Goal: Task Accomplishment & Management: Use online tool/utility

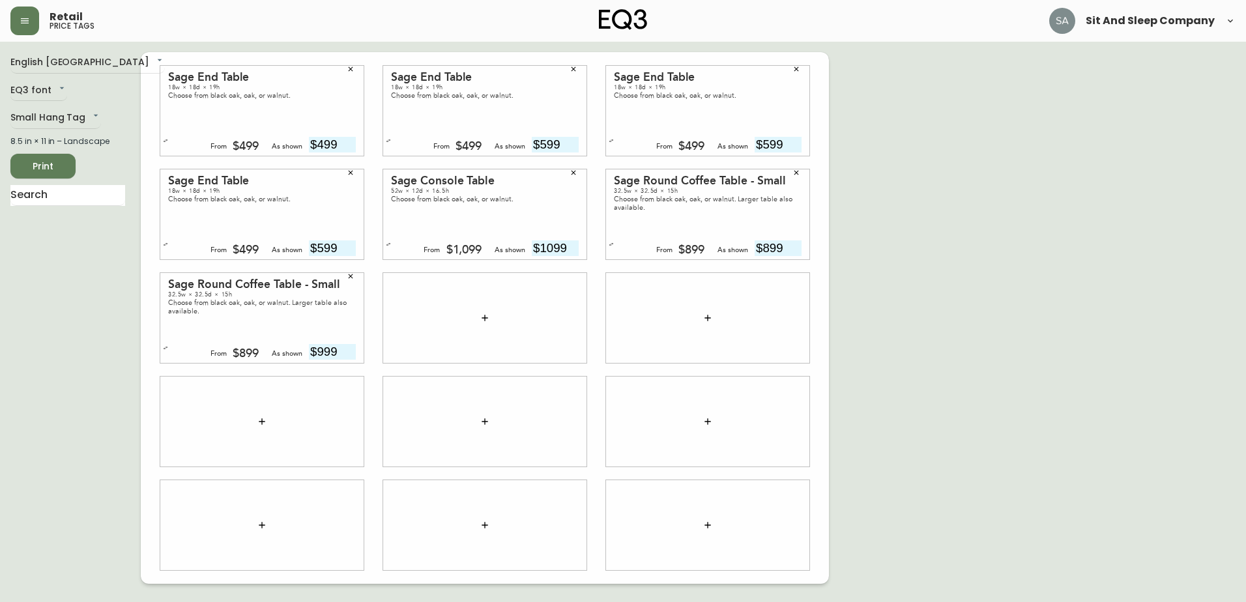
click at [487, 317] on icon "button" at bounding box center [485, 318] width 10 height 10
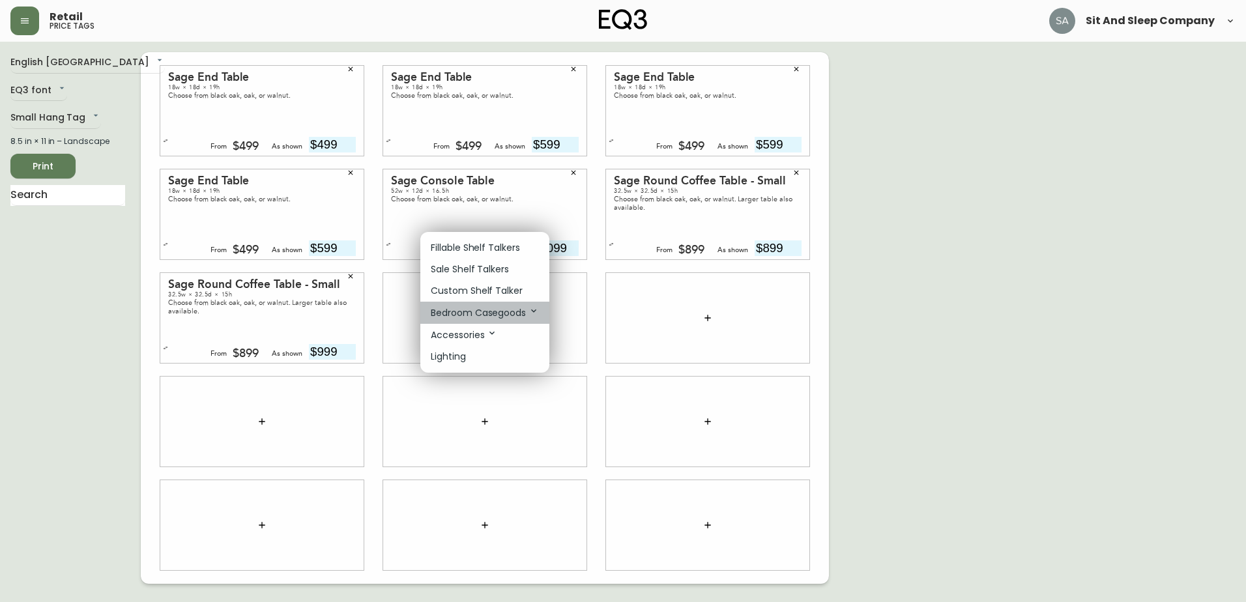
click at [496, 310] on p "Bedroom Casegoods" at bounding box center [485, 313] width 108 height 14
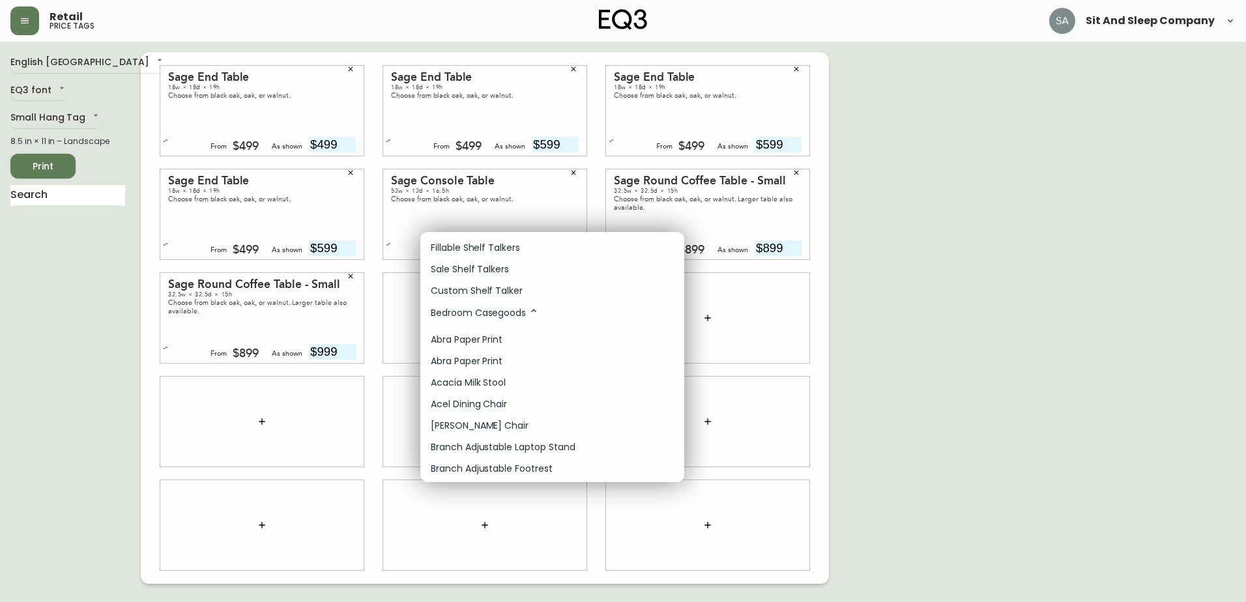
click at [1183, 499] on div at bounding box center [623, 301] width 1246 height 602
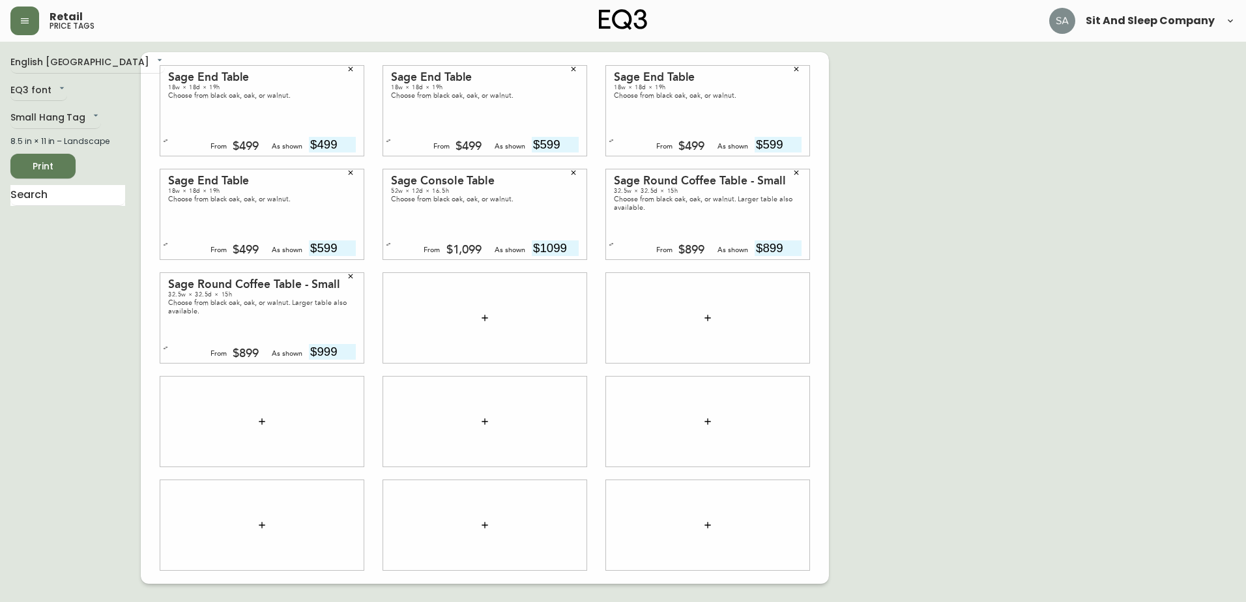
click at [23, 340] on div "English [GEOGRAPHIC_DATA] en_CA EQ3 font EQ3 Small Hang Tag small 8.5 in × 11 i…" at bounding box center [75, 318] width 130 height 532
click at [472, 325] on div at bounding box center [484, 318] width 203 height 90
click at [485, 320] on icon "button" at bounding box center [485, 318] width 6 height 6
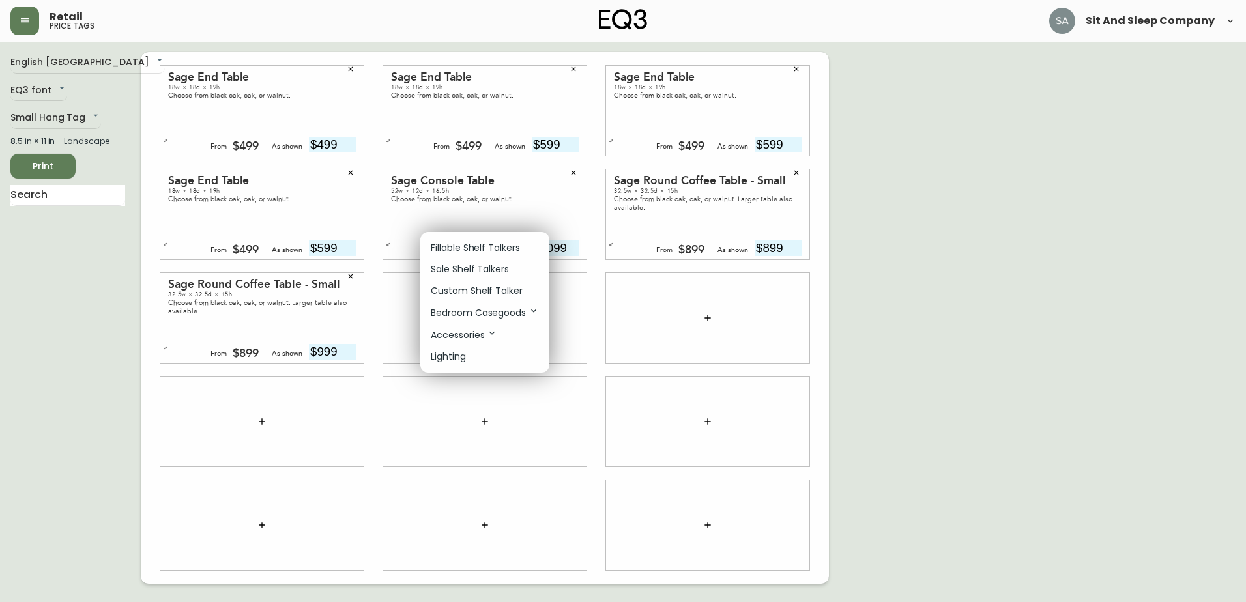
click at [514, 310] on p "Bedroom Casegoods" at bounding box center [485, 313] width 108 height 14
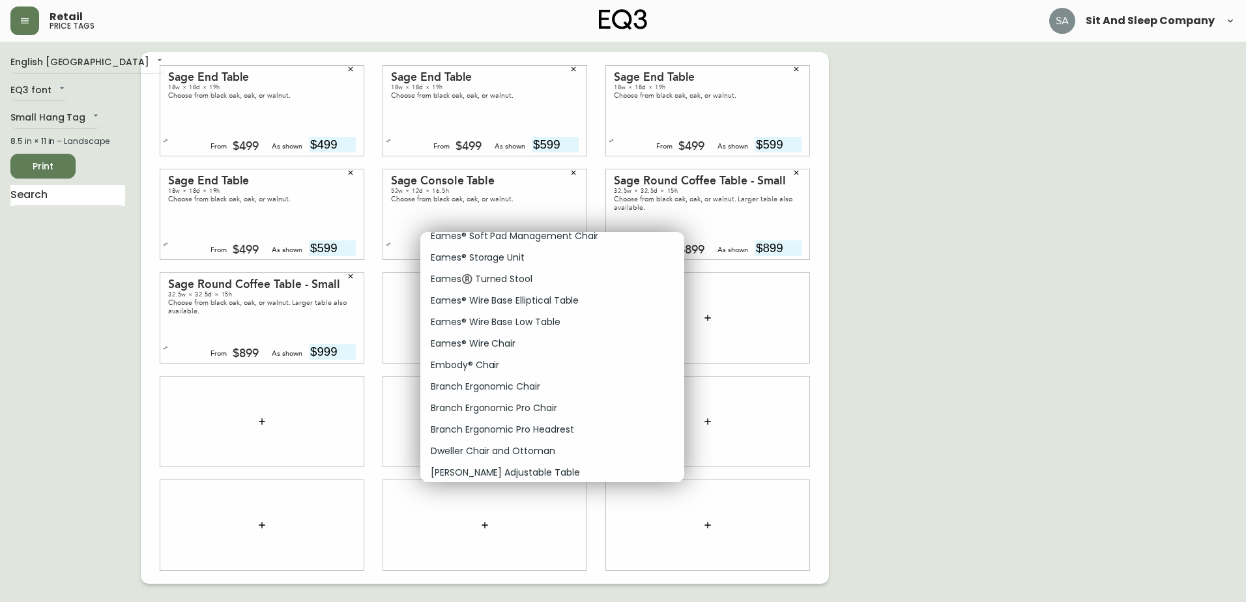
scroll to position [1825, 0]
click at [495, 407] on p "[PERSON_NAME] Adjustable Table" at bounding box center [505, 408] width 149 height 14
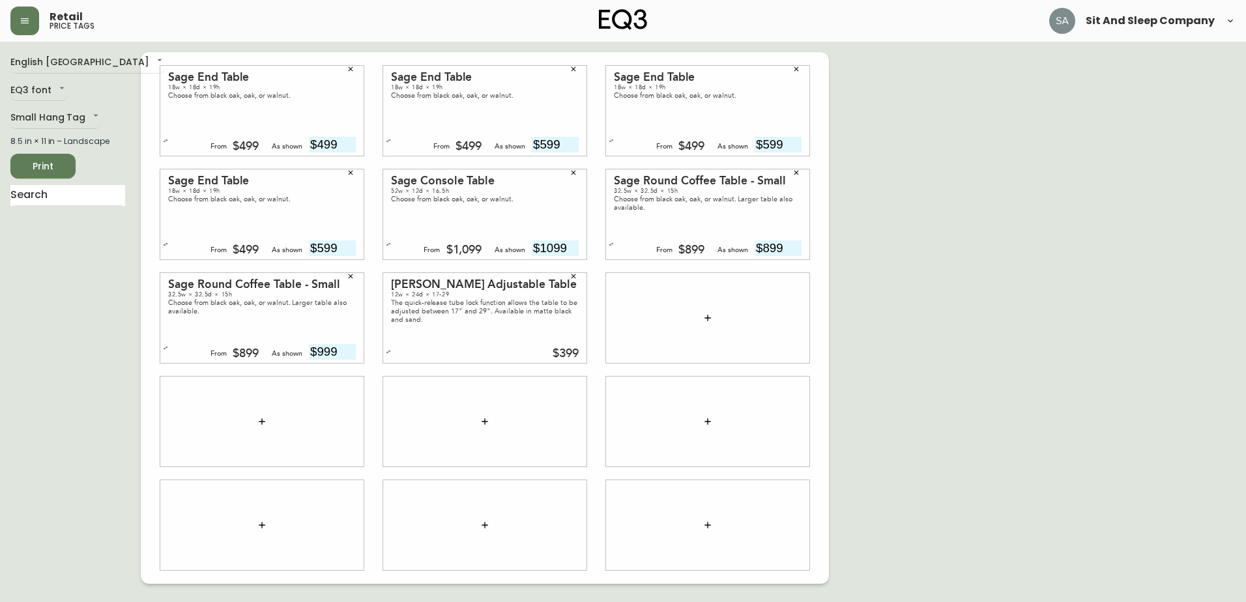
click at [67, 358] on div "English [GEOGRAPHIC_DATA] en_CA EQ3 font EQ3 Small Hang Tag small 8.5 in × 11 i…" at bounding box center [75, 318] width 130 height 532
click at [709, 315] on icon "button" at bounding box center [708, 318] width 10 height 10
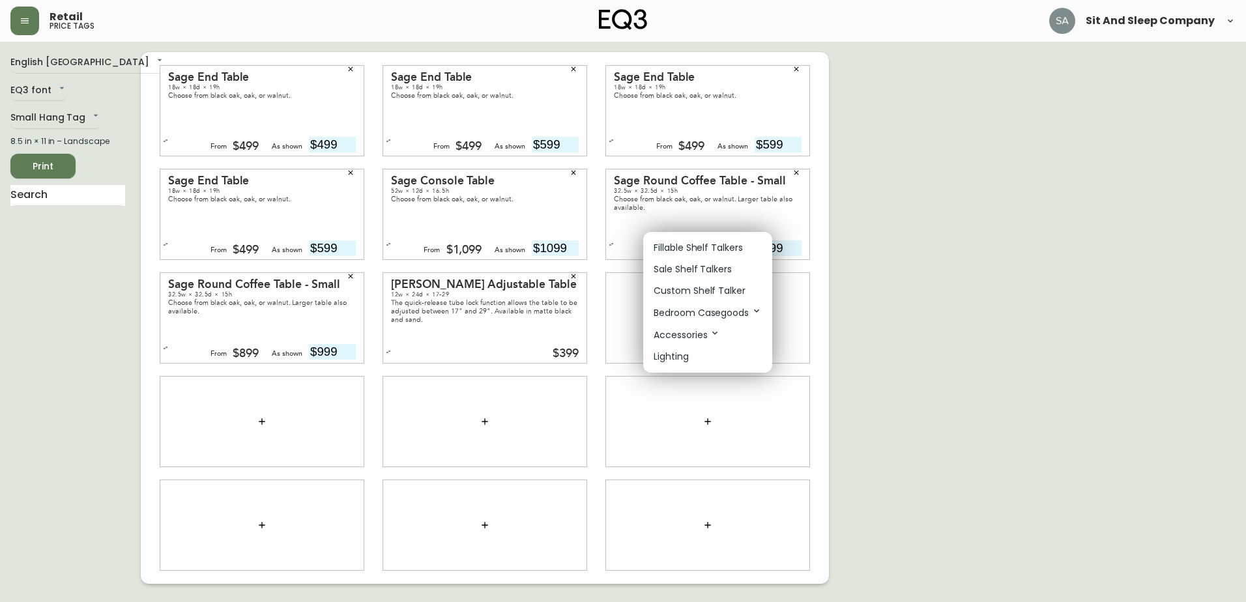
click at [708, 336] on p "Accessories" at bounding box center [687, 335] width 66 height 14
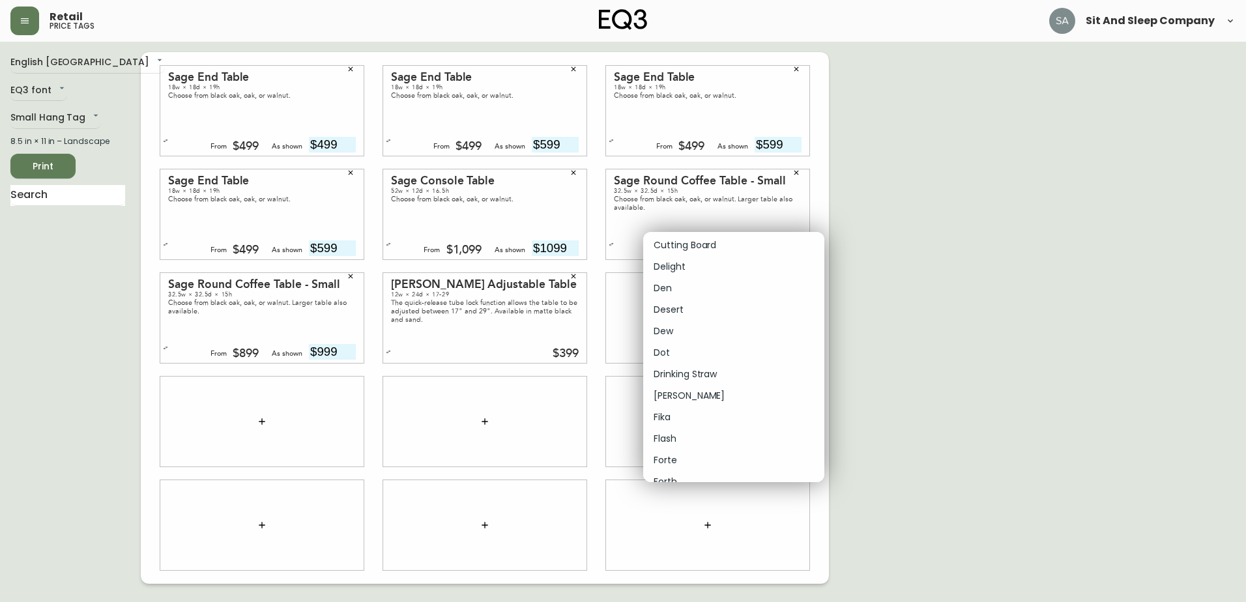
scroll to position [0, 0]
click at [684, 336] on p "Accessories" at bounding box center [687, 335] width 66 height 14
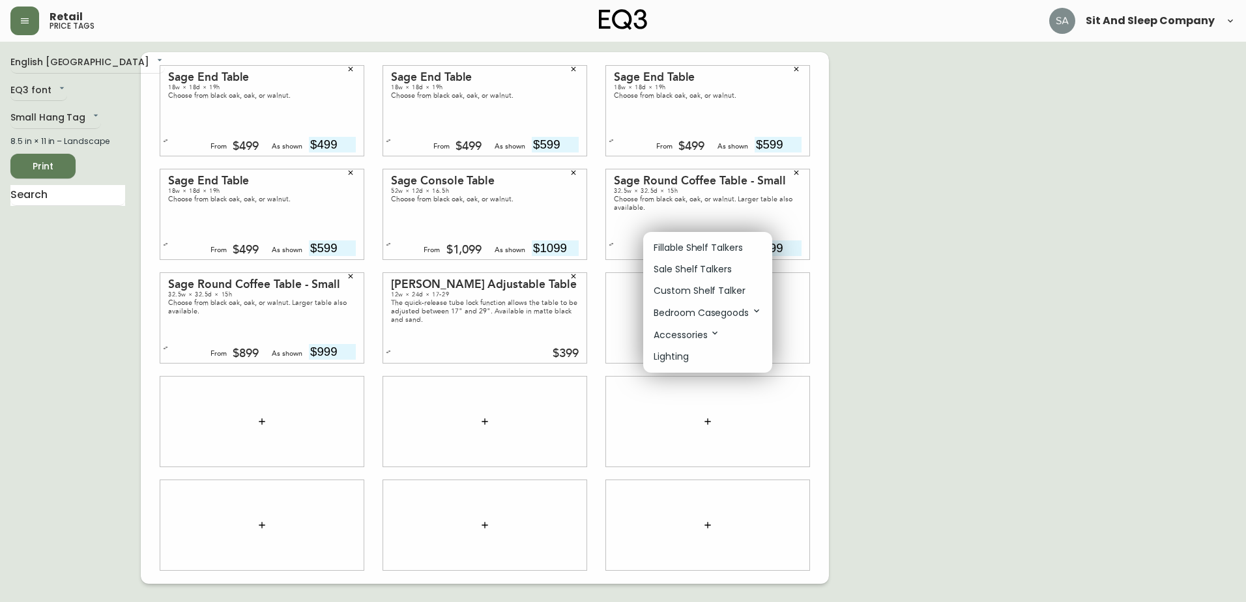
click at [746, 309] on p "Bedroom Casegoods" at bounding box center [708, 313] width 108 height 14
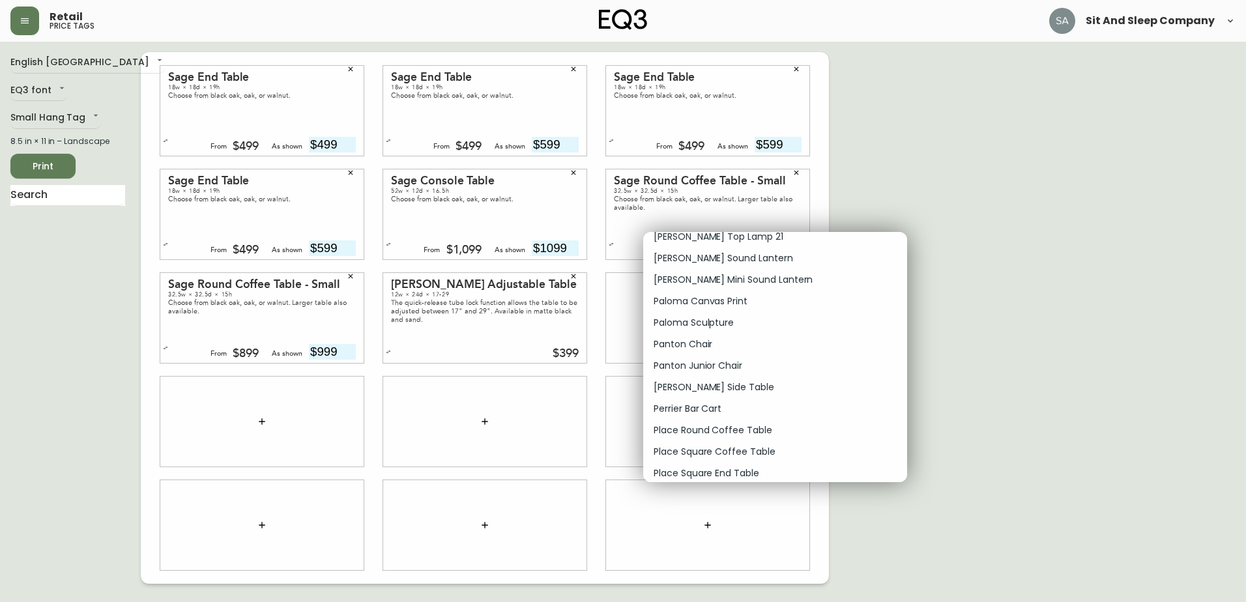
scroll to position [6712, 0]
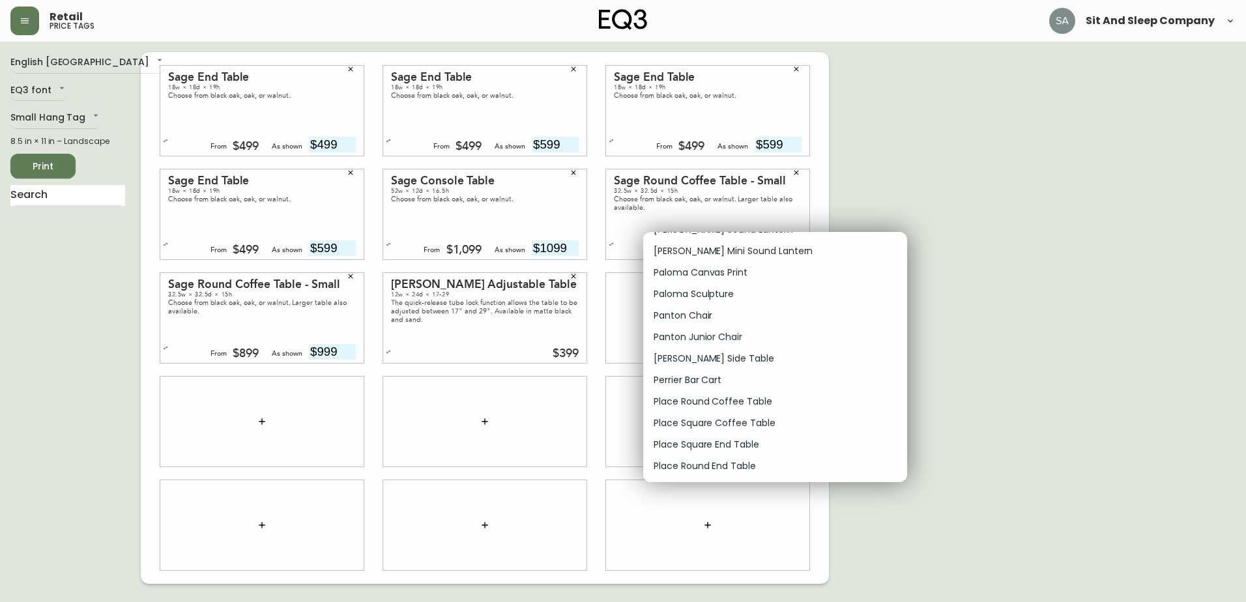
click at [725, 373] on li "Perrier Bar Cart" at bounding box center [775, 381] width 264 height 22
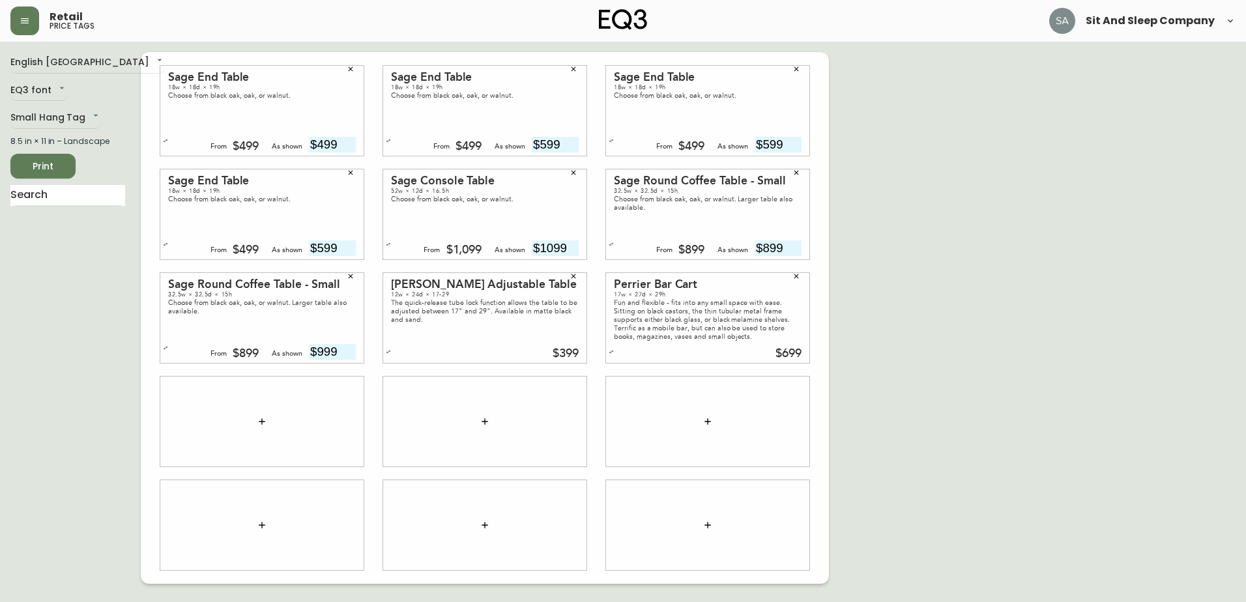
click at [262, 411] on button "button" at bounding box center [262, 422] width 26 height 26
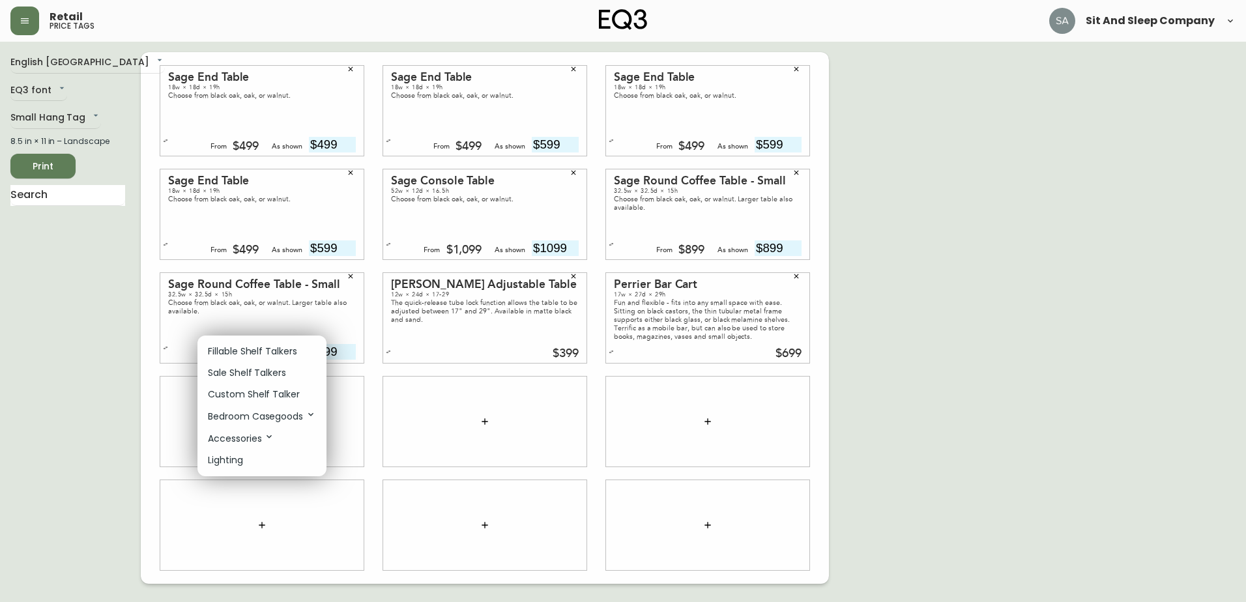
click at [271, 416] on p "Bedroom Casegoods" at bounding box center [262, 416] width 108 height 14
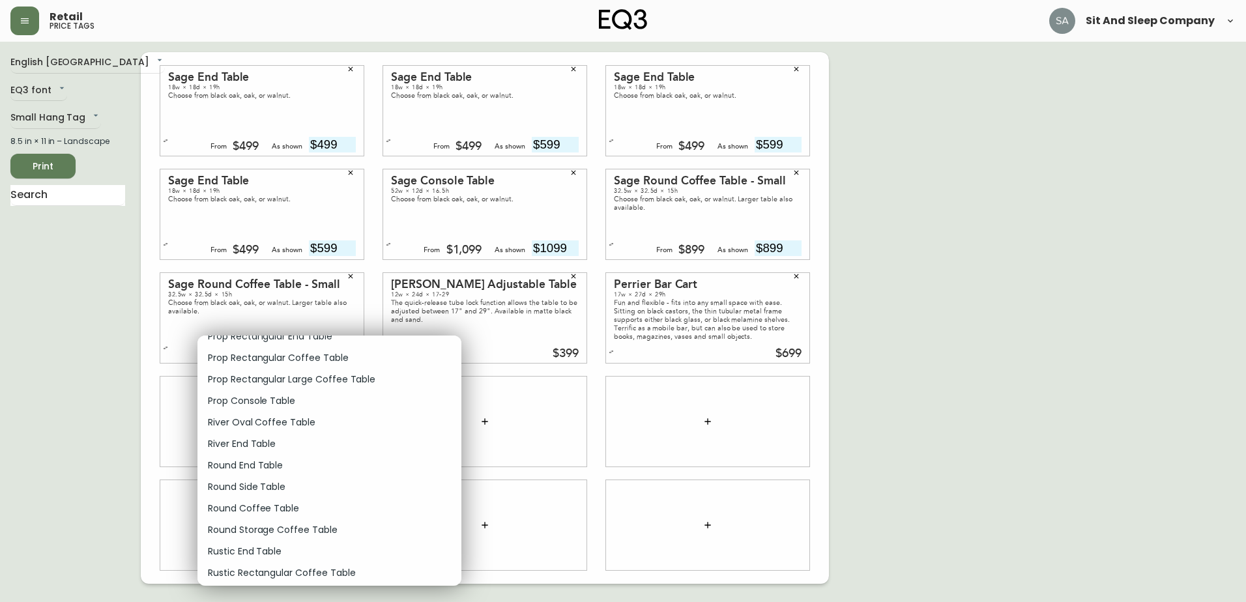
scroll to position [10818, 0]
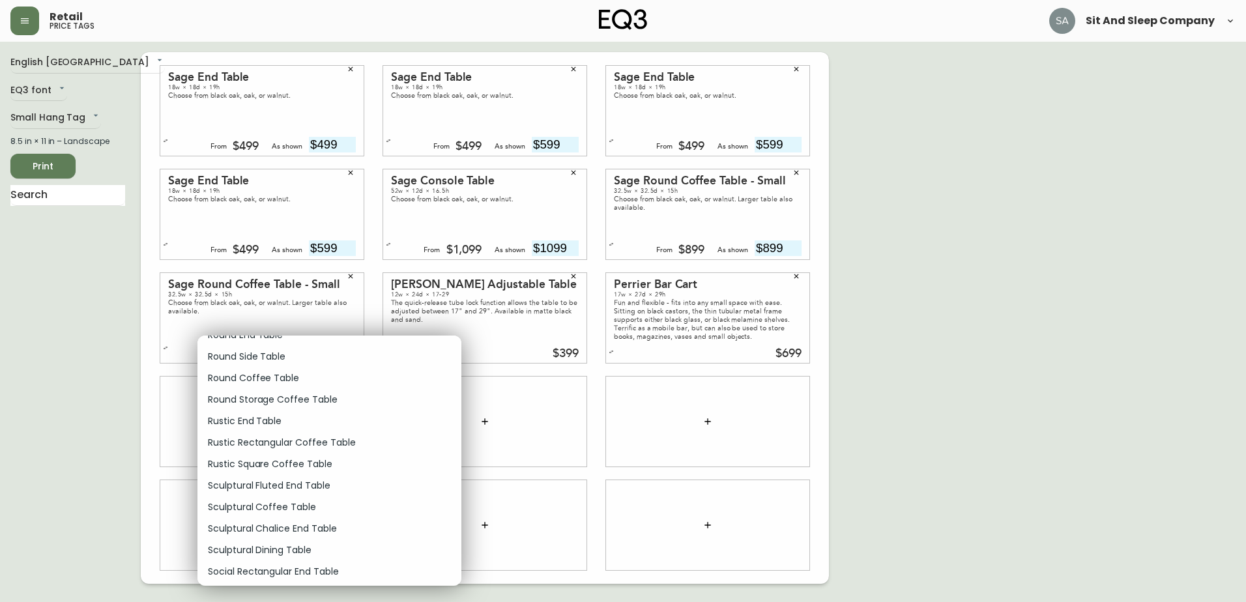
click at [305, 484] on p "Sculptural Fluted End Table" at bounding box center [269, 486] width 123 height 14
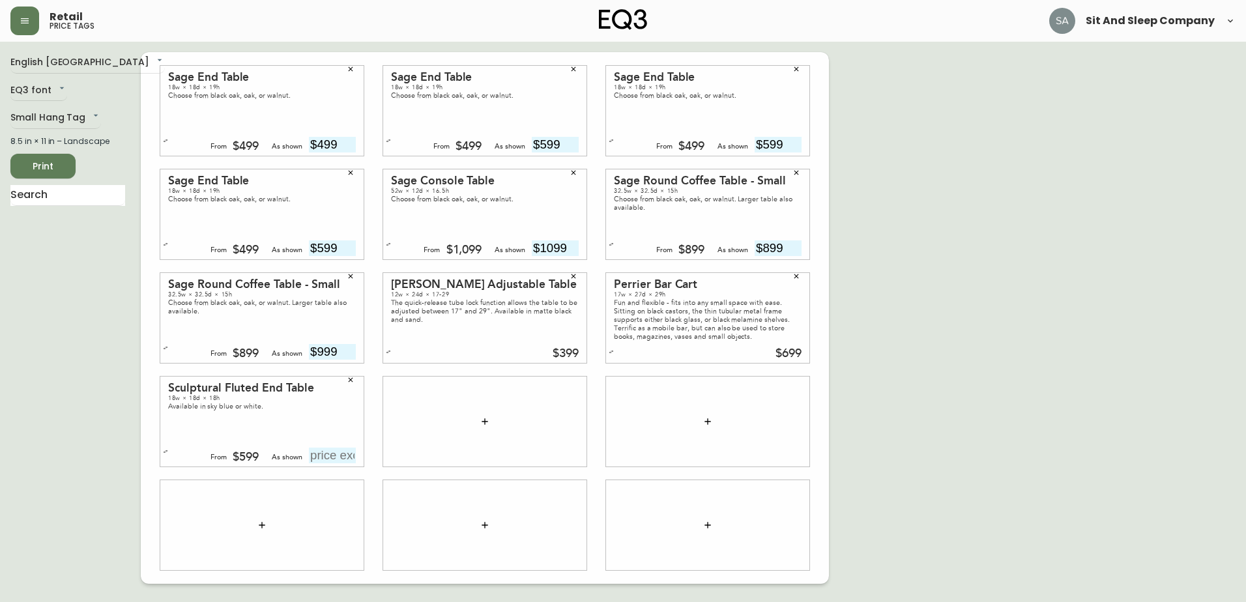
click at [169, 454] on button "button" at bounding box center [165, 451] width 13 height 13
click at [484, 418] on icon "button" at bounding box center [485, 421] width 10 height 10
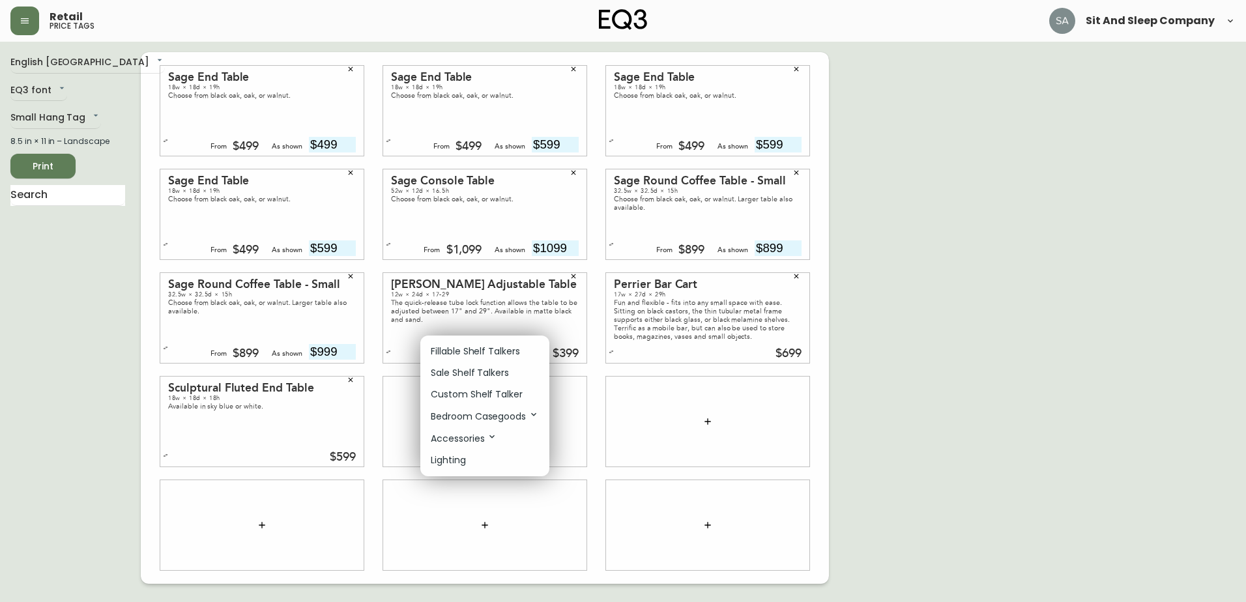
click at [492, 421] on p "Bedroom Casegoods" at bounding box center [485, 416] width 108 height 14
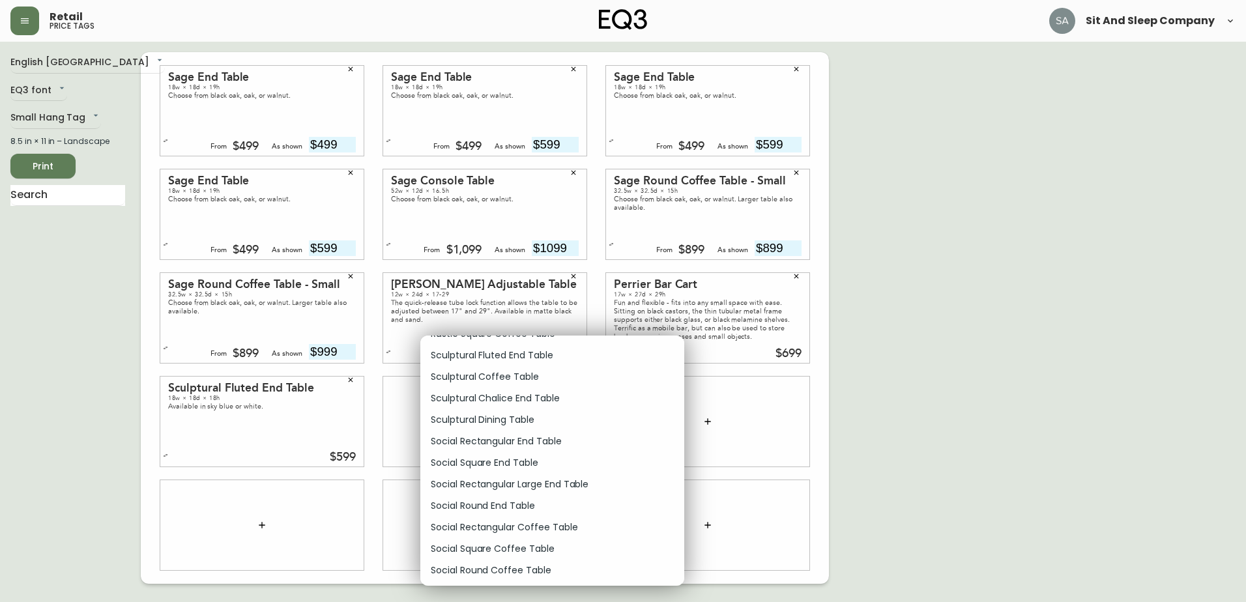
scroll to position [10883, 0]
click at [537, 422] on p "Sculptural Fluted End Table" at bounding box center [492, 421] width 123 height 14
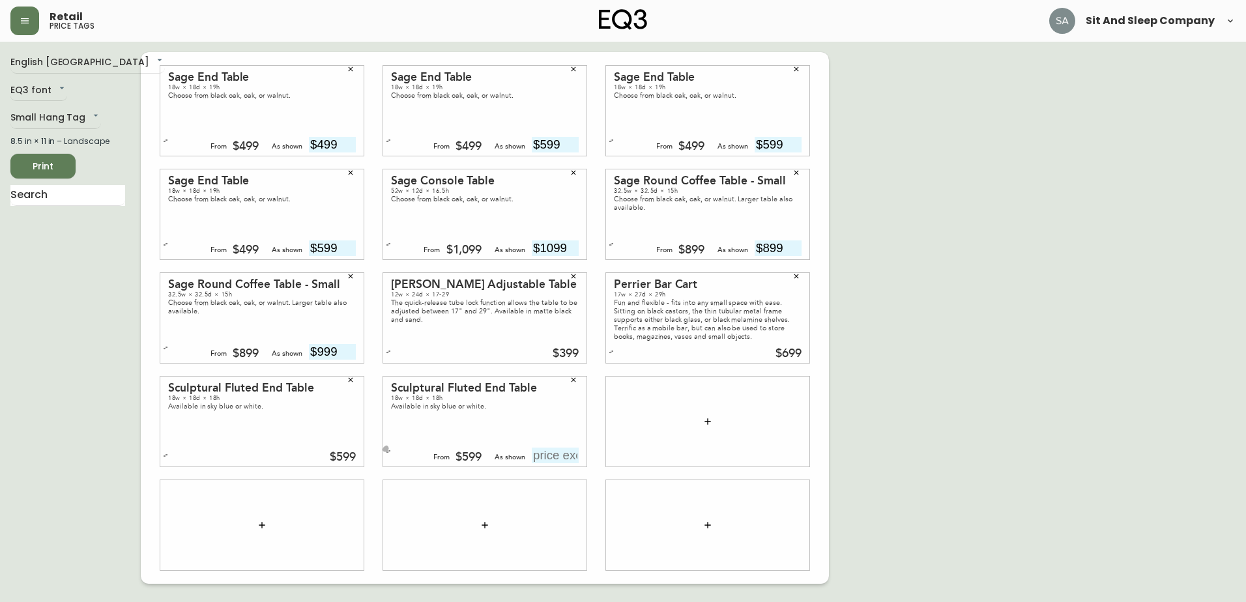
click at [389, 452] on icon "button" at bounding box center [388, 451] width 5 height 5
click at [455, 499] on div at bounding box center [484, 525] width 203 height 90
click at [710, 417] on icon "button" at bounding box center [708, 421] width 10 height 10
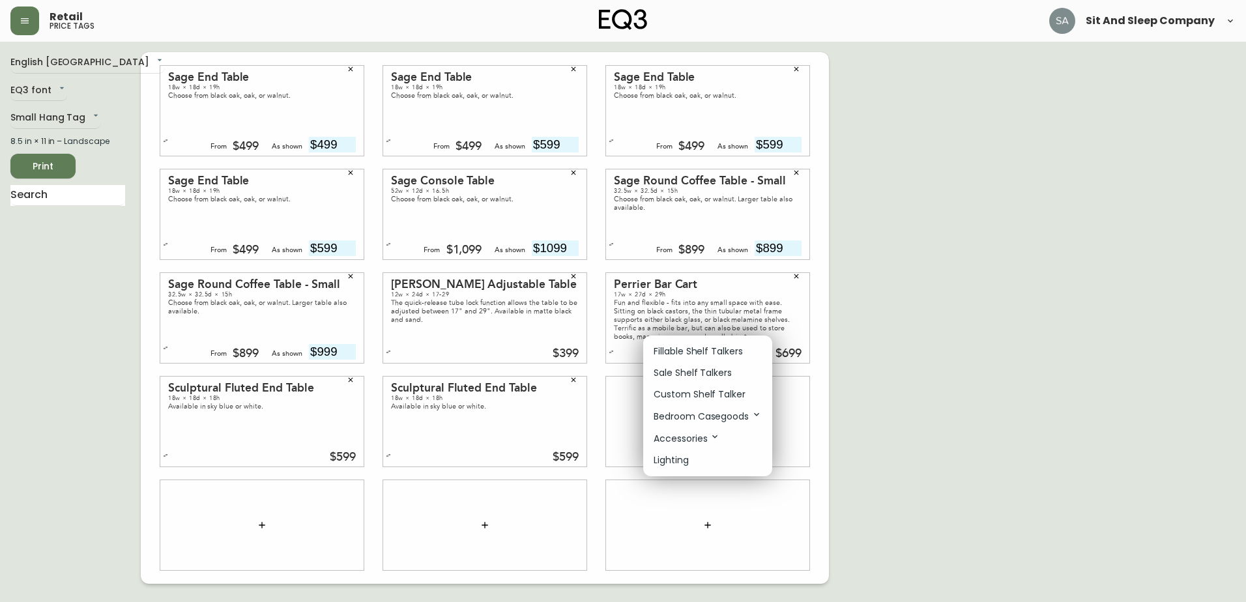
click at [703, 416] on p "Bedroom Casegoods" at bounding box center [708, 416] width 108 height 14
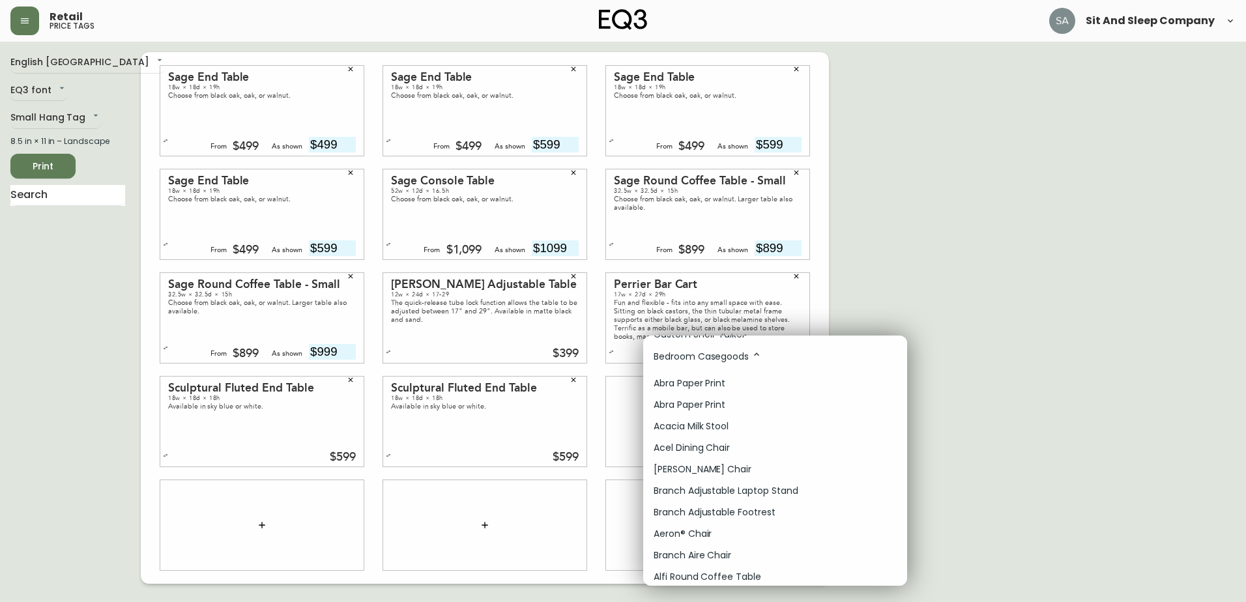
scroll to position [0, 0]
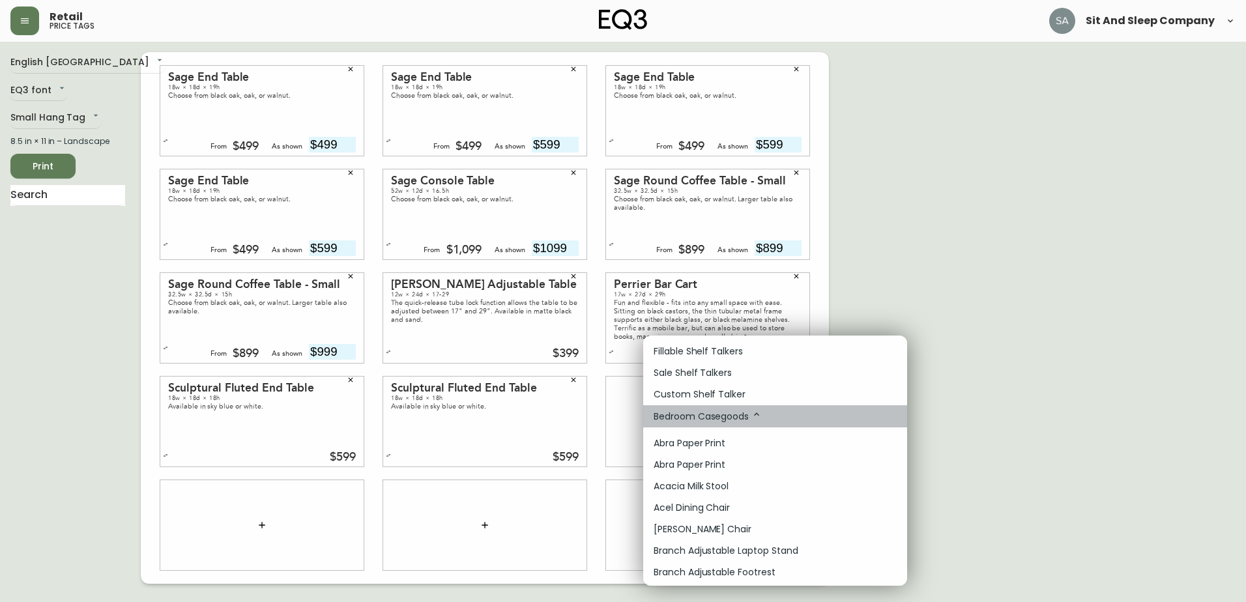
click at [753, 418] on icon at bounding box center [756, 414] width 10 height 10
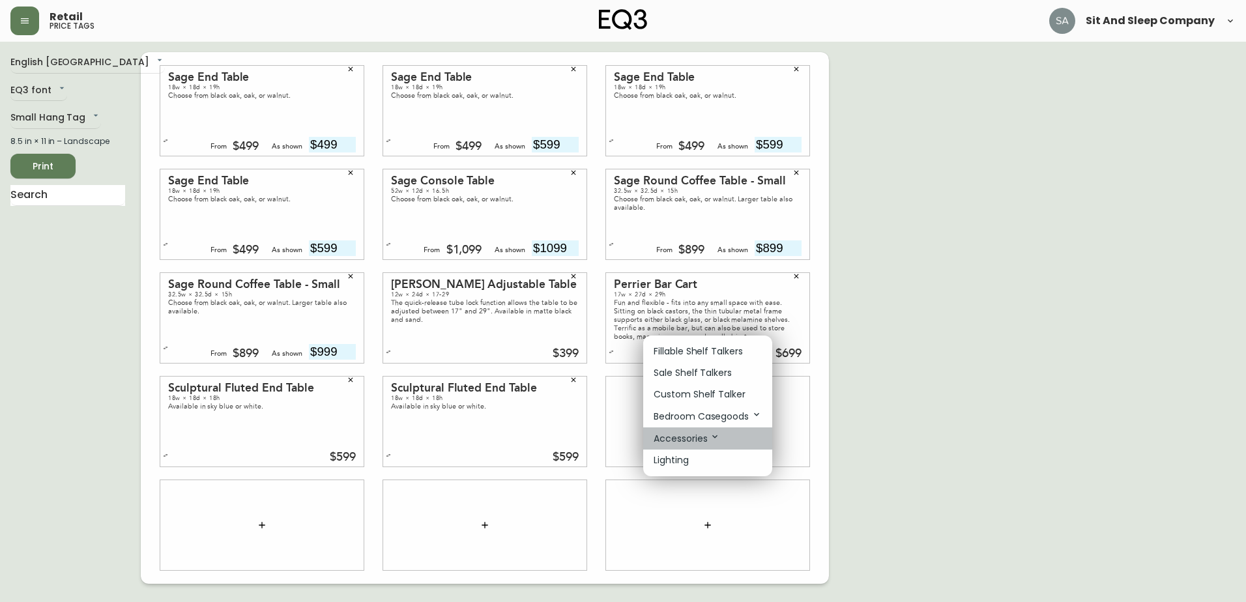
click at [715, 438] on icon at bounding box center [714, 436] width 5 height 3
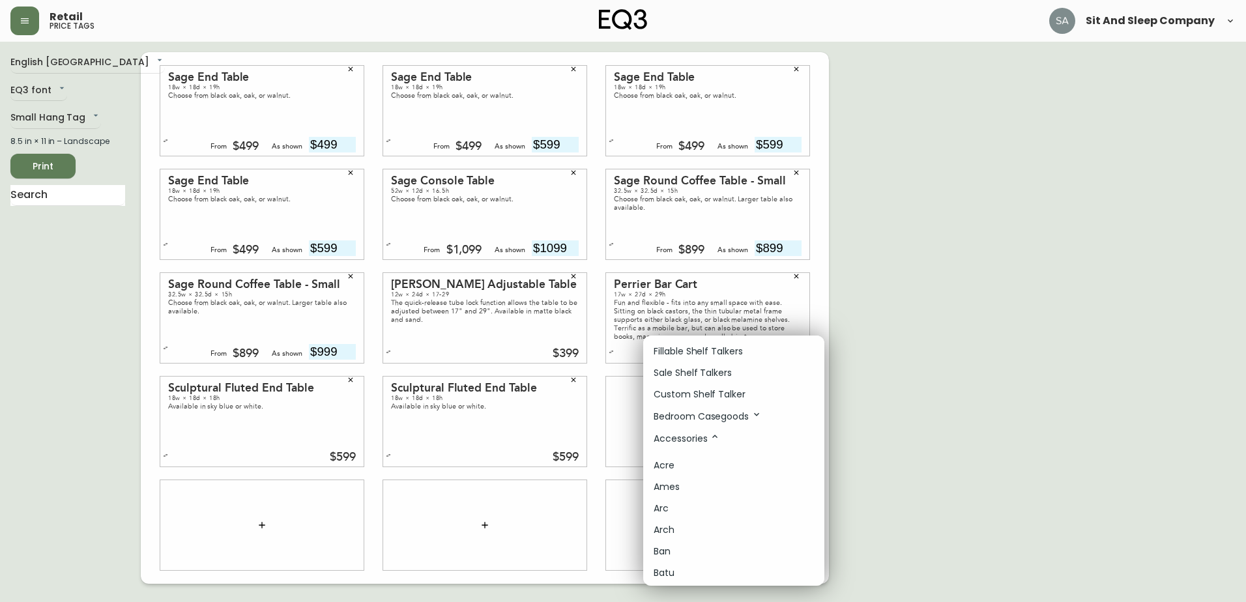
click at [695, 439] on p "Accessories" at bounding box center [687, 438] width 66 height 14
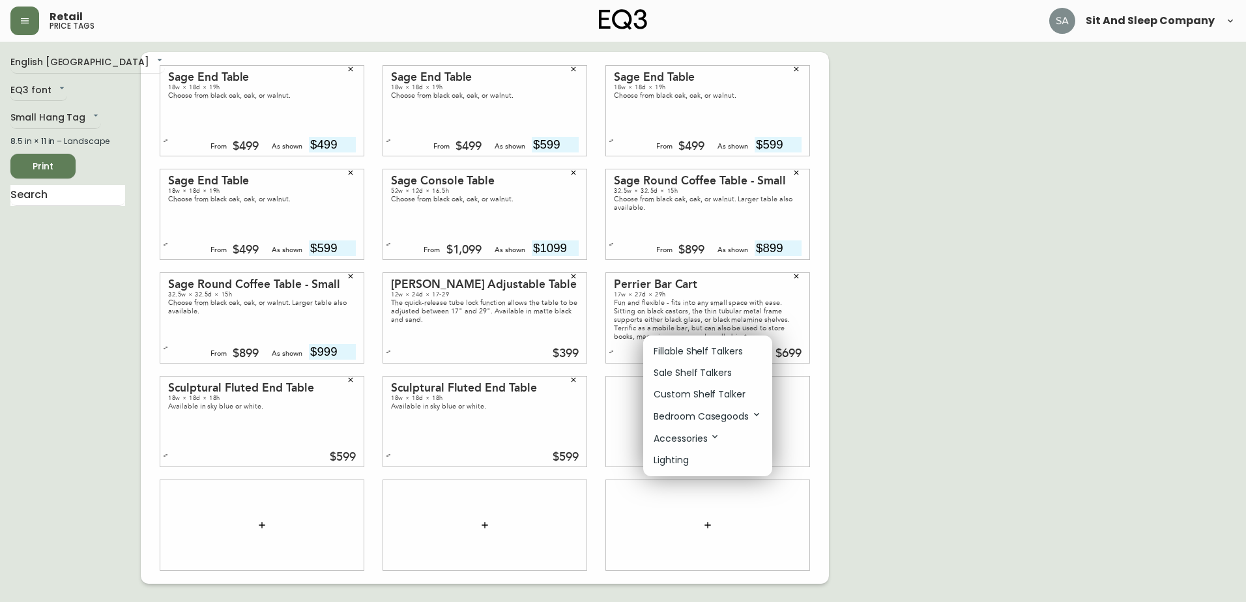
click at [725, 416] on p "Bedroom Casegoods" at bounding box center [708, 416] width 108 height 14
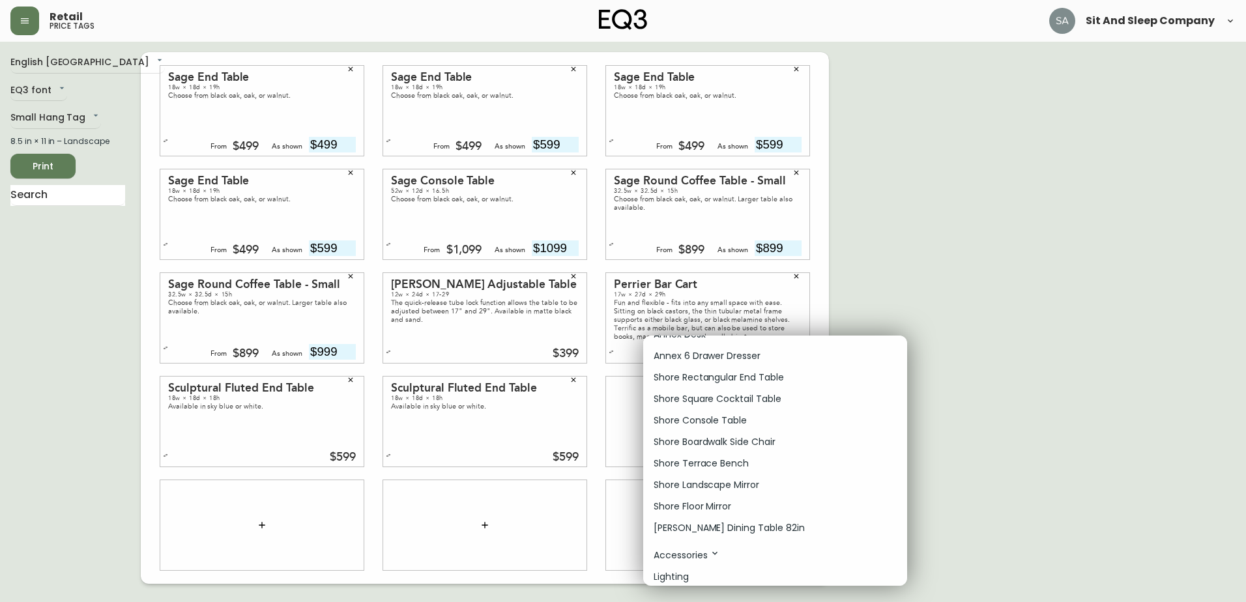
scroll to position [11729, 0]
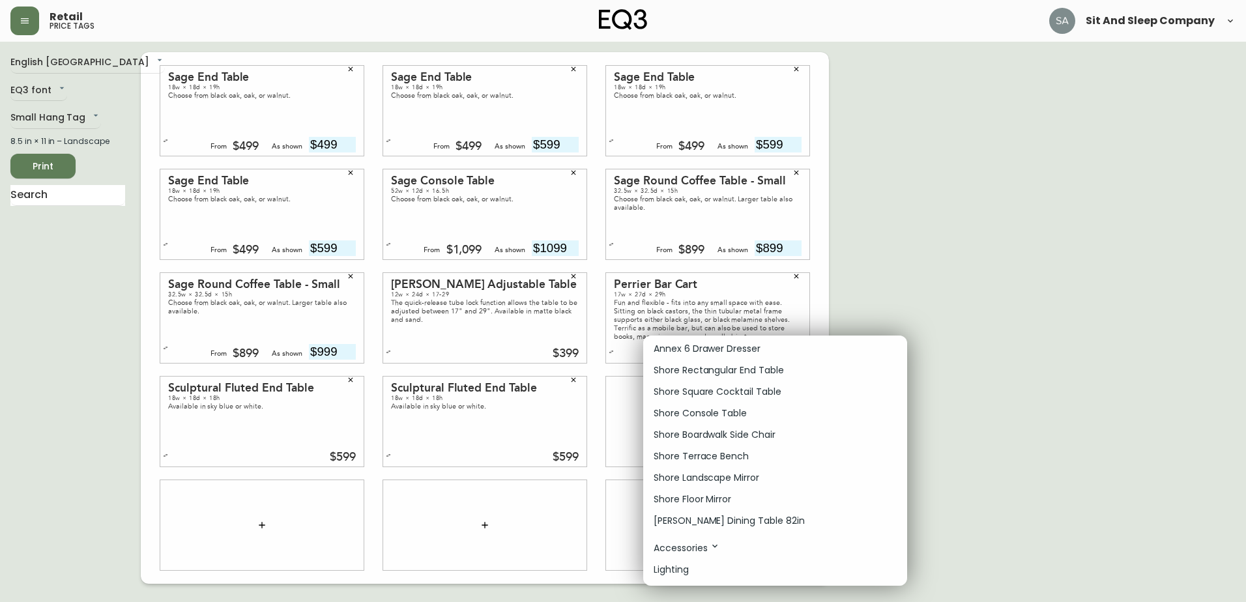
click at [1026, 484] on div at bounding box center [623, 301] width 1246 height 602
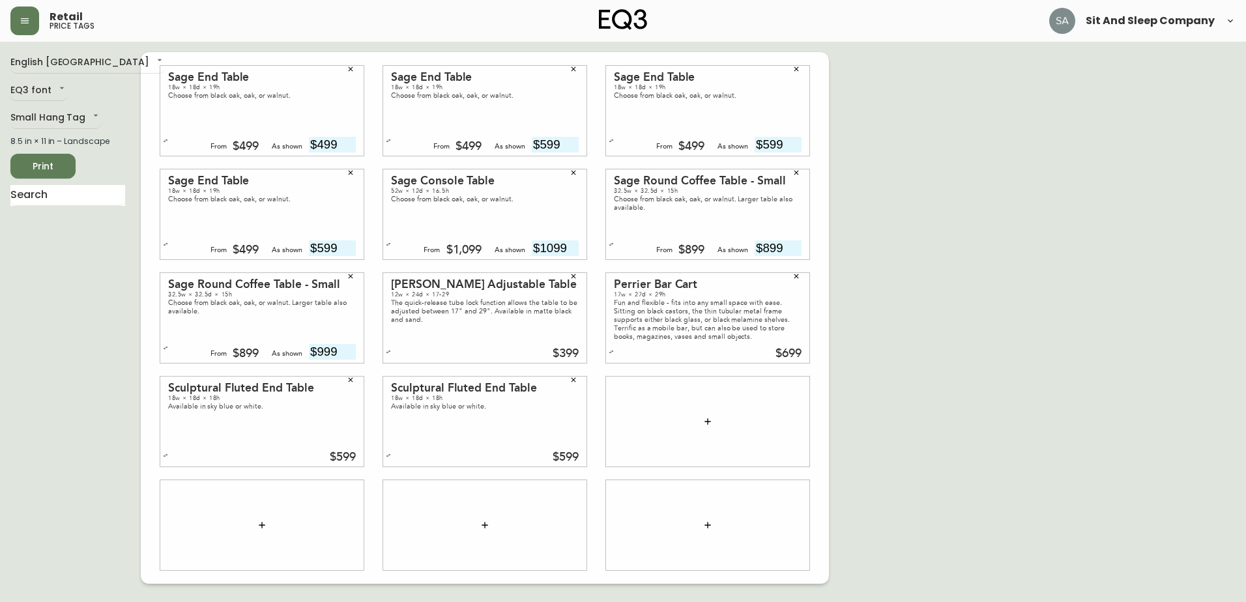
drag, startPoint x: 463, startPoint y: 13, endPoint x: 478, endPoint y: 10, distance: 15.2
click at [463, 13] on div "Retail price tags Sit And Sleep Company" at bounding box center [622, 21] width 1225 height 42
click at [703, 410] on button "button" at bounding box center [708, 422] width 26 height 26
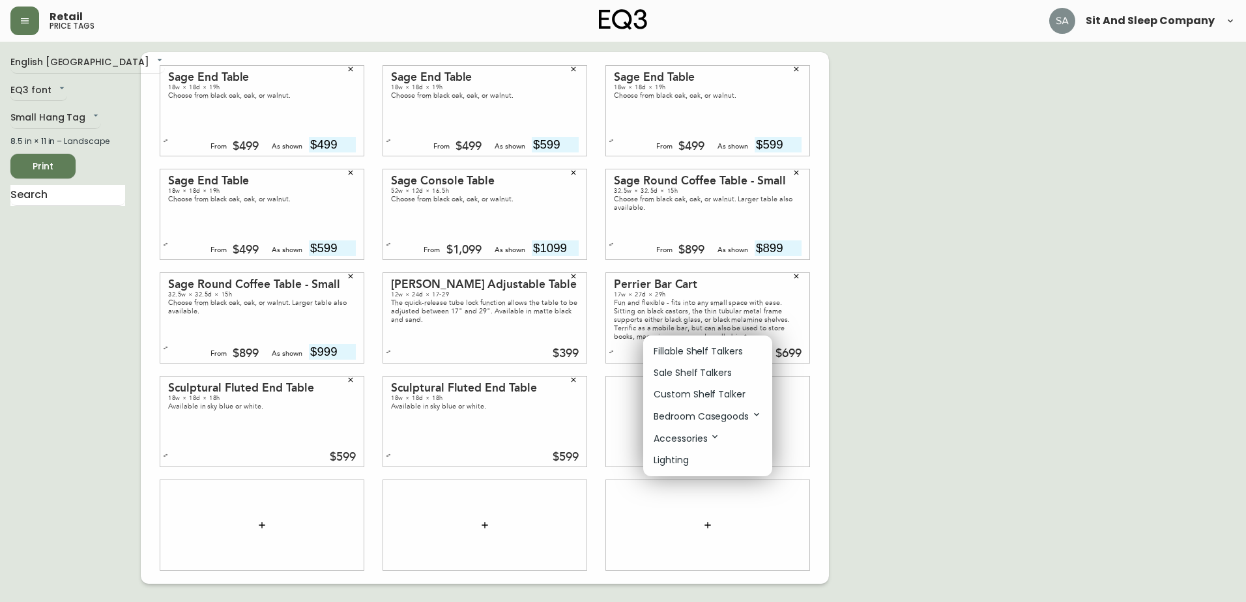
click at [733, 416] on p "Bedroom Casegoods" at bounding box center [708, 416] width 108 height 14
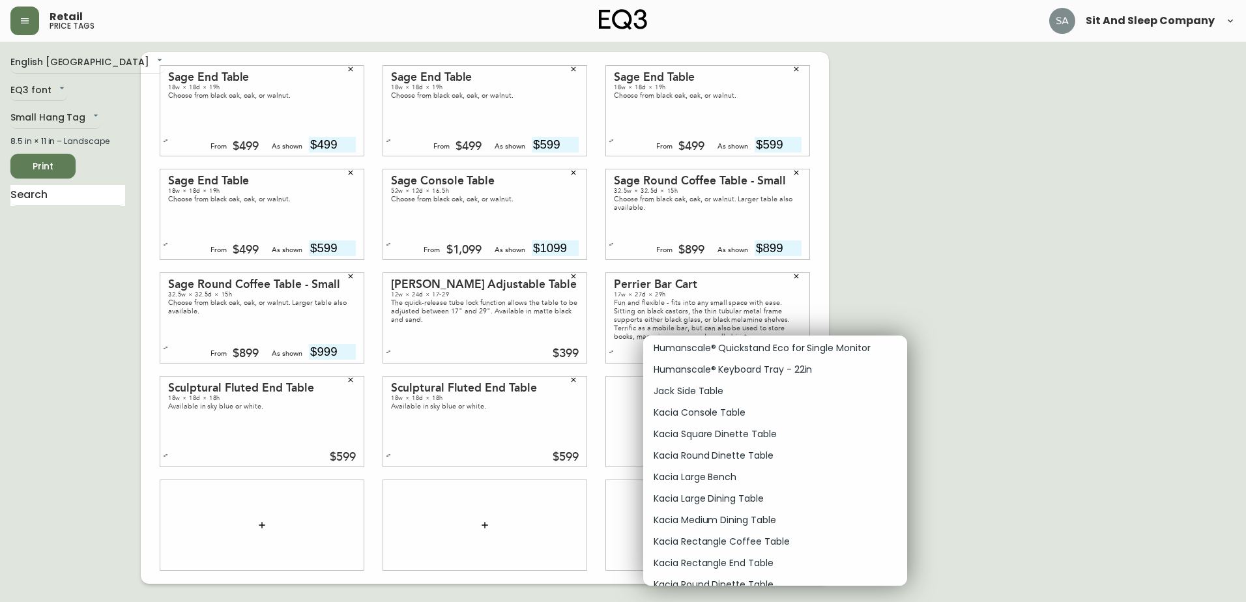
scroll to position [3128, 0]
click at [691, 496] on p "Kacia Rectangle End Table" at bounding box center [714, 498] width 120 height 14
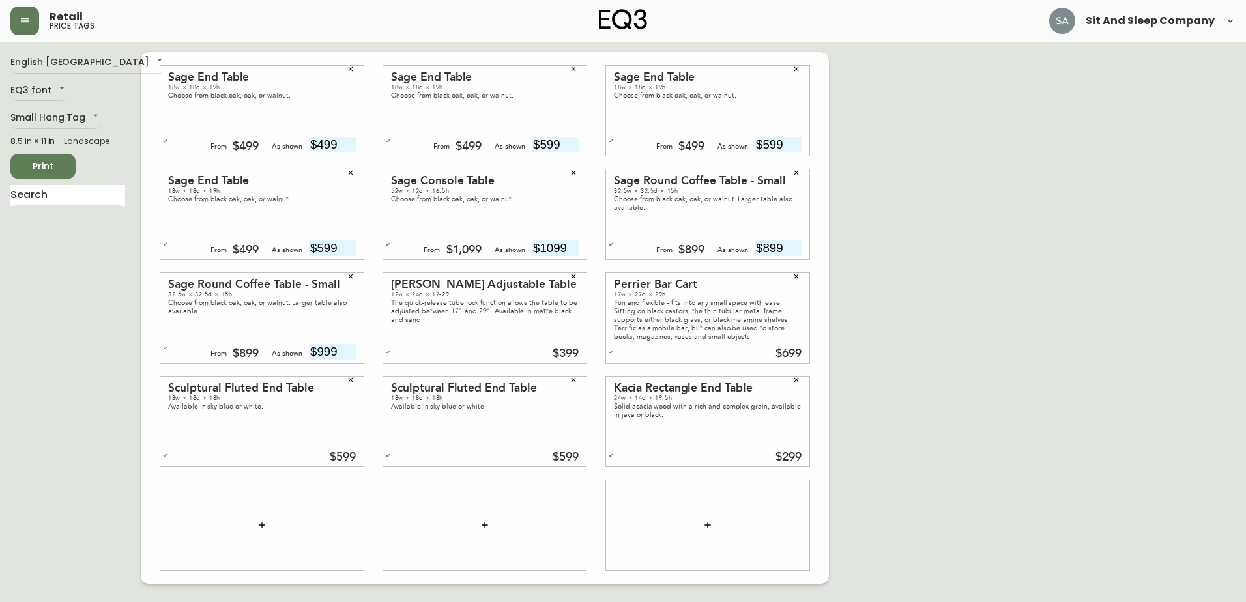
click at [269, 534] on button "button" at bounding box center [262, 525] width 26 height 26
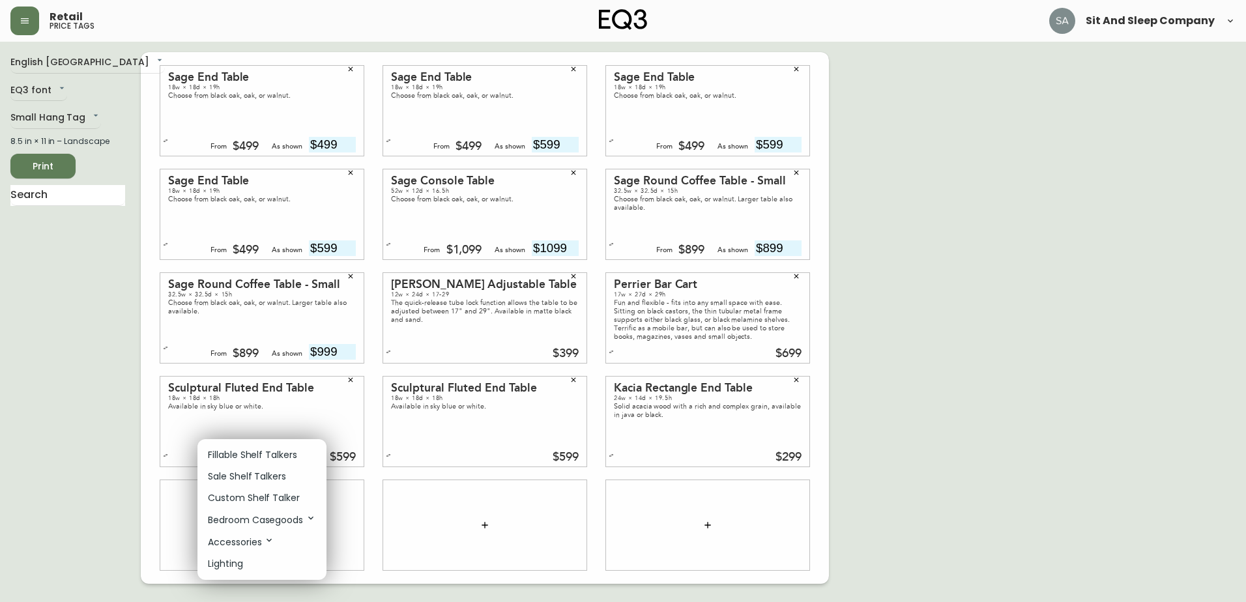
click at [280, 519] on p "Bedroom Casegoods" at bounding box center [262, 520] width 108 height 14
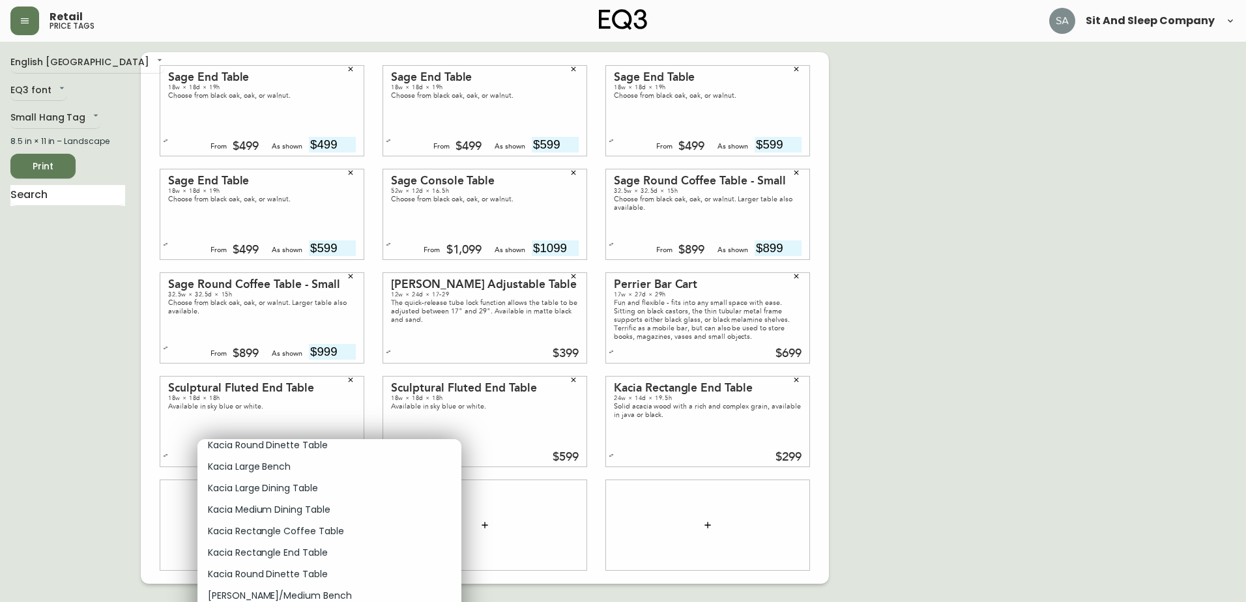
scroll to position [3193, 0]
click at [278, 530] on p "Kacia Rectangle End Table" at bounding box center [268, 537] width 120 height 14
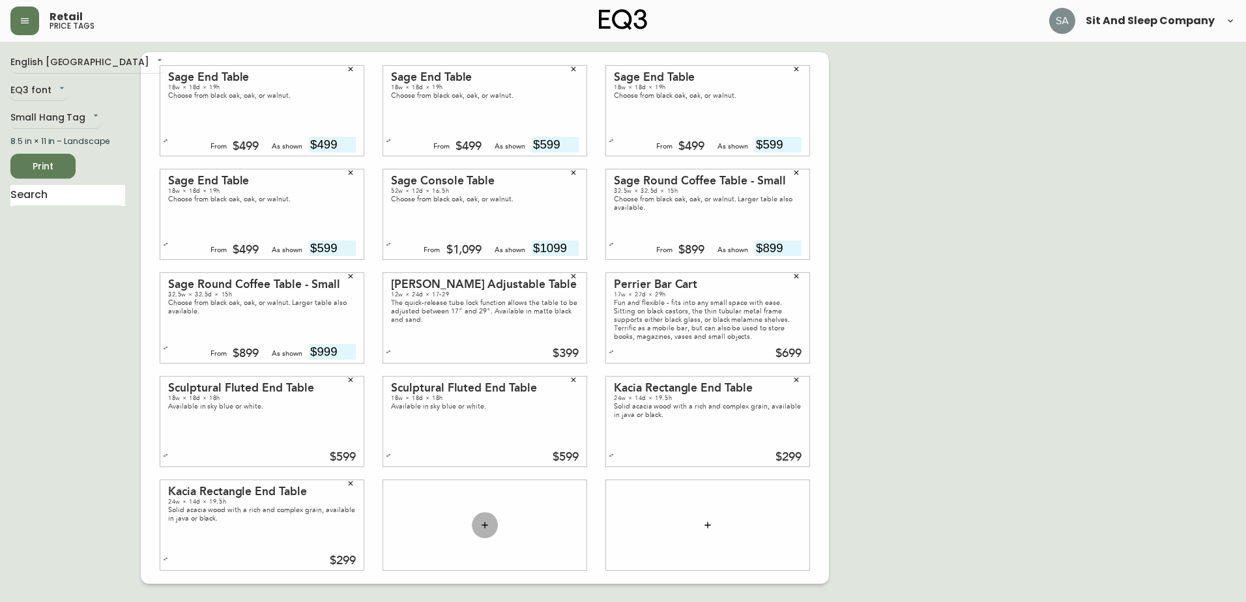
click at [486, 521] on icon "button" at bounding box center [485, 525] width 10 height 10
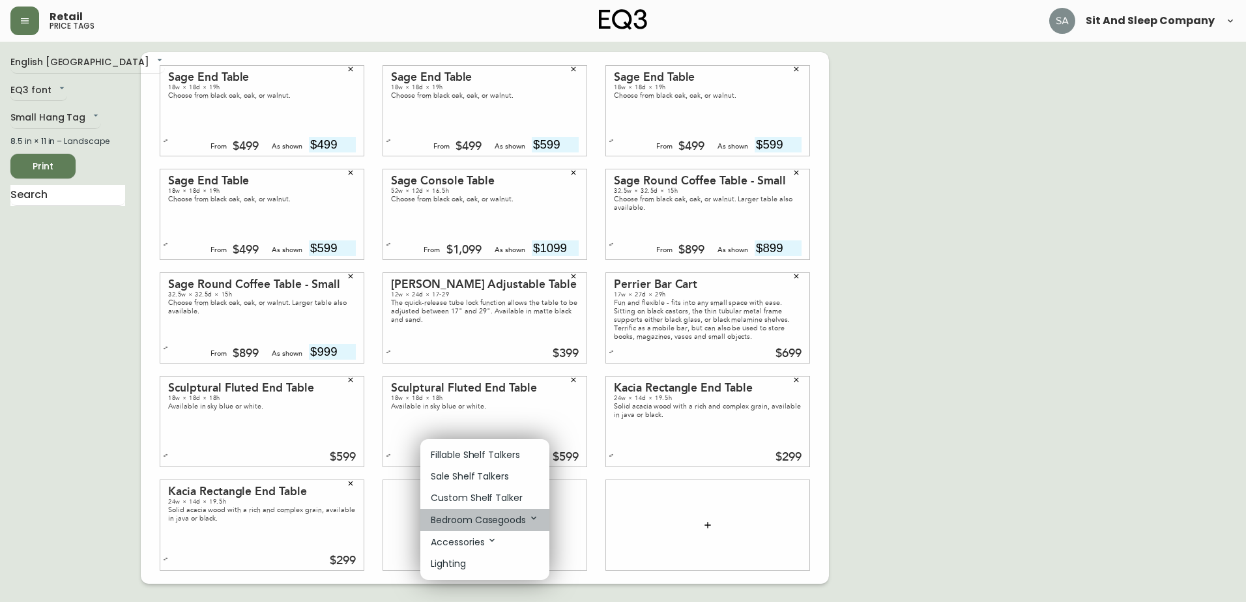
click at [494, 523] on p "Bedroom Casegoods" at bounding box center [485, 520] width 108 height 14
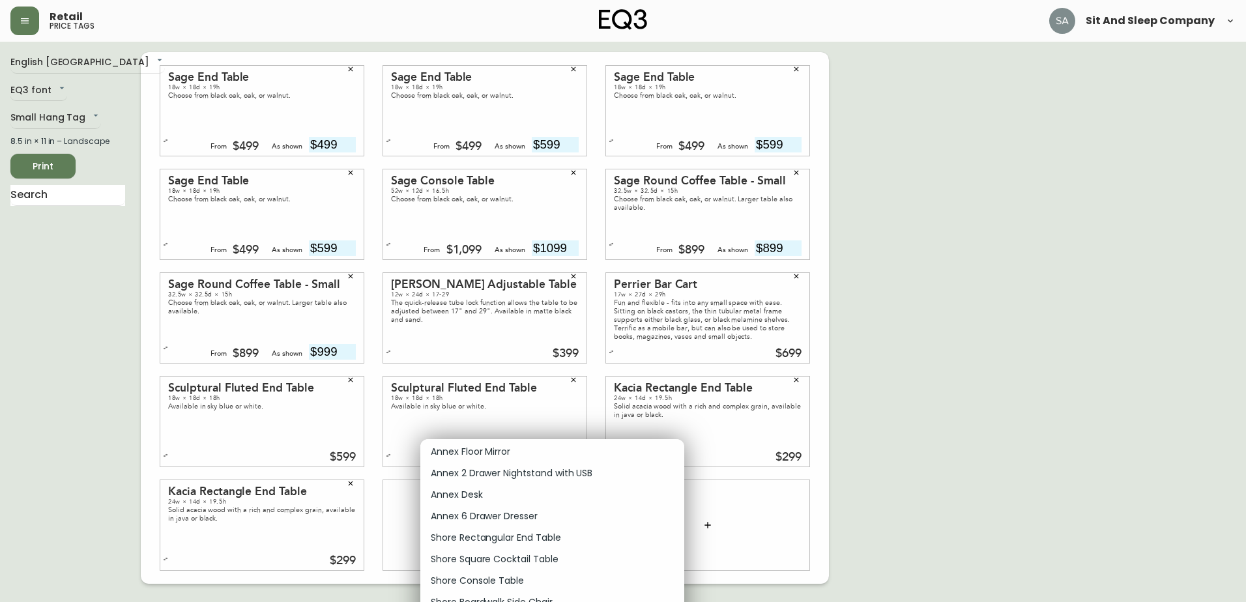
scroll to position [11729, 0]
click at [963, 512] on div at bounding box center [623, 301] width 1246 height 602
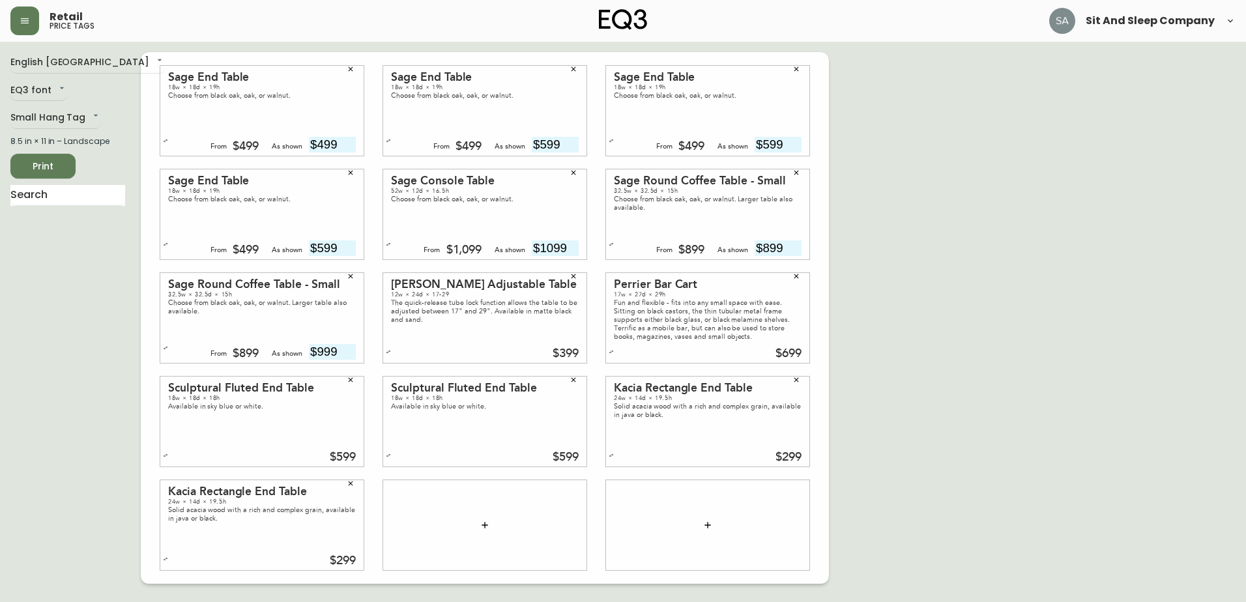
click at [489, 523] on icon "button" at bounding box center [485, 525] width 10 height 10
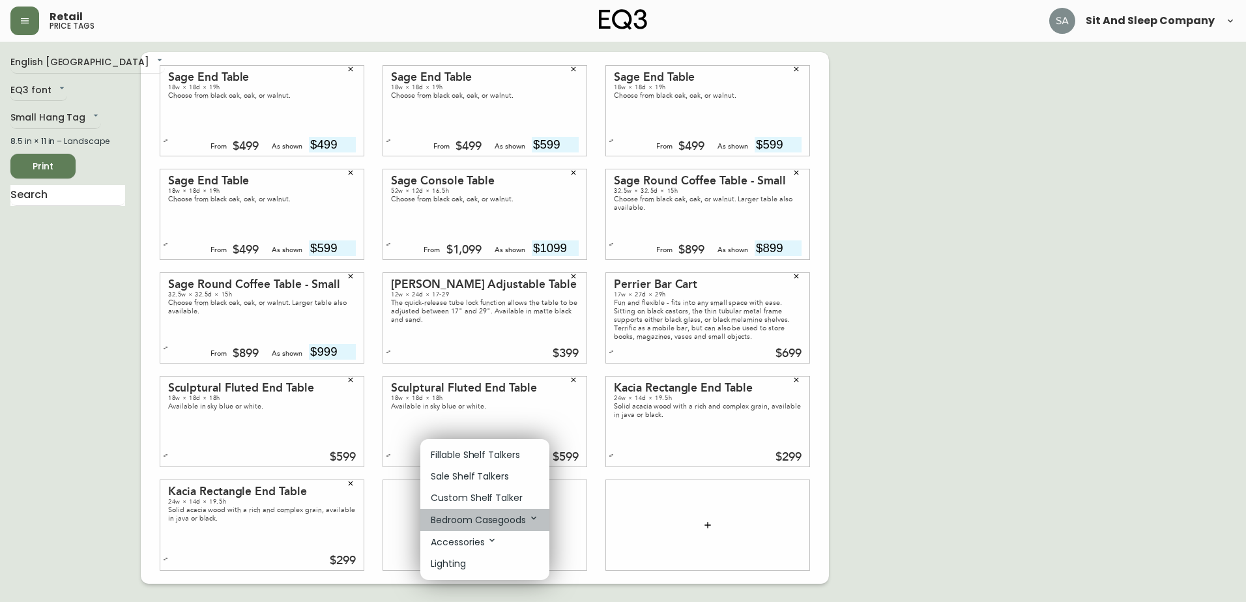
click at [501, 519] on p "Bedroom Casegoods" at bounding box center [485, 520] width 108 height 14
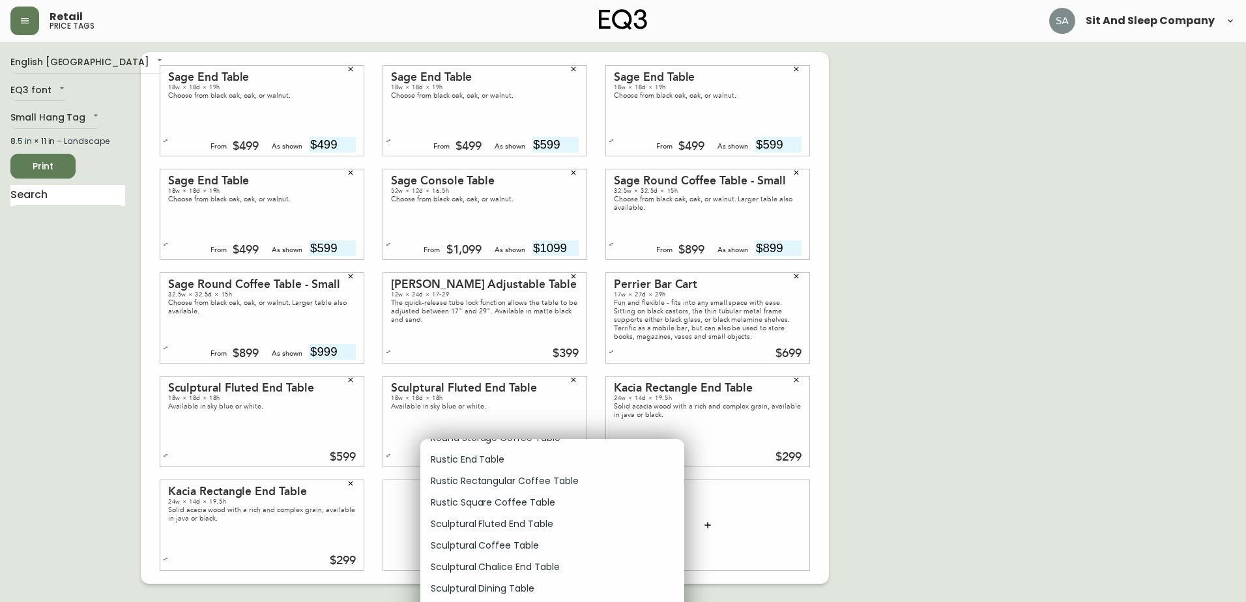
scroll to position [10948, 0]
click at [473, 482] on p "Sculptural Coffee Table" at bounding box center [485, 481] width 108 height 14
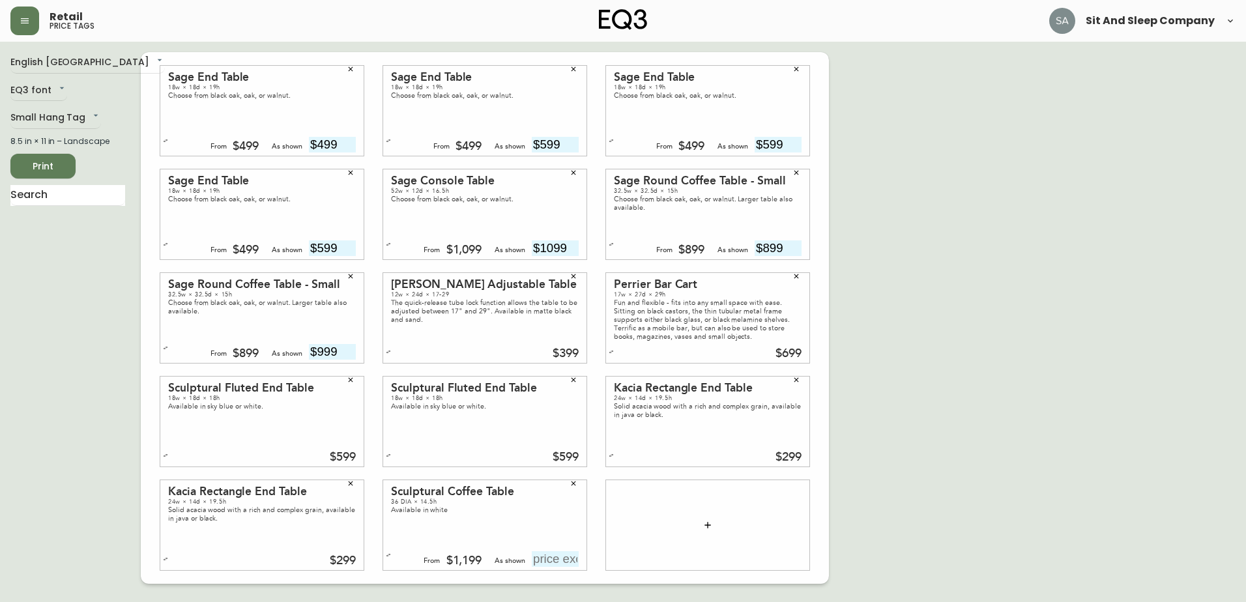
click at [390, 555] on icon "button" at bounding box center [388, 555] width 5 height 5
click at [710, 521] on icon "button" at bounding box center [708, 525] width 10 height 10
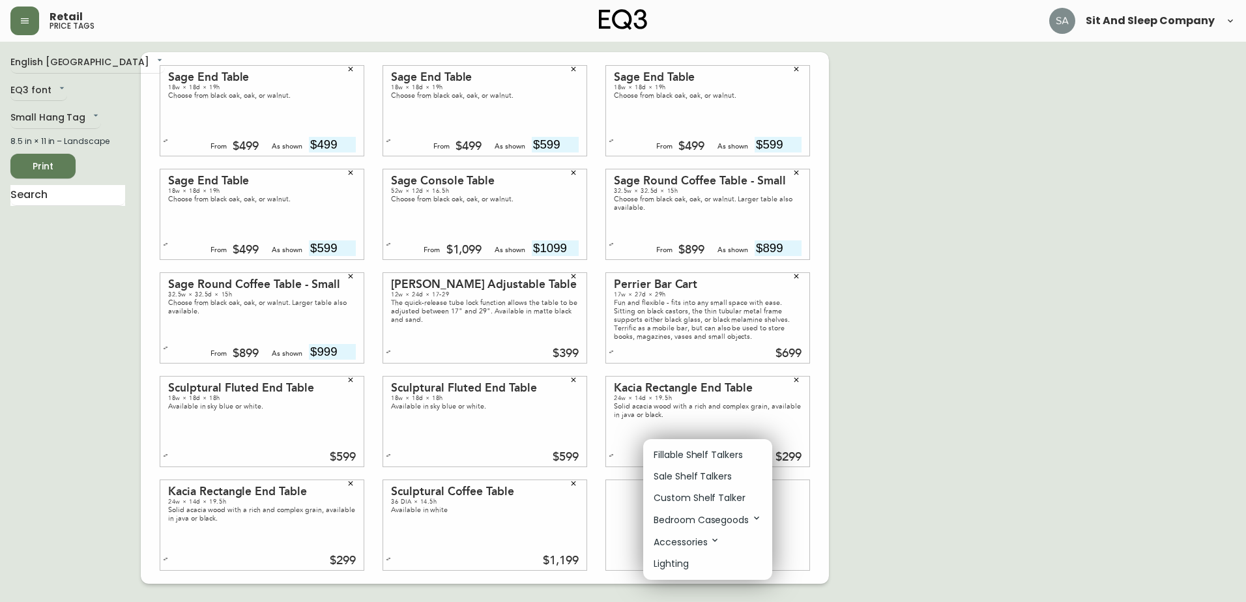
click at [700, 559] on li "Lighting" at bounding box center [707, 564] width 129 height 22
click at [711, 544] on icon at bounding box center [715, 540] width 10 height 10
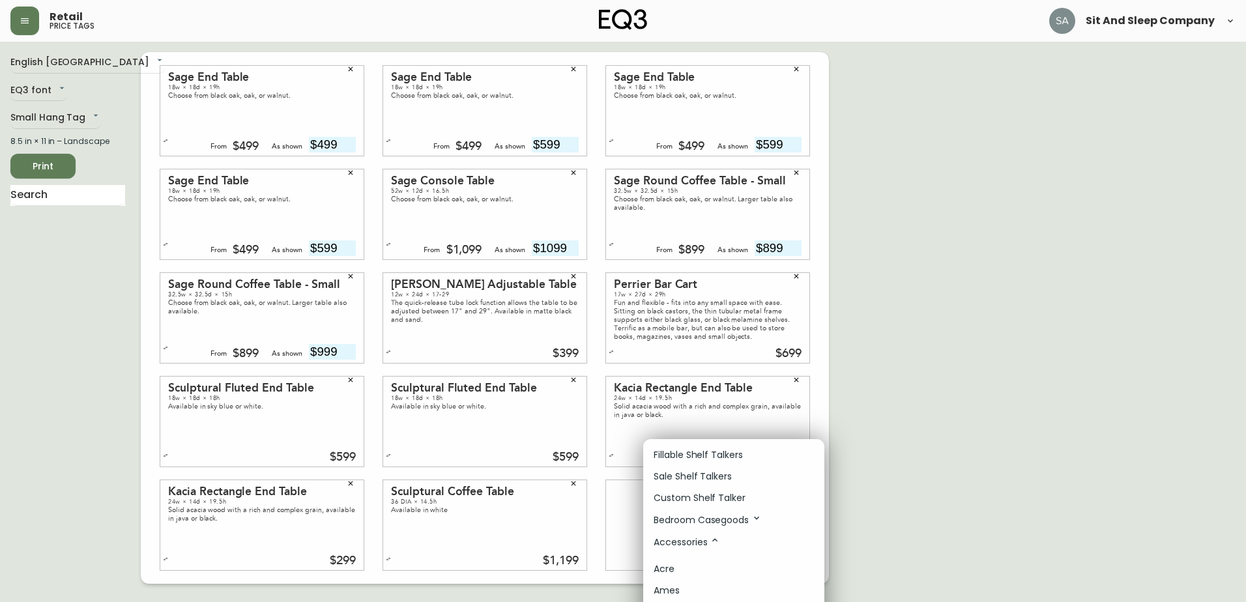
click at [711, 544] on icon at bounding box center [715, 540] width 10 height 10
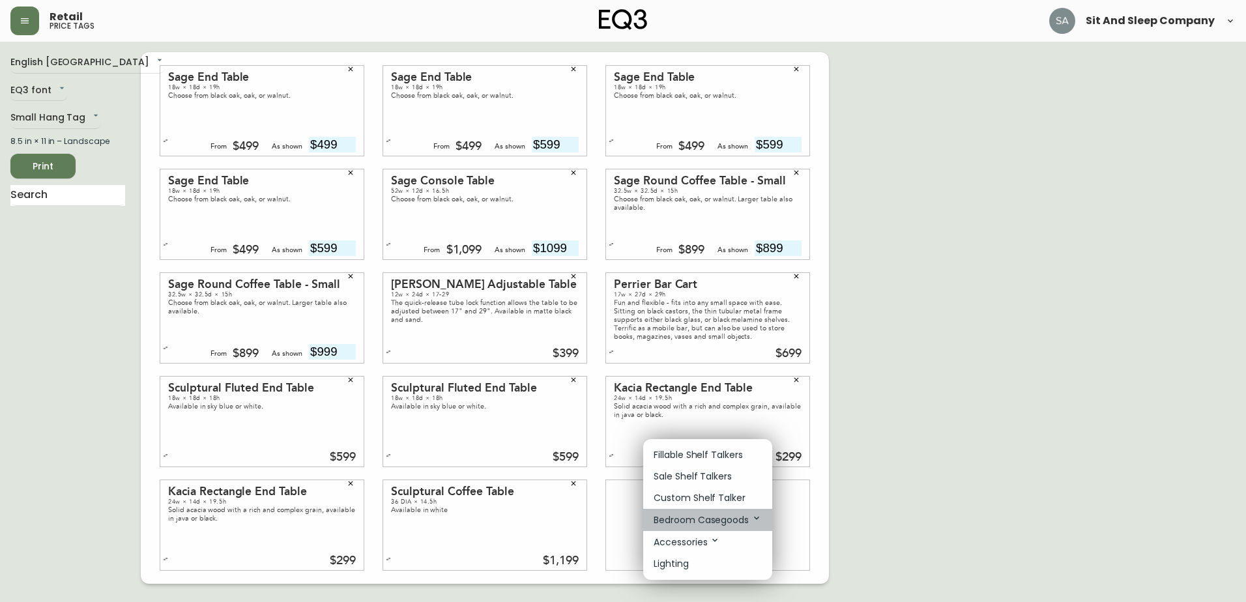
click at [712, 520] on p "Bedroom Casegoods" at bounding box center [708, 520] width 108 height 14
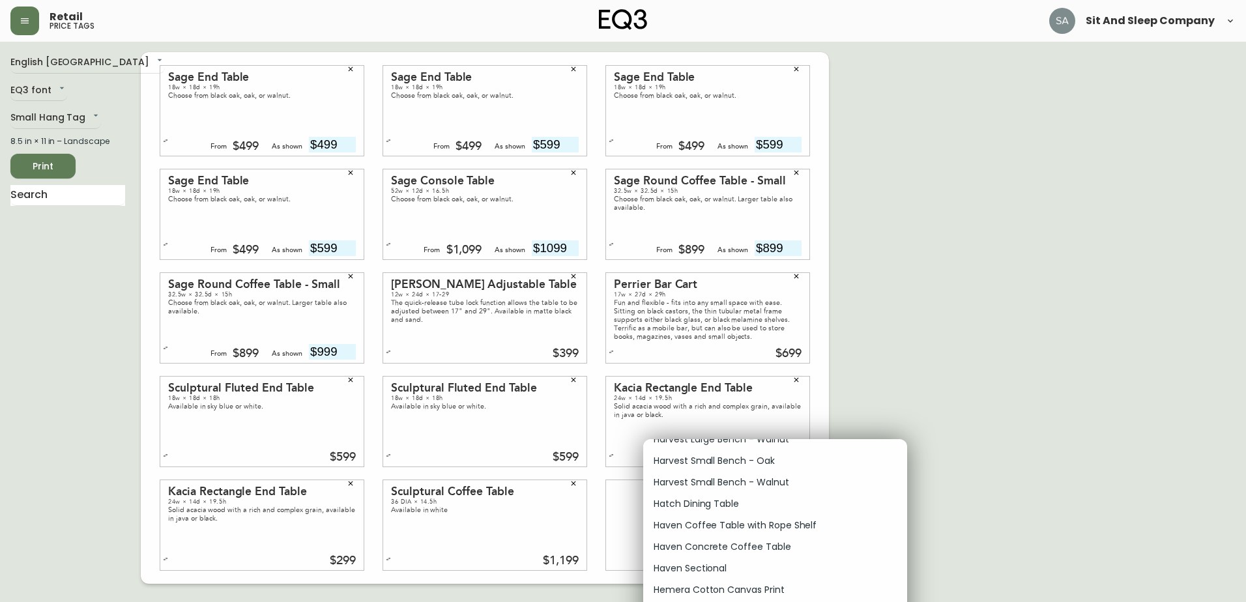
scroll to position [2607, 0]
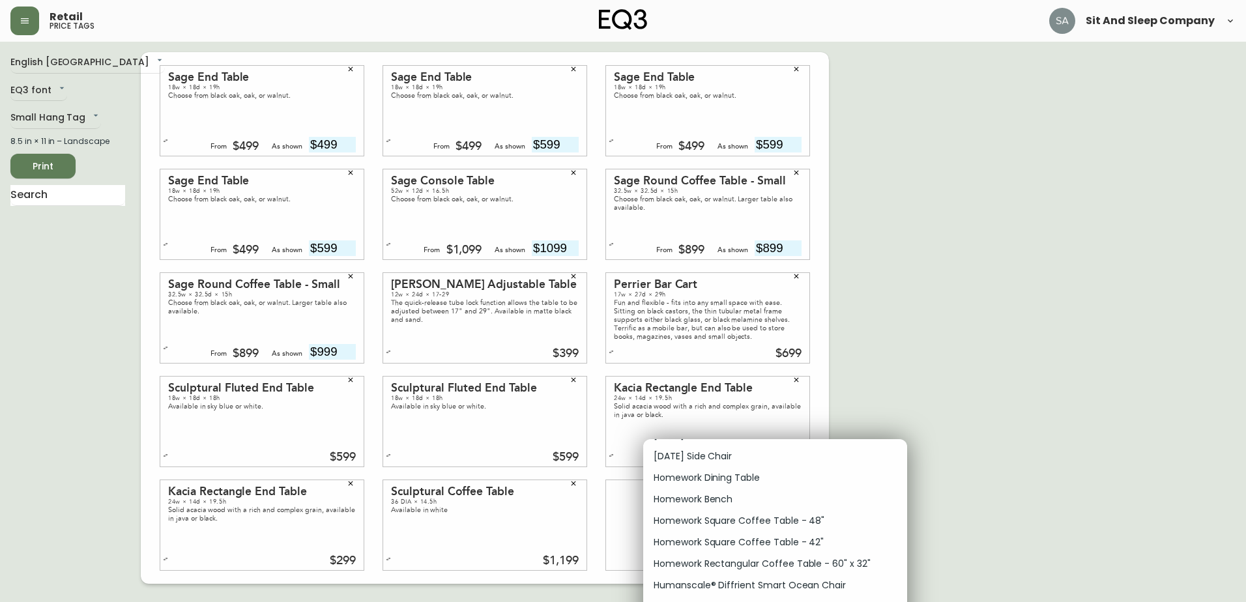
click at [966, 340] on div at bounding box center [623, 301] width 1246 height 602
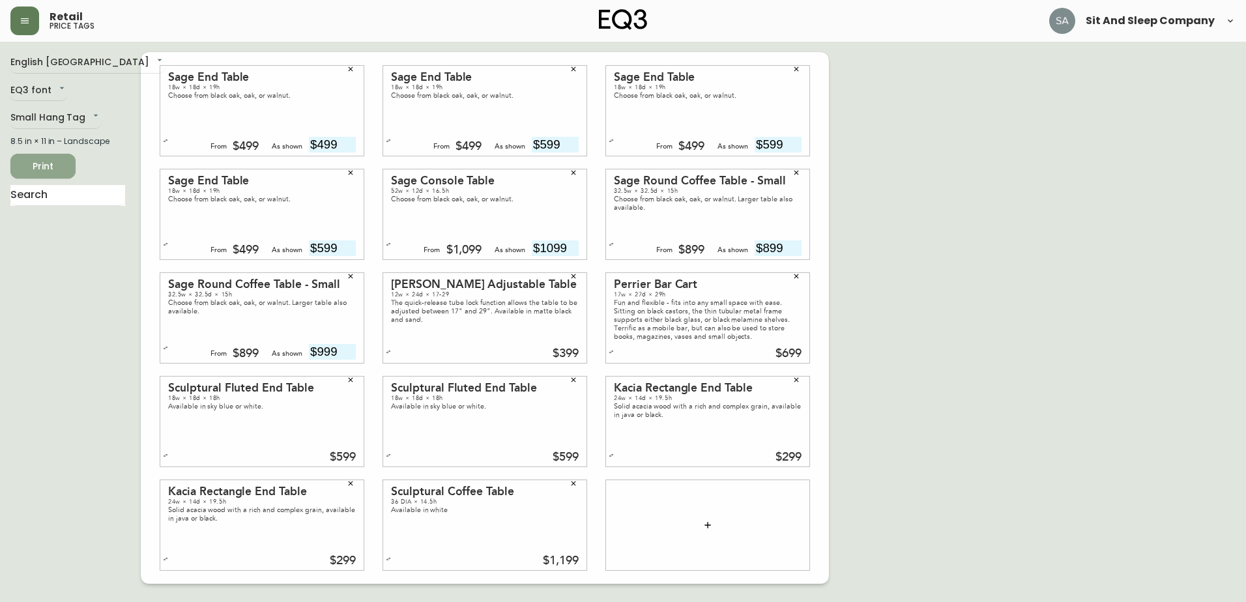
click at [46, 169] on span "Print" at bounding box center [43, 166] width 44 height 16
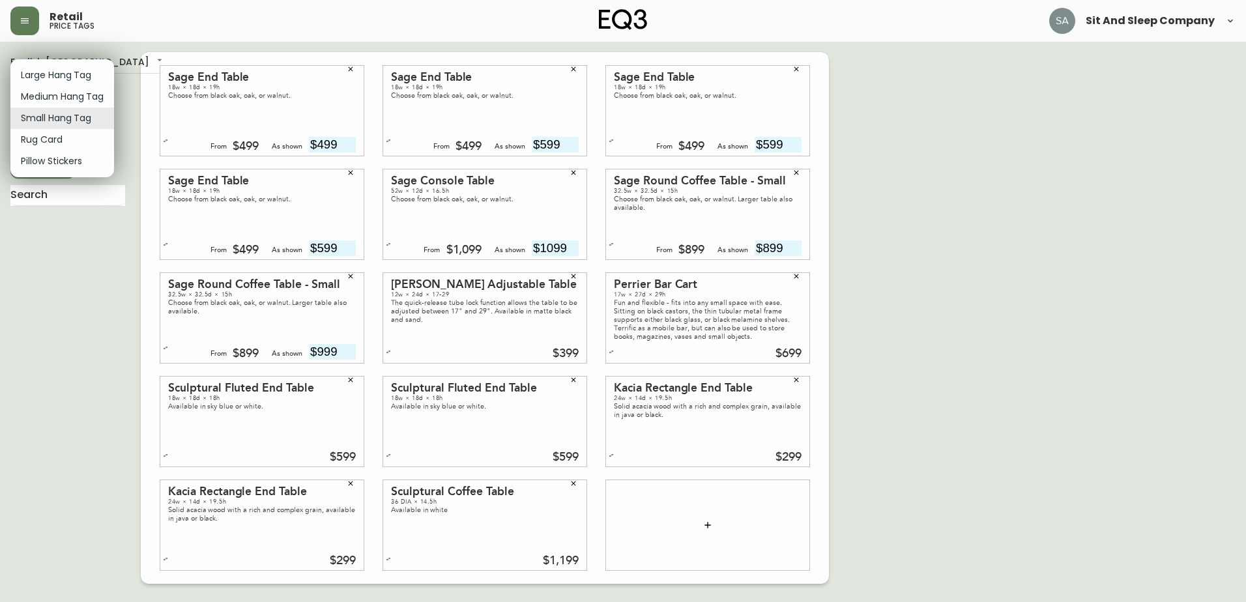
click at [72, 124] on body "Retail price tags Sit And Sleep Company English [GEOGRAPHIC_DATA] en_CA EQ3 fon…" at bounding box center [623, 292] width 1246 height 584
click at [68, 97] on li "Medium Hang Tag" at bounding box center [62, 97] width 104 height 22
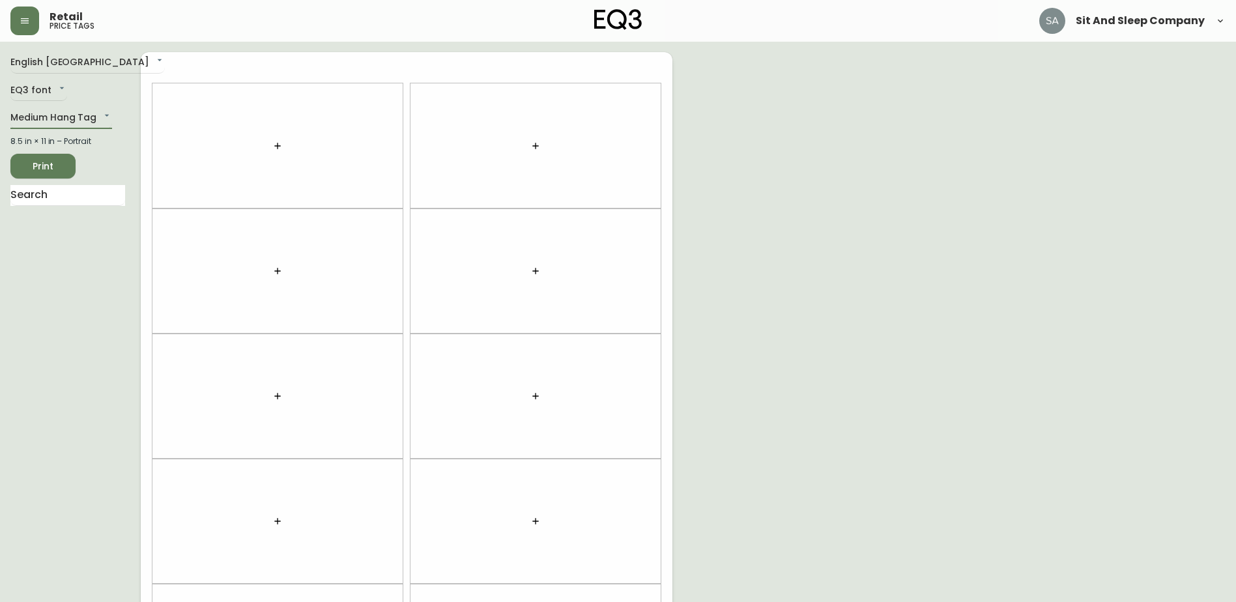
click at [268, 146] on button "button" at bounding box center [278, 146] width 26 height 26
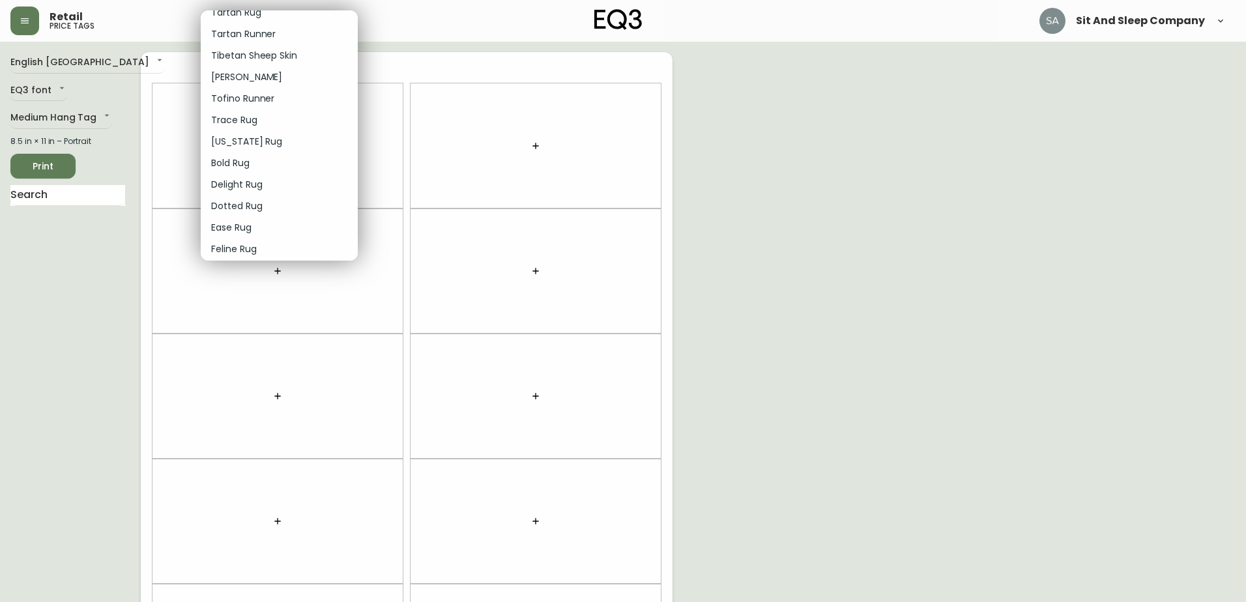
scroll to position [1631, 0]
click at [57, 113] on div at bounding box center [623, 301] width 1246 height 602
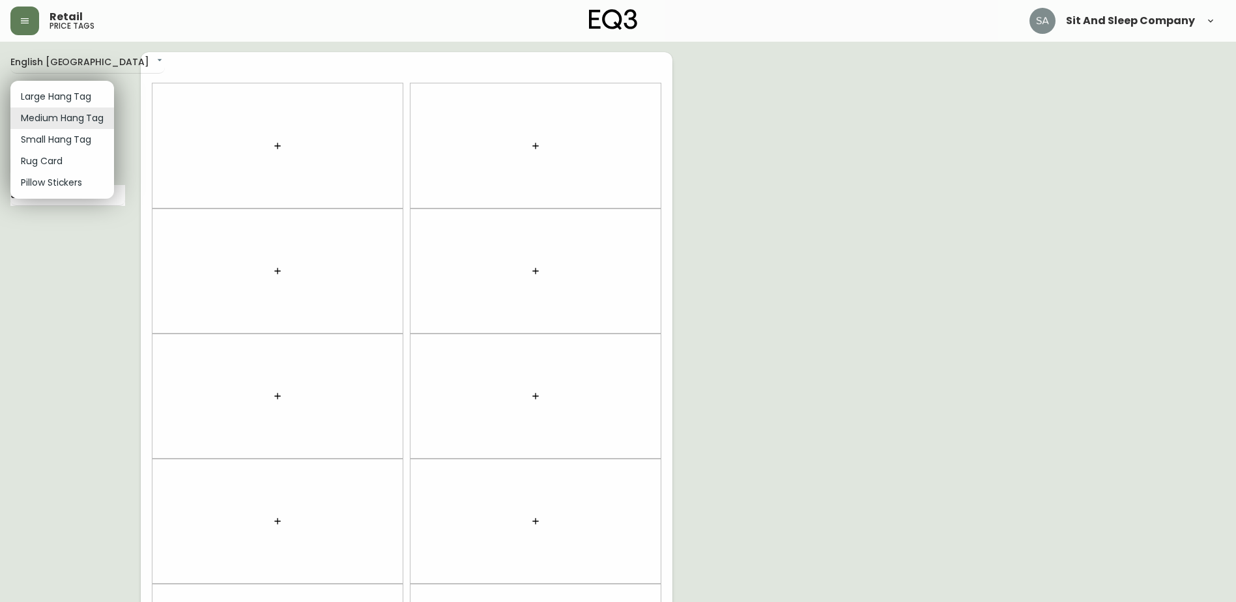
click at [55, 118] on body "Retail price tags Sit And Sleep Company English [GEOGRAPHIC_DATA] en_CA EQ3 fon…" at bounding box center [618, 370] width 1236 height 740
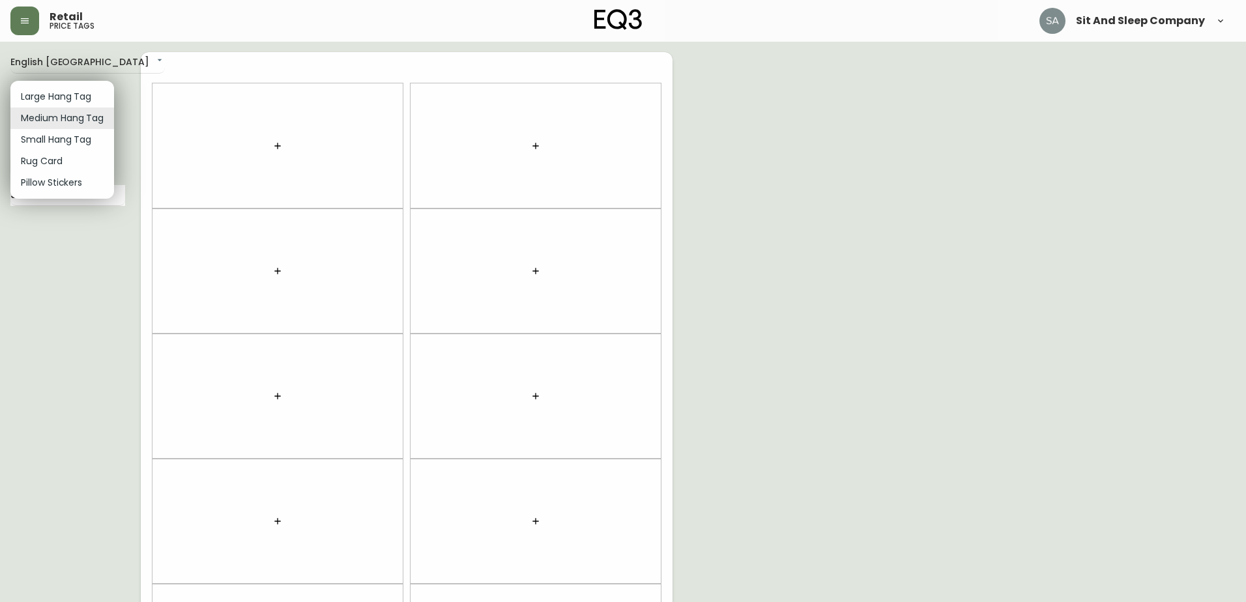
click at [79, 102] on li "Large Hang Tag" at bounding box center [62, 97] width 104 height 22
type input "large"
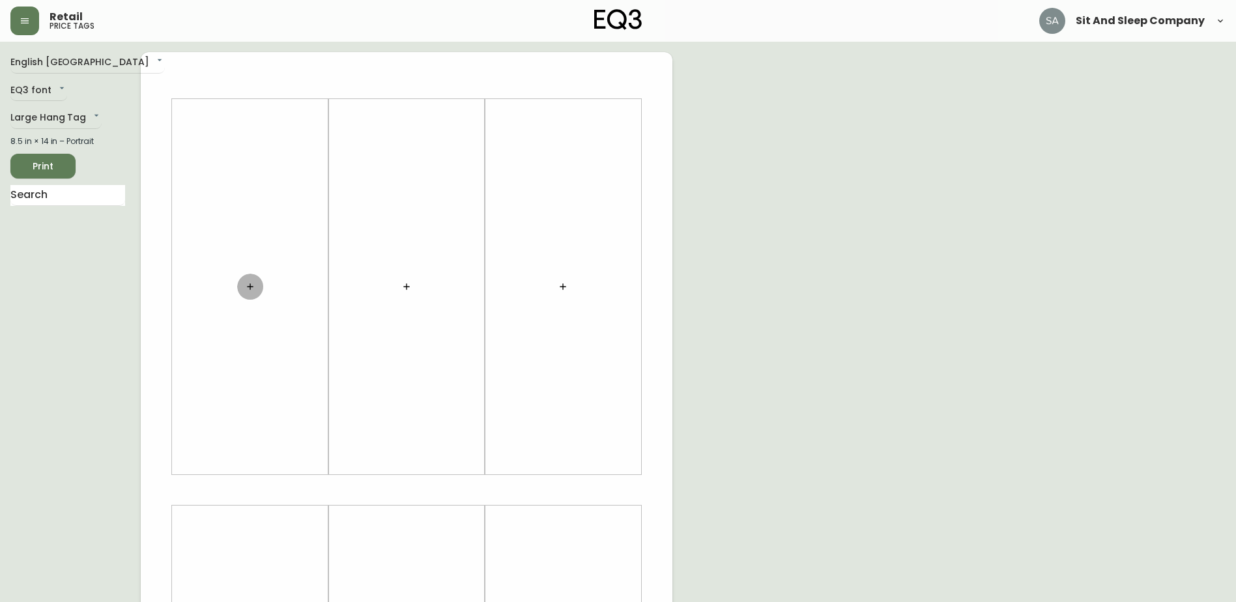
click at [255, 280] on button "button" at bounding box center [250, 287] width 26 height 26
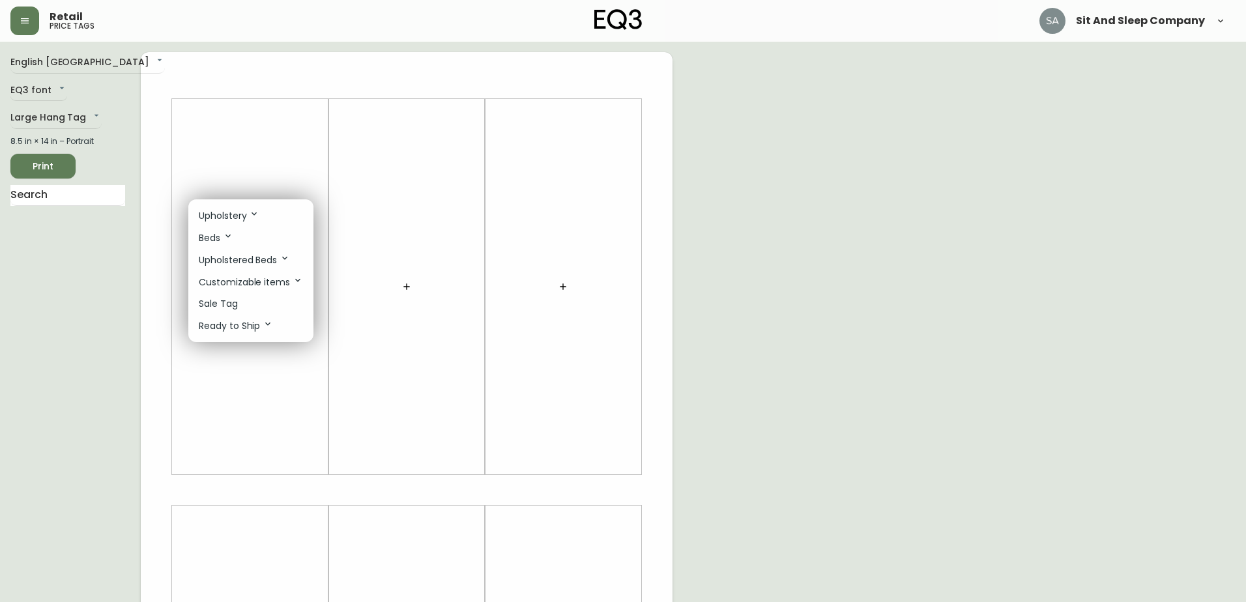
click at [276, 278] on p "Customizable items" at bounding box center [251, 282] width 104 height 14
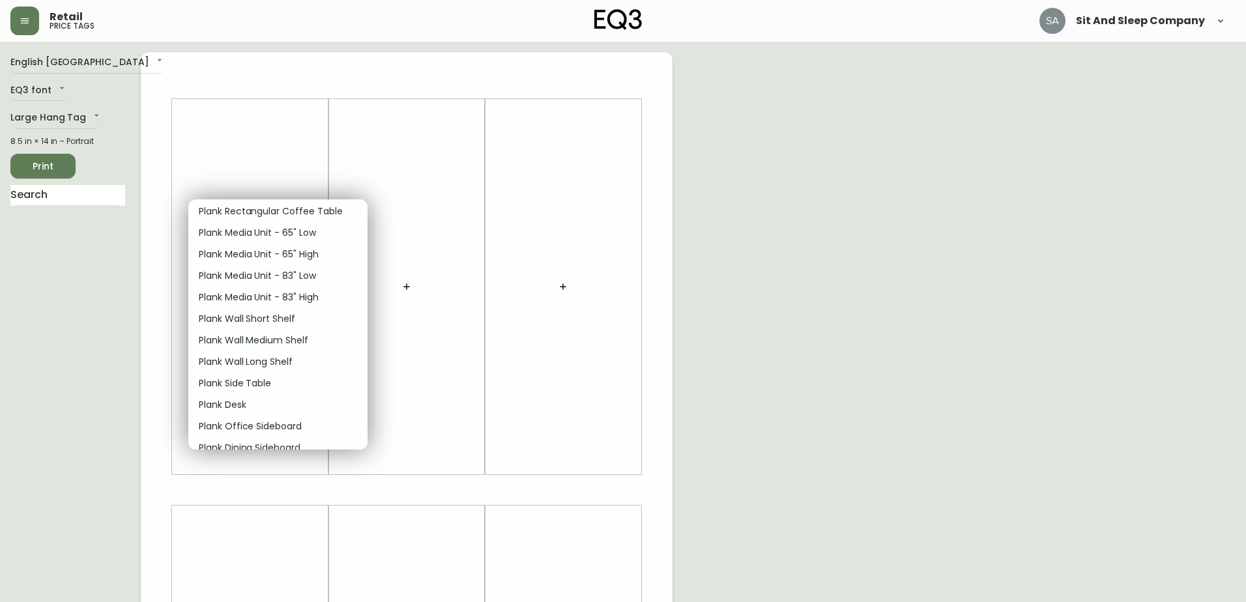
scroll to position [1238, 0]
click at [283, 358] on p "Plank Office Sideboard" at bounding box center [250, 362] width 103 height 14
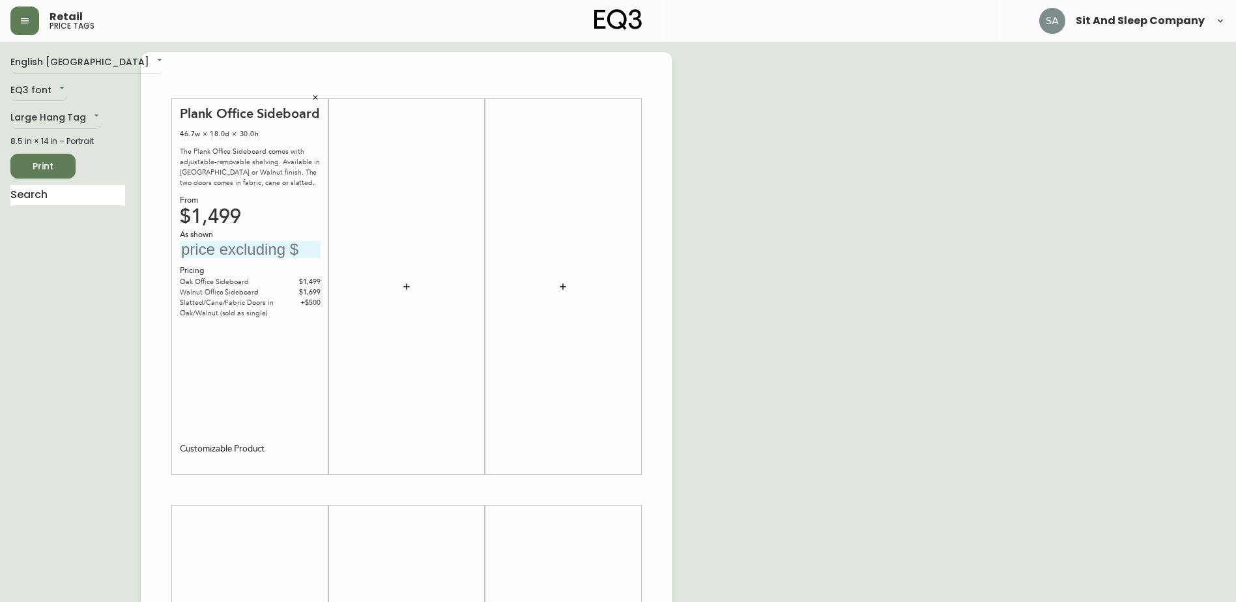
click at [253, 246] on input "text" at bounding box center [250, 250] width 141 height 18
click at [314, 98] on icon "button" at bounding box center [315, 97] width 5 height 5
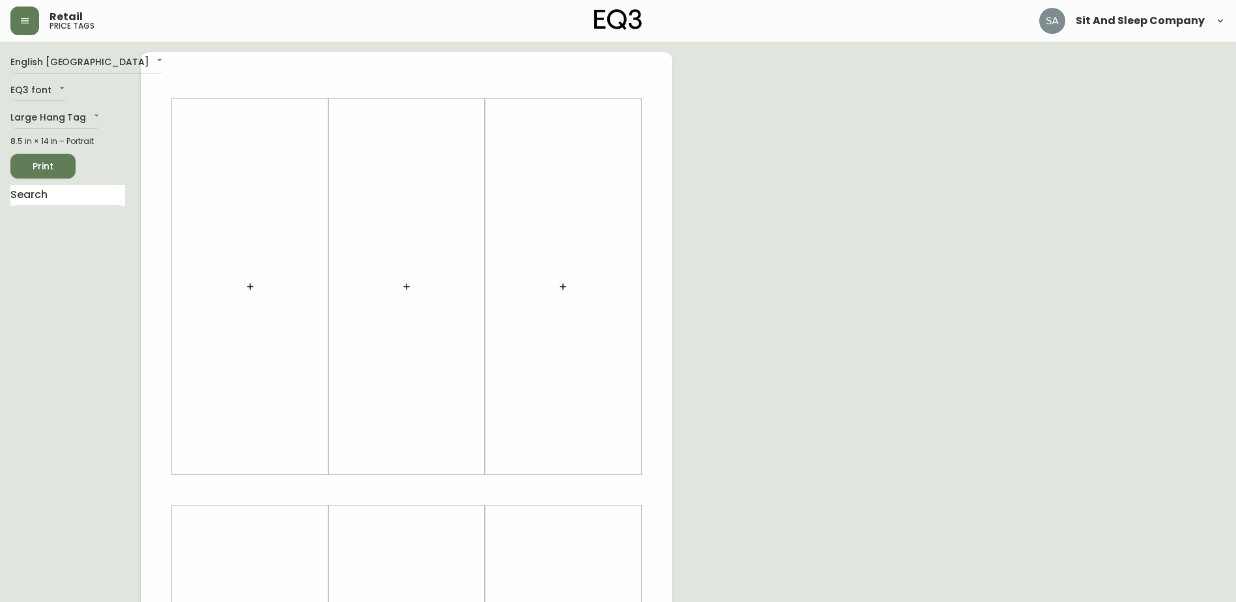
click at [249, 291] on icon "button" at bounding box center [250, 287] width 10 height 10
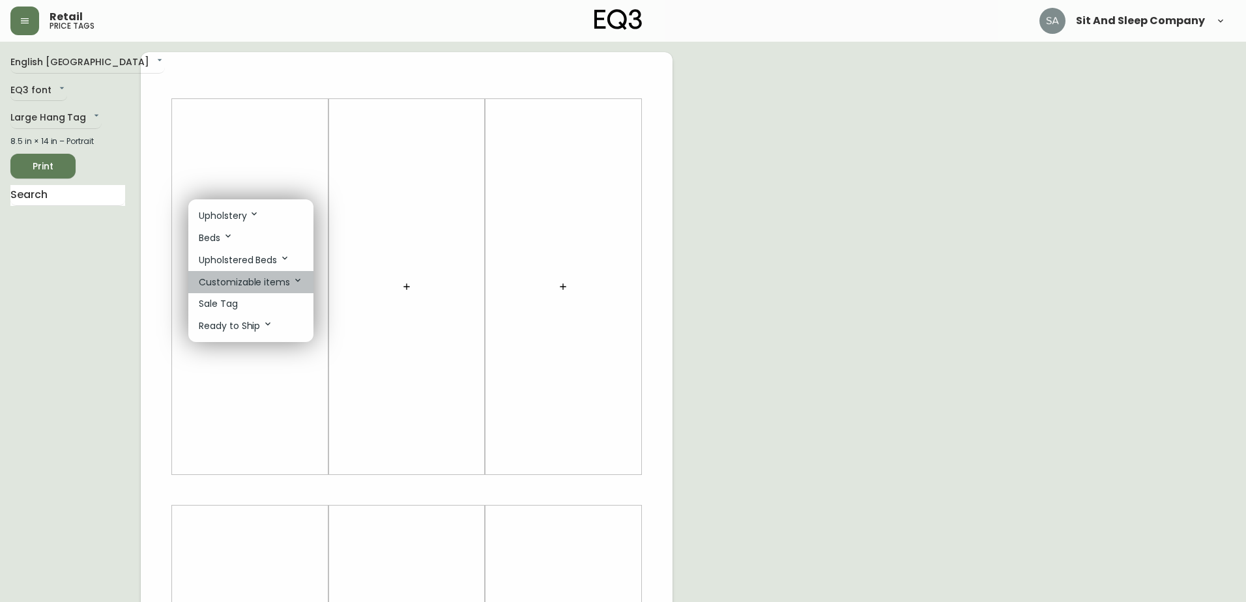
click at [274, 280] on p "Customizable items" at bounding box center [251, 282] width 104 height 14
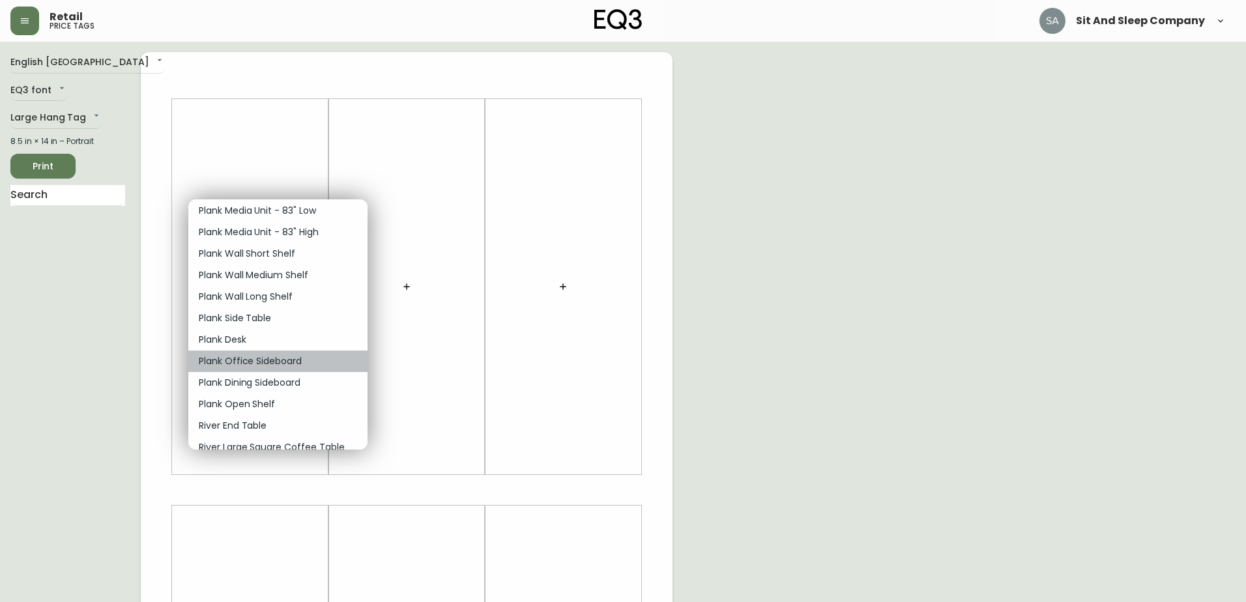
click at [319, 359] on li "Plank Office Sideboard" at bounding box center [277, 362] width 179 height 22
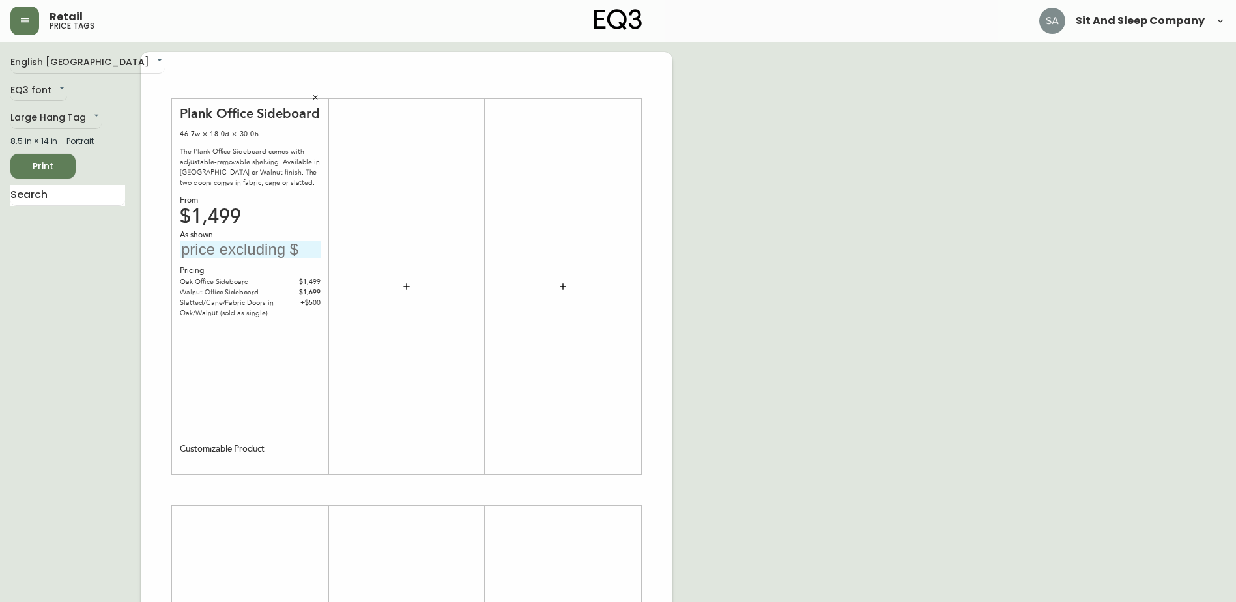
click at [246, 251] on input "text" at bounding box center [250, 250] width 141 height 18
click at [253, 444] on div "Customizable Product" at bounding box center [222, 449] width 85 height 12
click at [316, 94] on icon "button" at bounding box center [316, 98] width 8 height 8
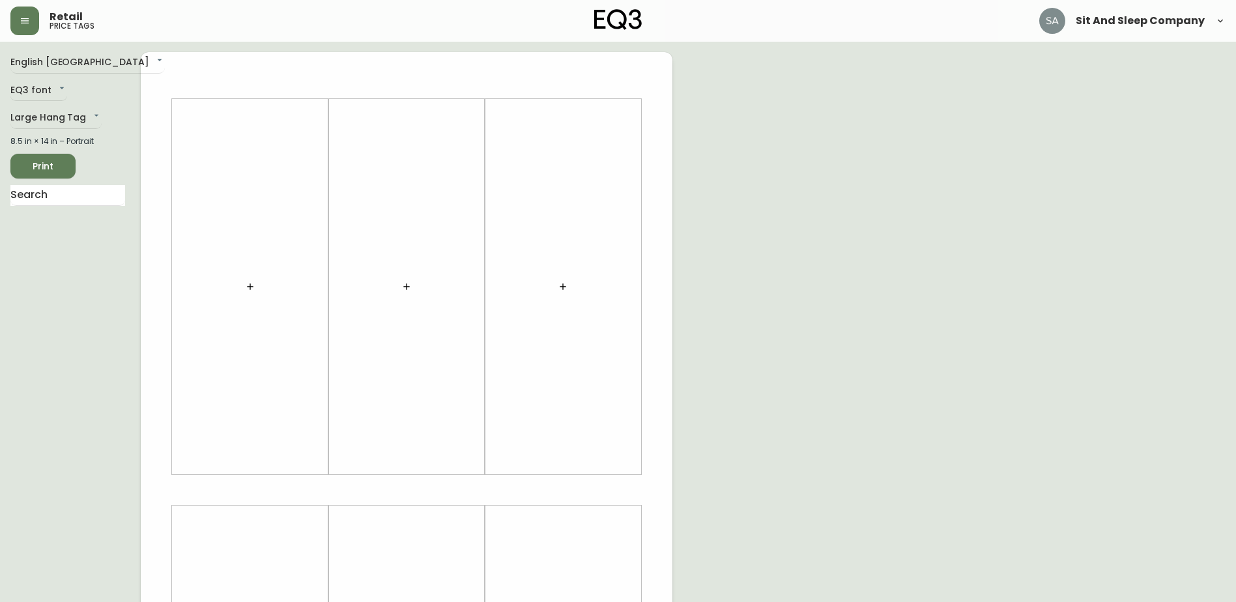
click at [250, 283] on icon "button" at bounding box center [250, 287] width 10 height 10
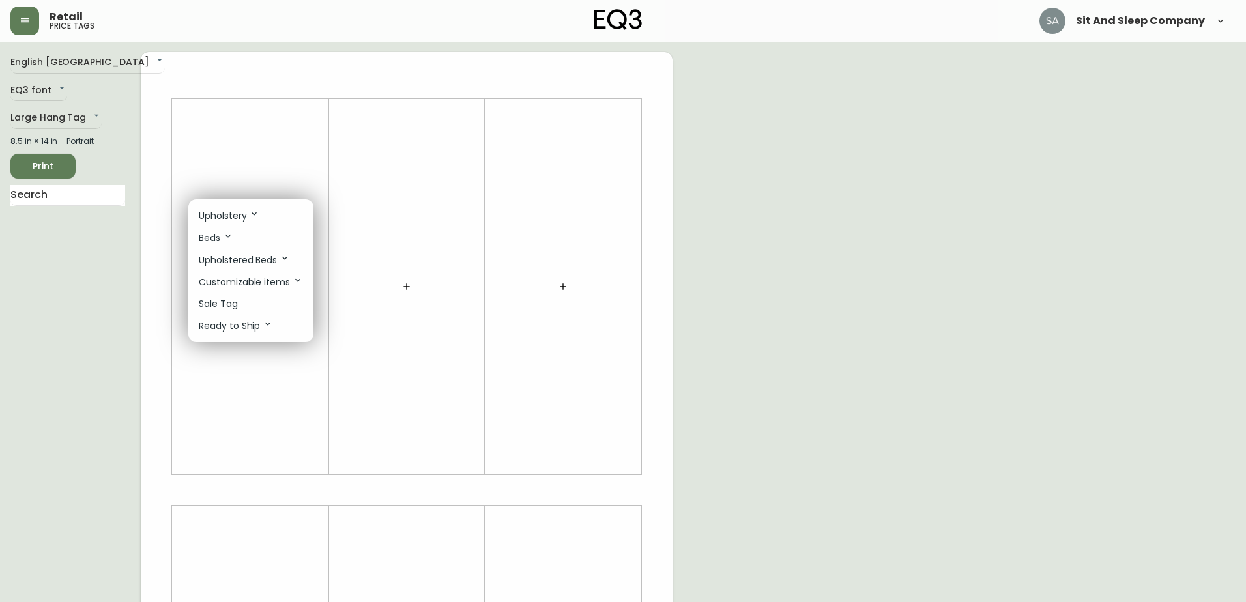
click at [253, 278] on p "Customizable items" at bounding box center [251, 282] width 104 height 14
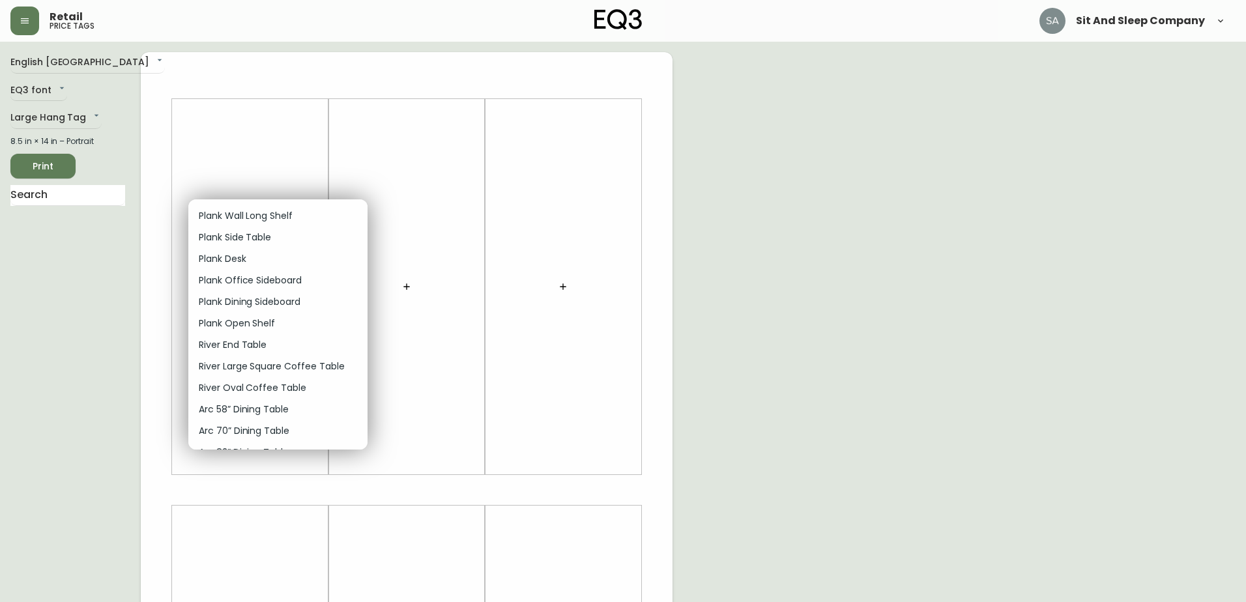
scroll to position [1303, 0]
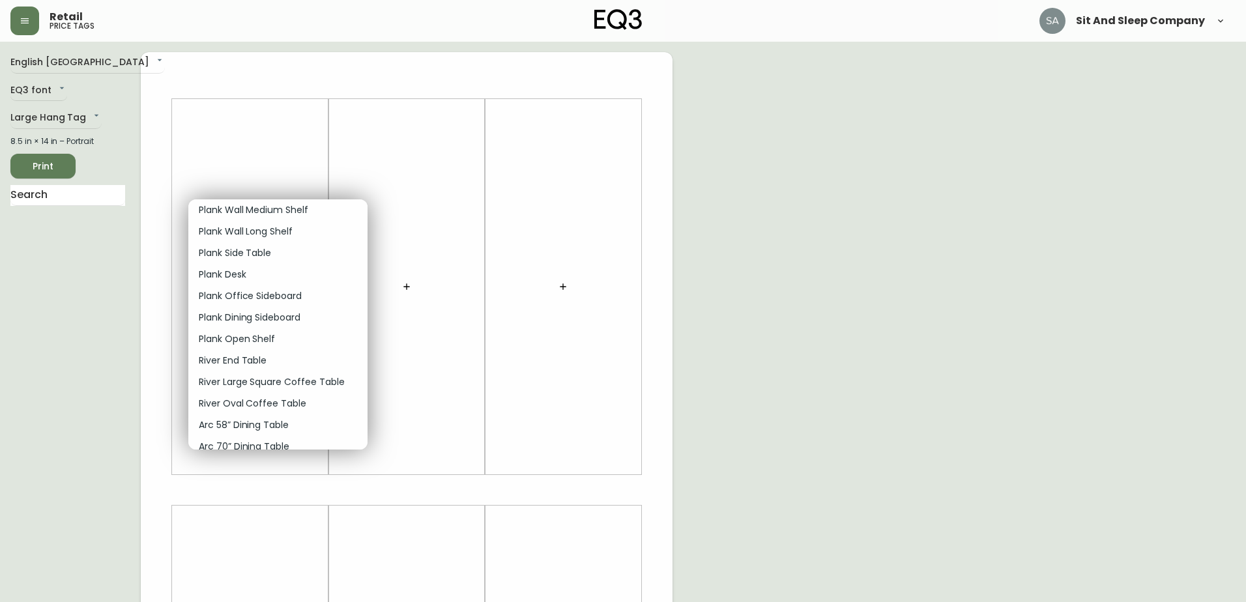
click at [295, 294] on p "Plank Office Sideboard" at bounding box center [250, 296] width 103 height 14
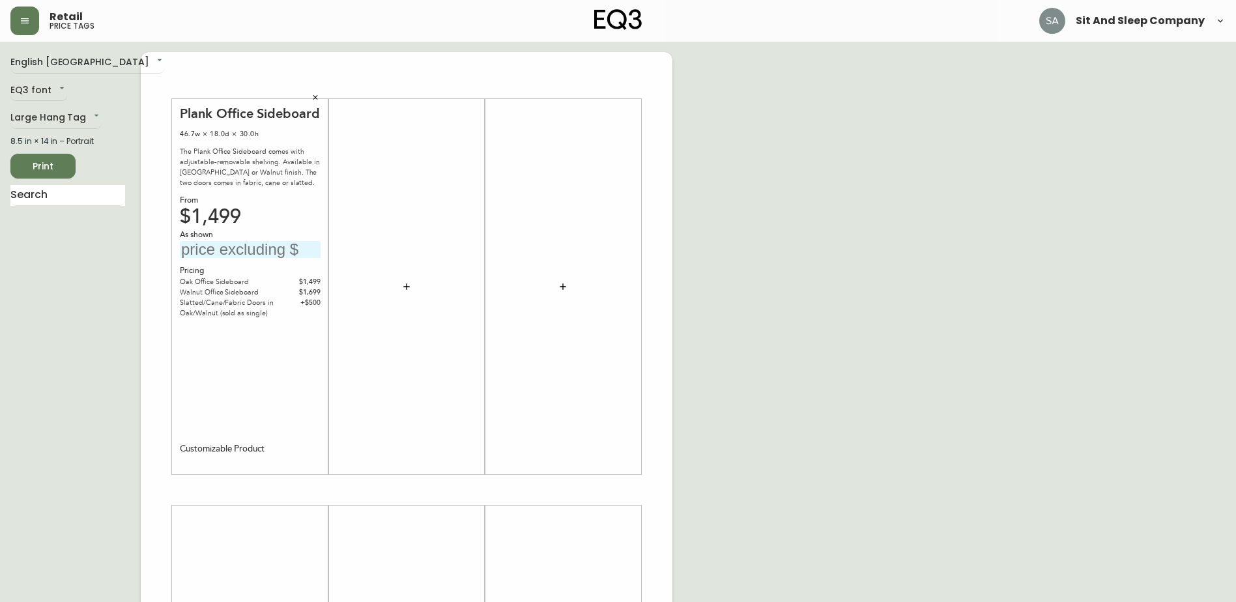
click at [265, 247] on input "text" at bounding box center [250, 250] width 141 height 18
type input "$2699"
click at [291, 363] on div "Plank Office Sideboard 46.7w × 18.0d × 30.0h The Plank Office Sideboard comes w…" at bounding box center [250, 287] width 141 height 363
click at [413, 281] on button "button" at bounding box center [407, 287] width 26 height 26
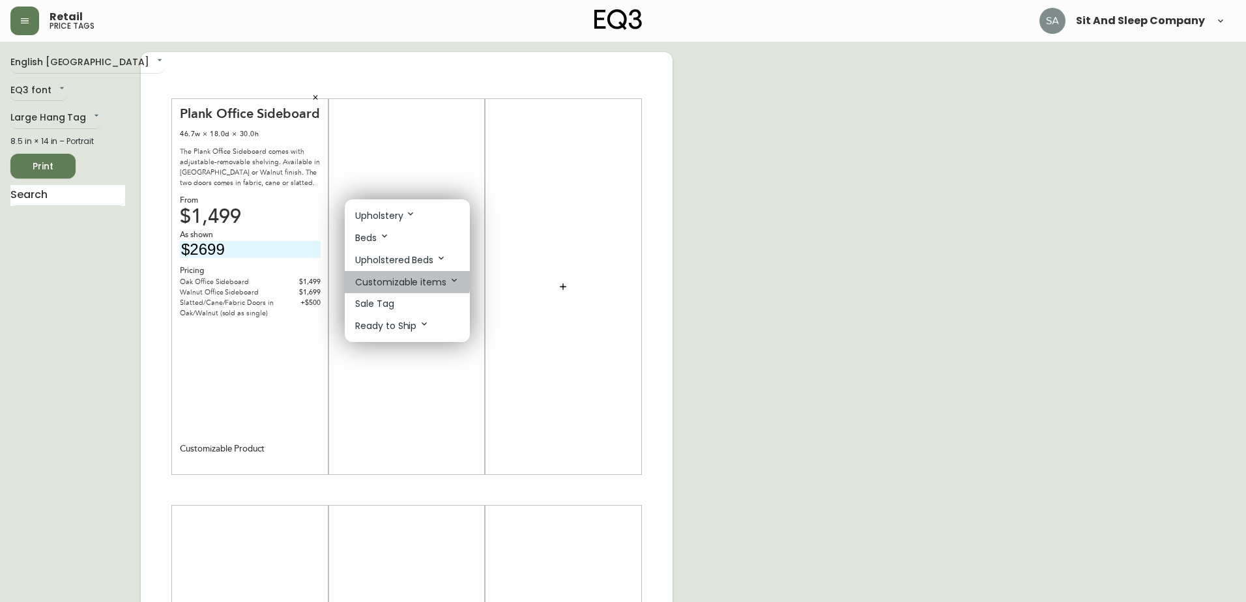
click at [404, 281] on p "Customizable items" at bounding box center [407, 282] width 104 height 14
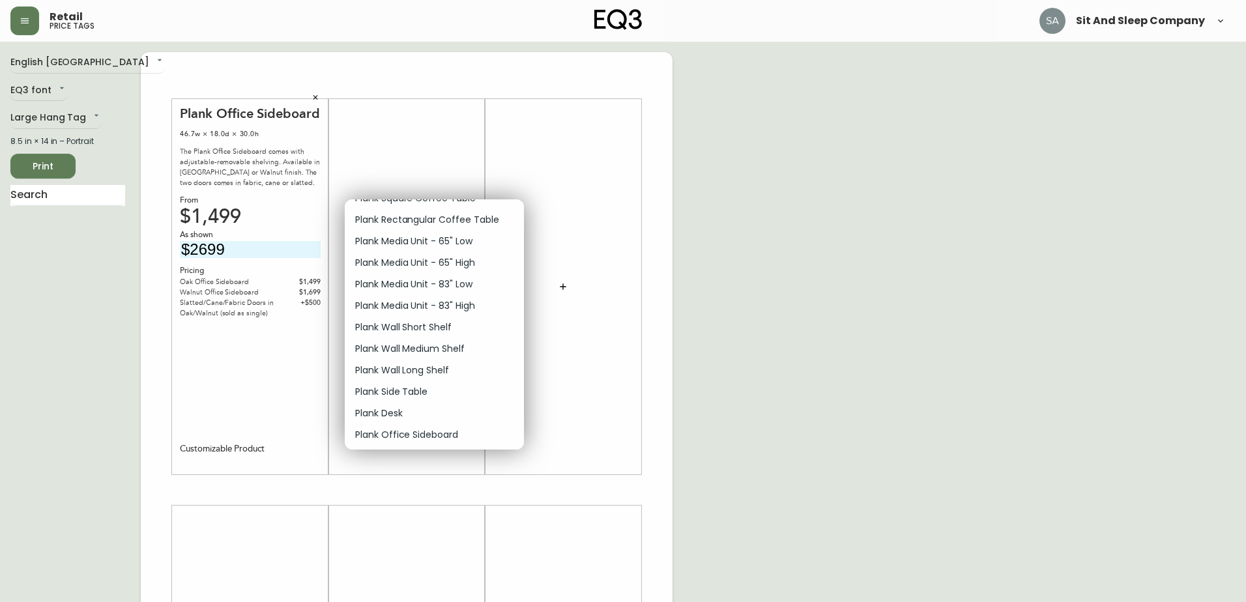
scroll to position [1238, 0]
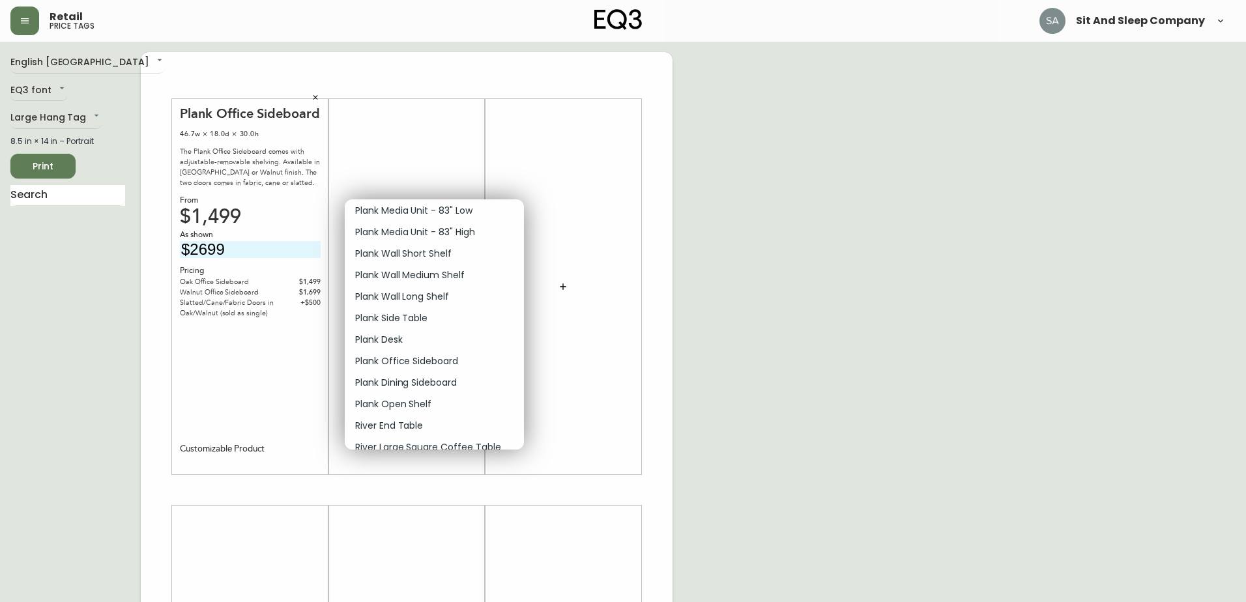
click at [442, 353] on li "Plank Office Sideboard" at bounding box center [434, 362] width 179 height 22
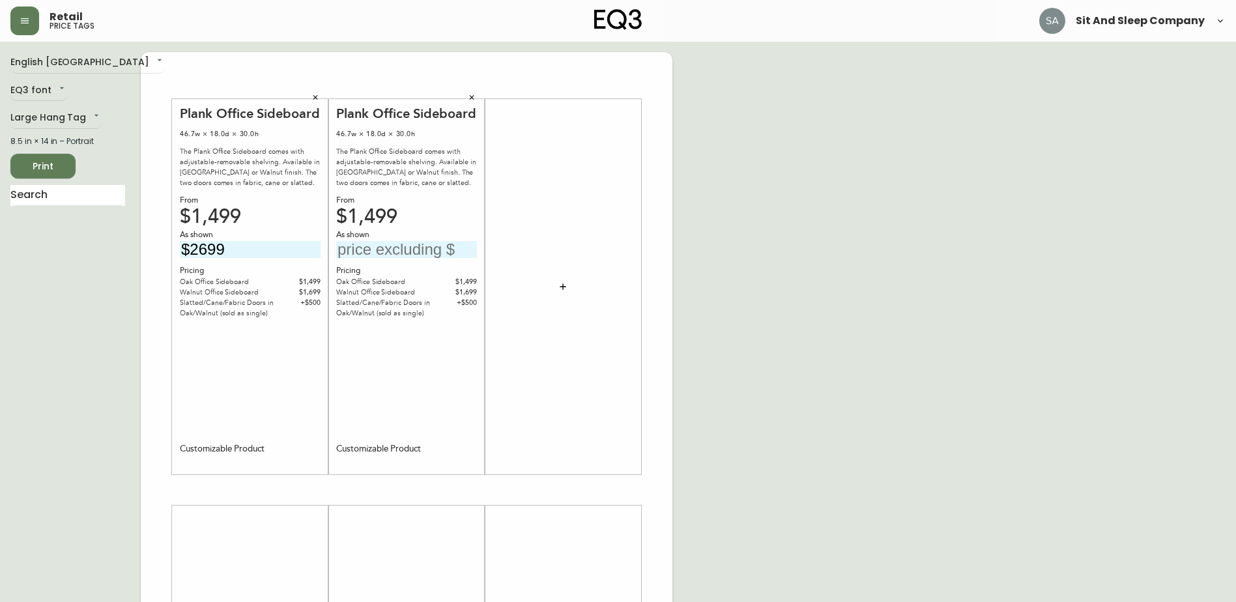
click at [385, 249] on input "text" at bounding box center [406, 250] width 141 height 18
type input "$3598"
click at [371, 358] on div "Plank Office Sideboard 46.7w × 18.0d × 30.0h The Plank Office Sideboard comes w…" at bounding box center [406, 287] width 141 height 363
click at [561, 284] on icon "button" at bounding box center [563, 287] width 10 height 10
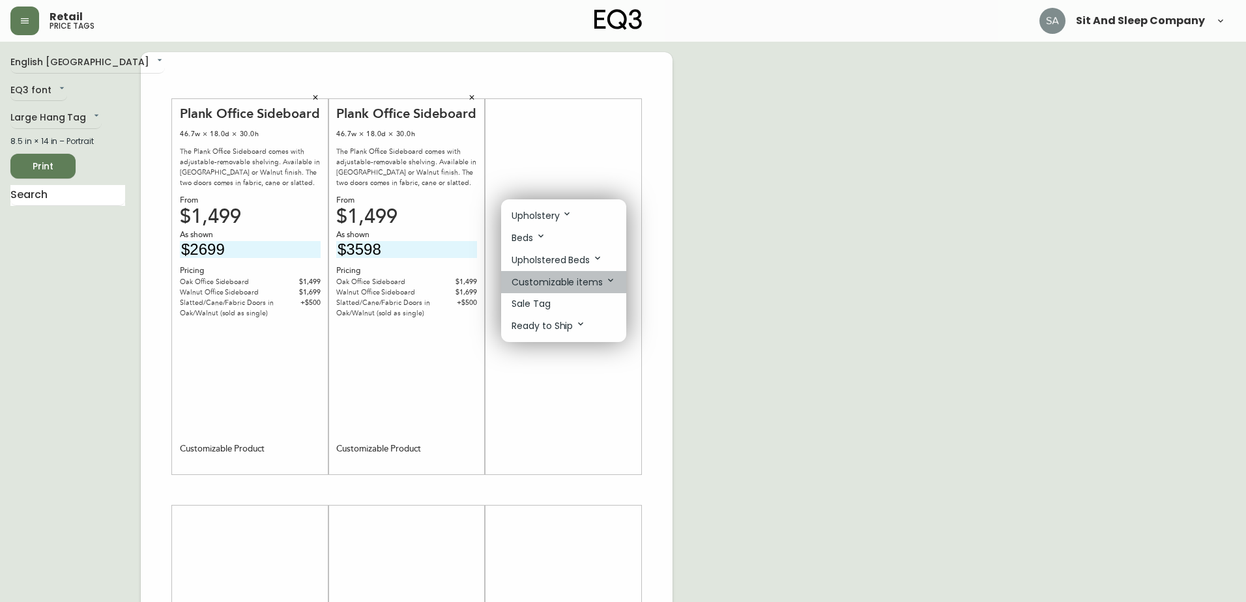
click at [567, 282] on p "Customizable items" at bounding box center [564, 282] width 104 height 14
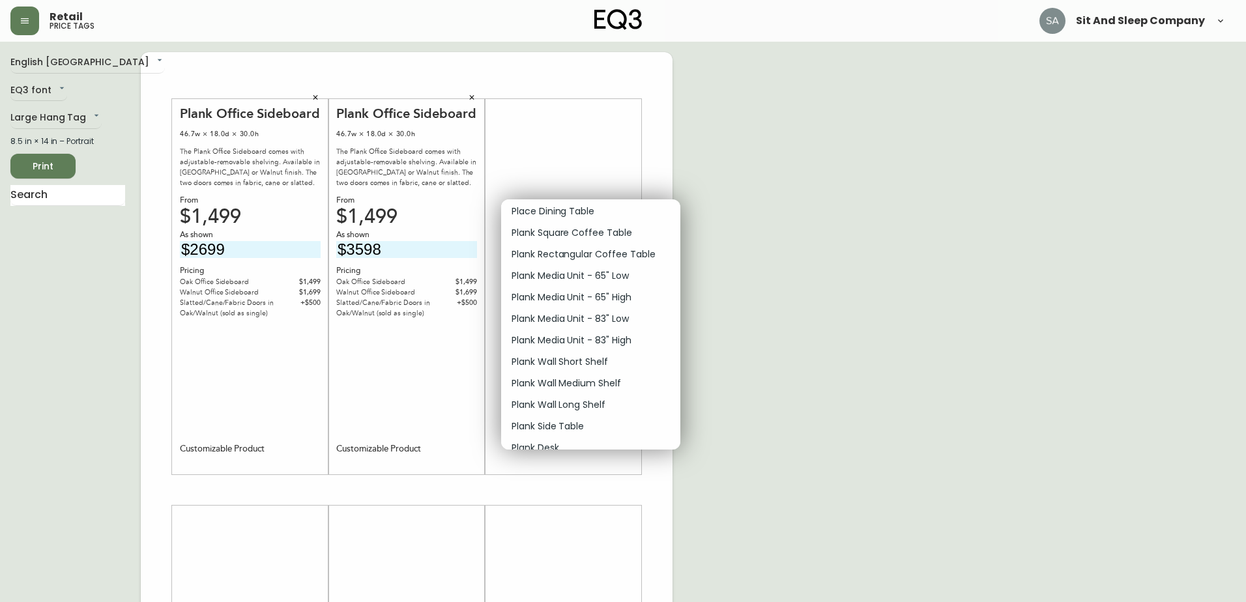
scroll to position [1108, 0]
click at [530, 263] on li "Plank Square Coffee Table" at bounding box center [590, 255] width 179 height 22
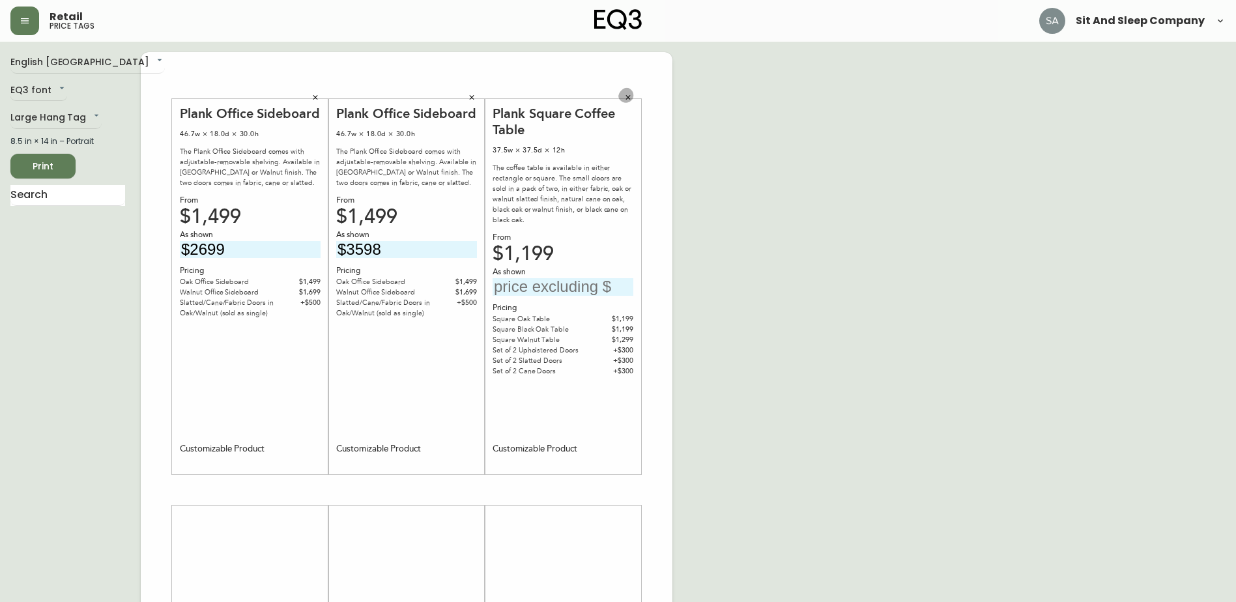
click at [630, 92] on button "button" at bounding box center [628, 98] width 20 height 20
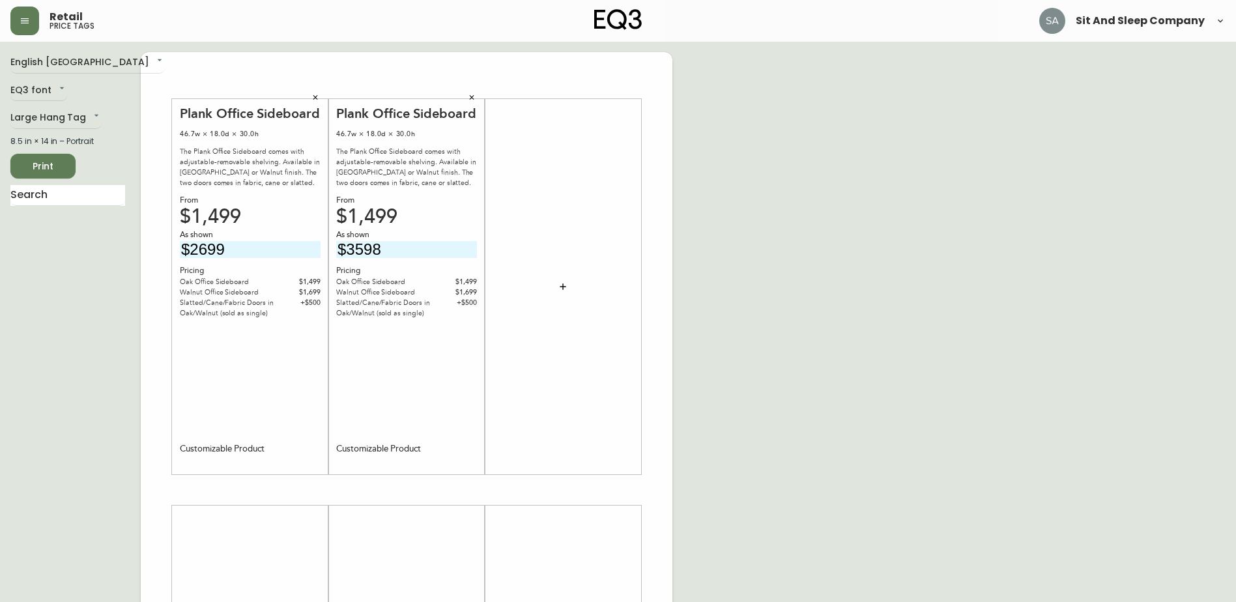
click at [566, 284] on icon "button" at bounding box center [563, 287] width 10 height 10
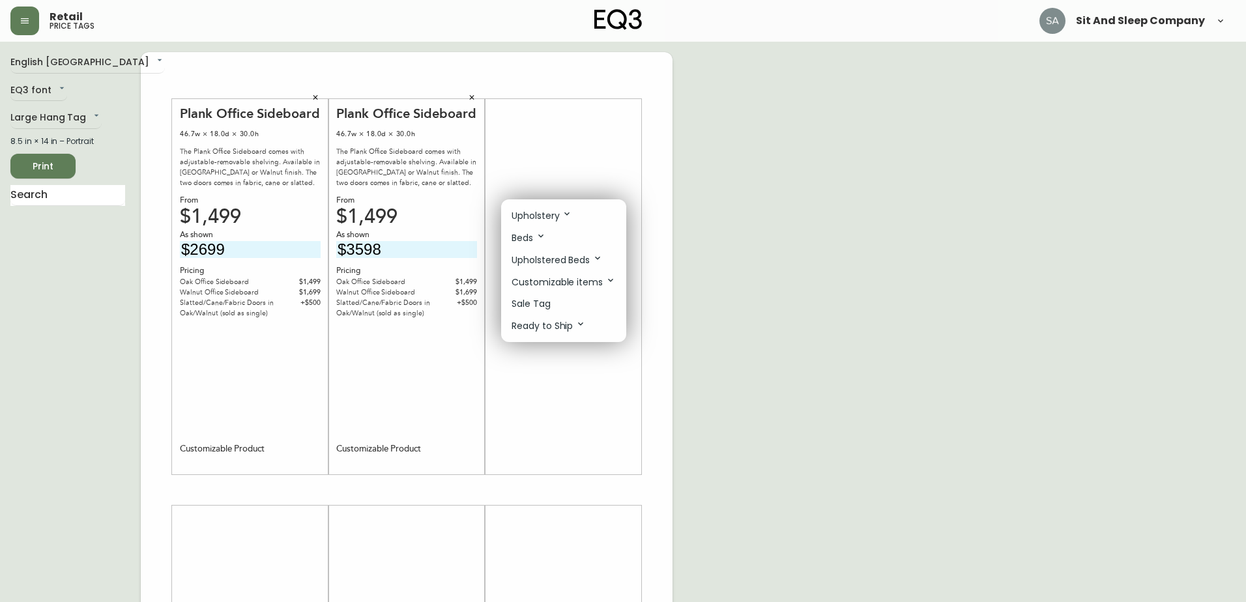
click at [585, 278] on p "Customizable items" at bounding box center [564, 282] width 104 height 14
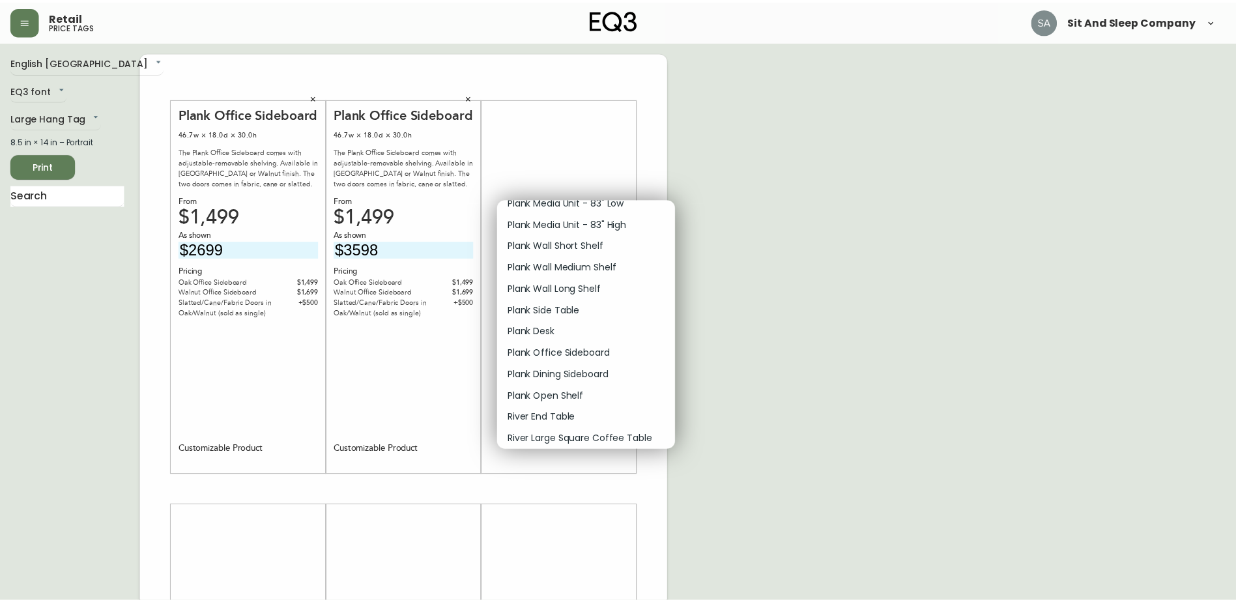
scroll to position [1146, 0]
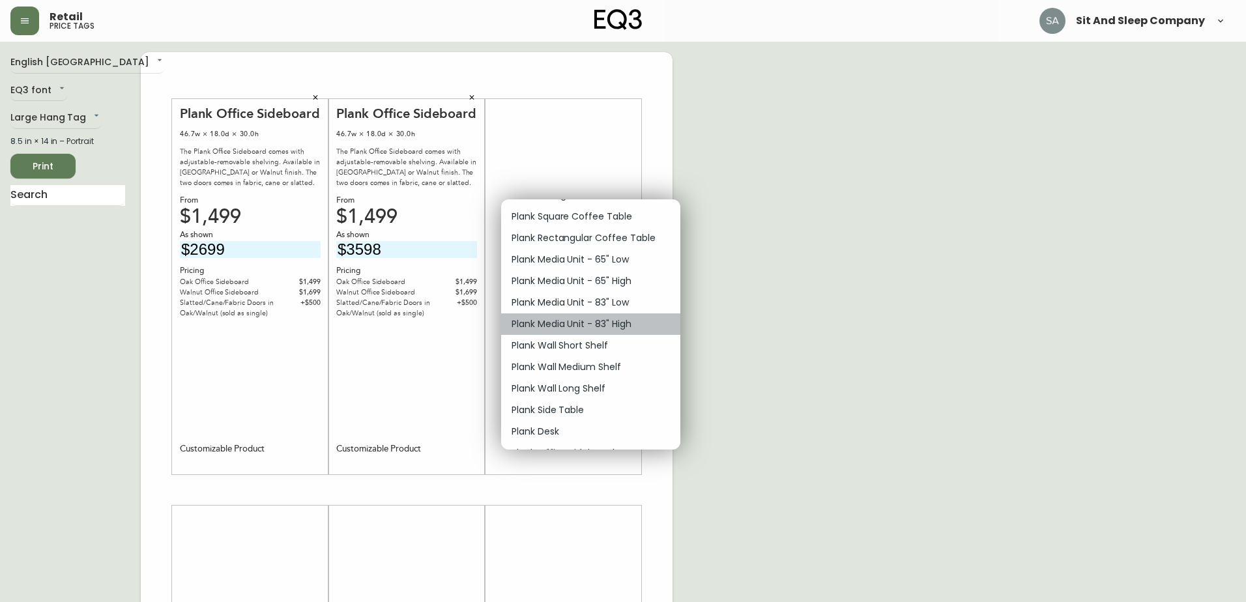
click at [628, 323] on p "Plank Media Unit - 83" High" at bounding box center [572, 324] width 120 height 14
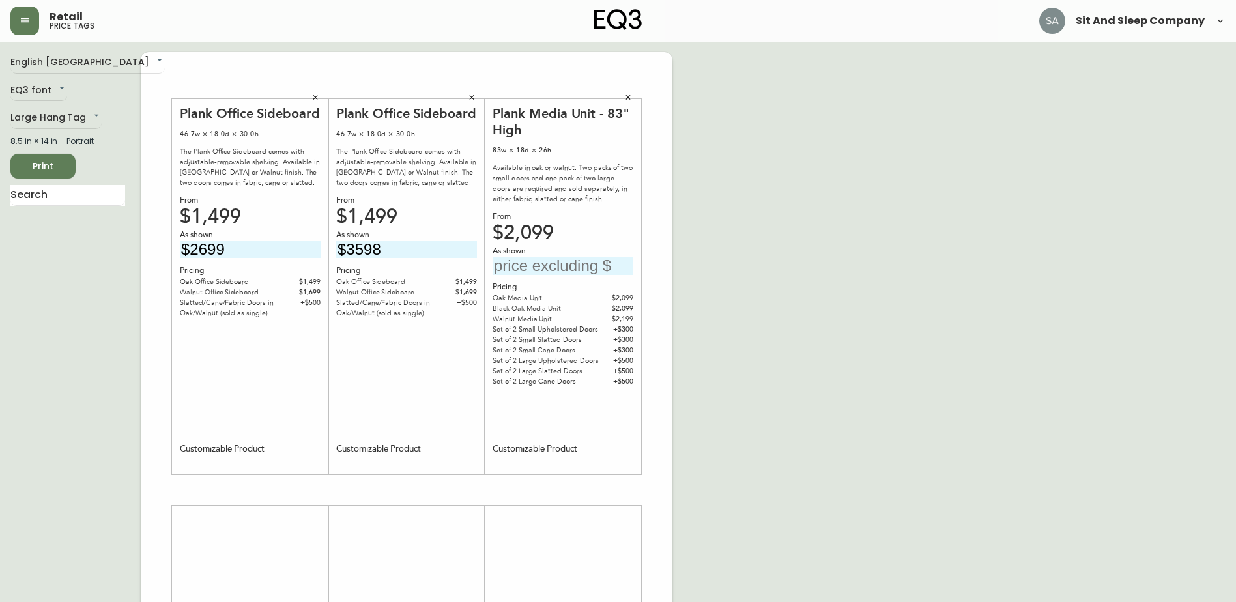
click at [559, 265] on input "text" at bounding box center [563, 266] width 141 height 18
type input "$3199"
click at [753, 258] on div "English [GEOGRAPHIC_DATA] en_CA EQ3 font EQ3 Large Hang Tag large 8.5 in × 14 i…" at bounding box center [617, 490] width 1215 height 876
click at [729, 280] on div "English [GEOGRAPHIC_DATA] en_CA EQ3 font EQ3 Large Hang Tag large 8.5 in × 14 i…" at bounding box center [617, 490] width 1215 height 876
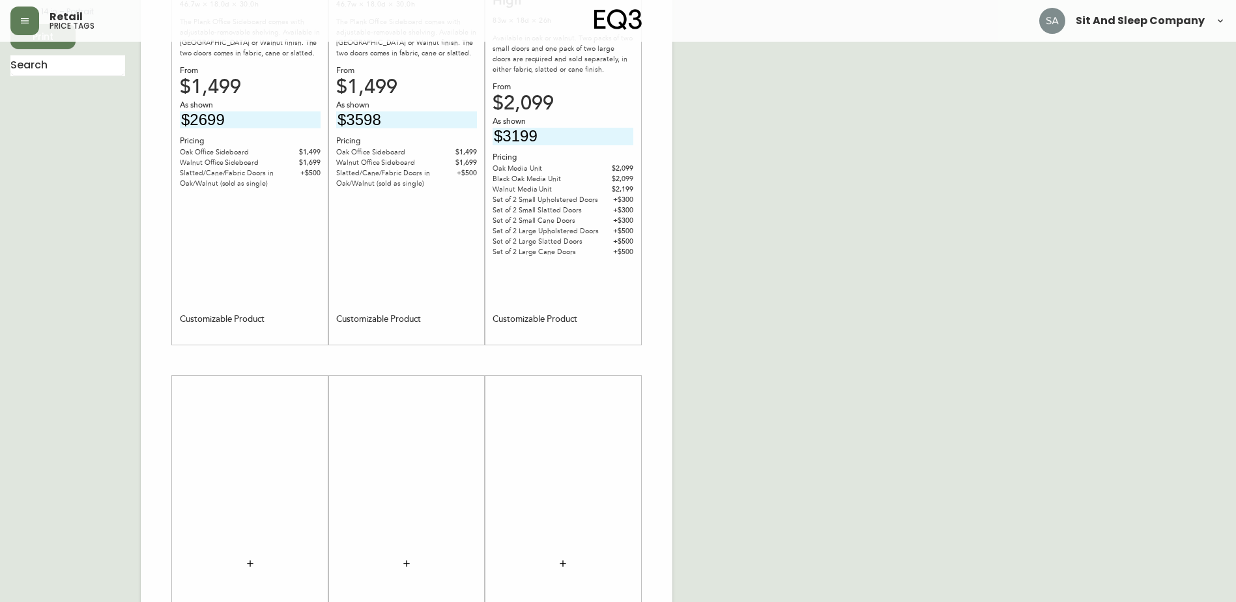
scroll to position [130, 0]
click at [293, 443] on div at bounding box center [250, 563] width 141 height 363
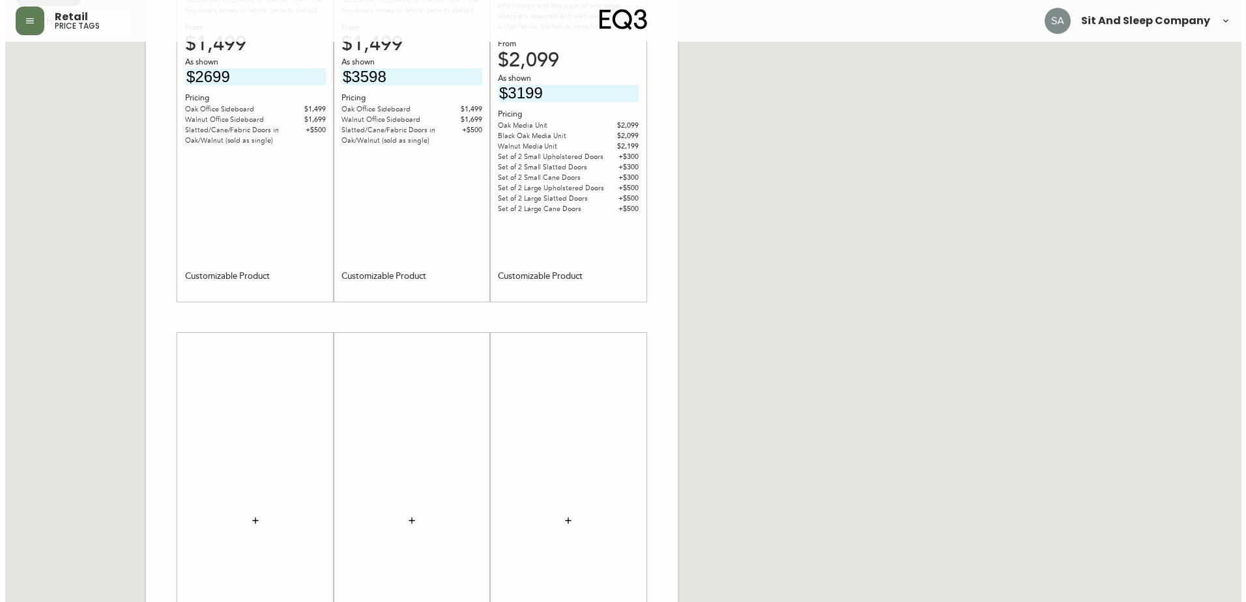
scroll to position [196, 0]
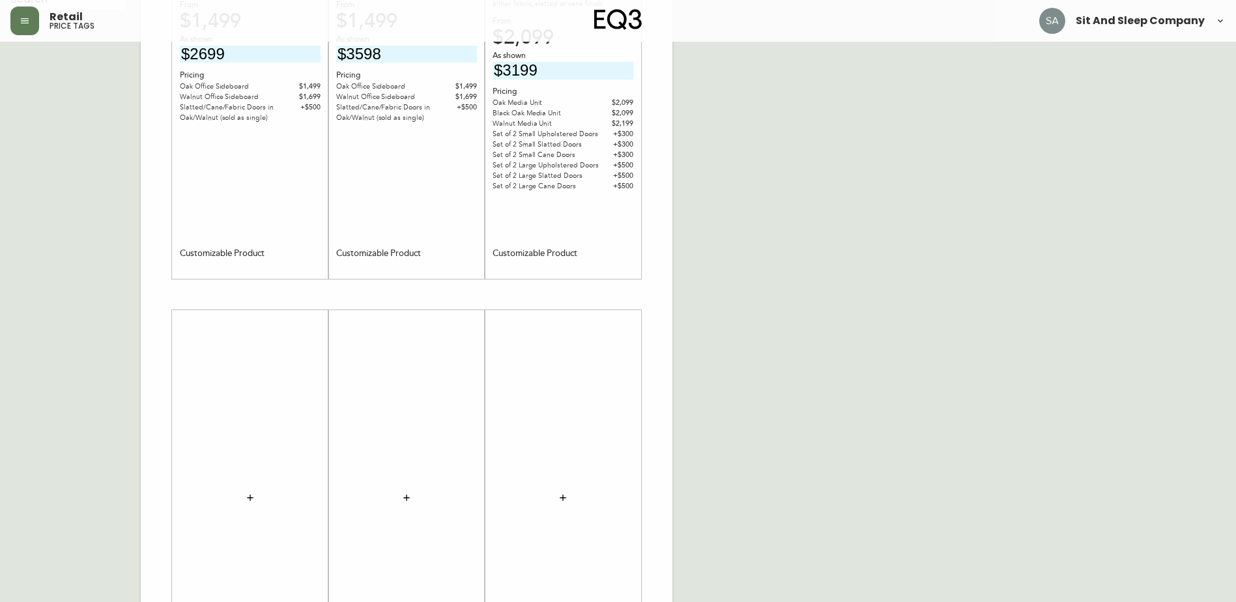
click at [255, 496] on button "button" at bounding box center [250, 498] width 26 height 26
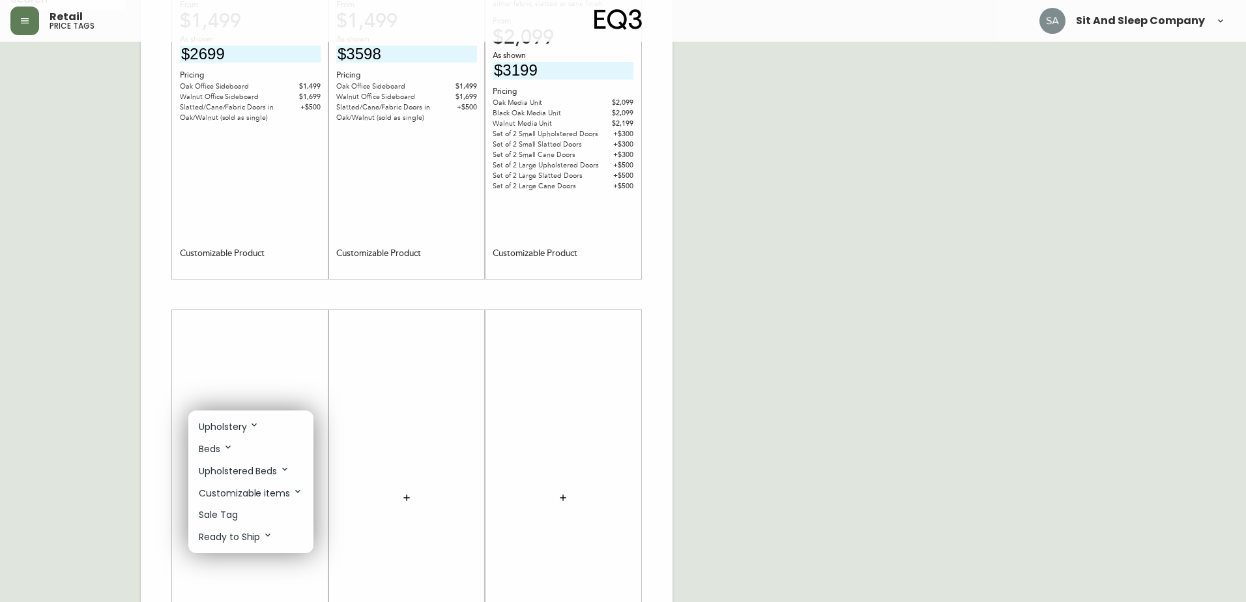
click at [90, 373] on div at bounding box center [623, 301] width 1246 height 602
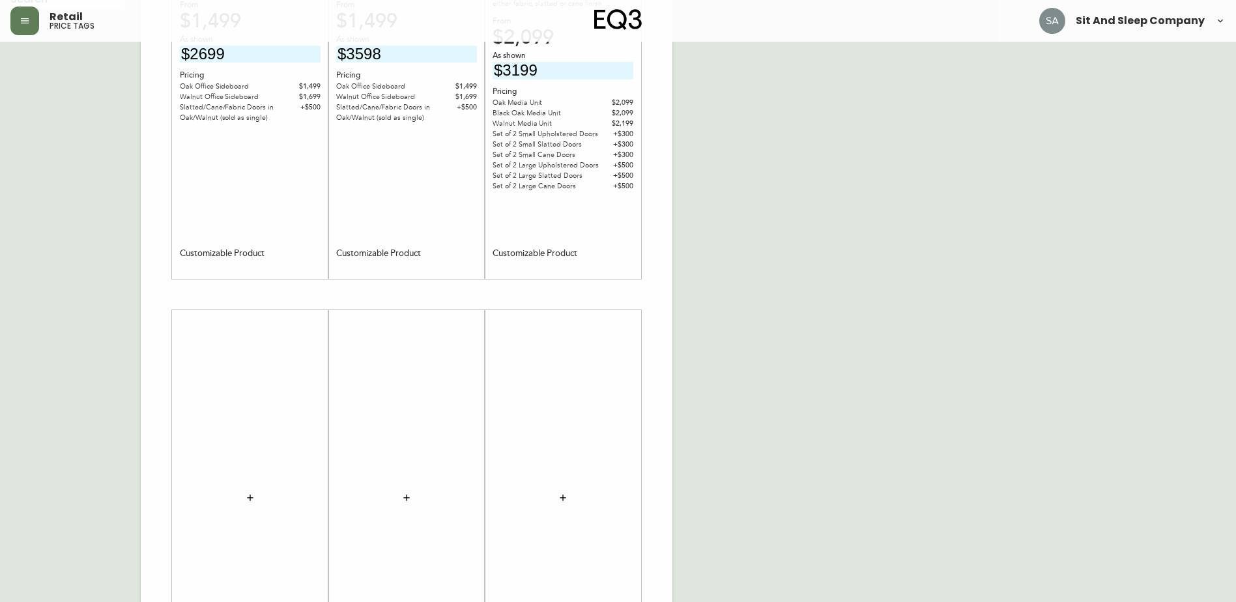
click at [250, 489] on button "button" at bounding box center [250, 498] width 26 height 26
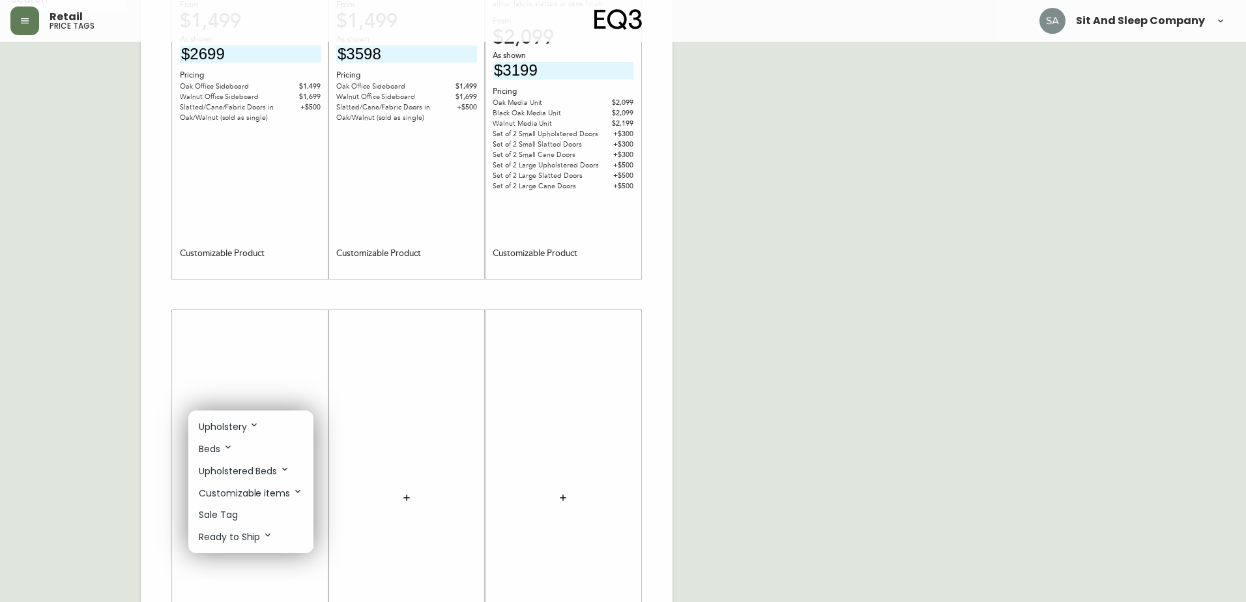
click at [262, 493] on p "Customizable items" at bounding box center [251, 493] width 104 height 14
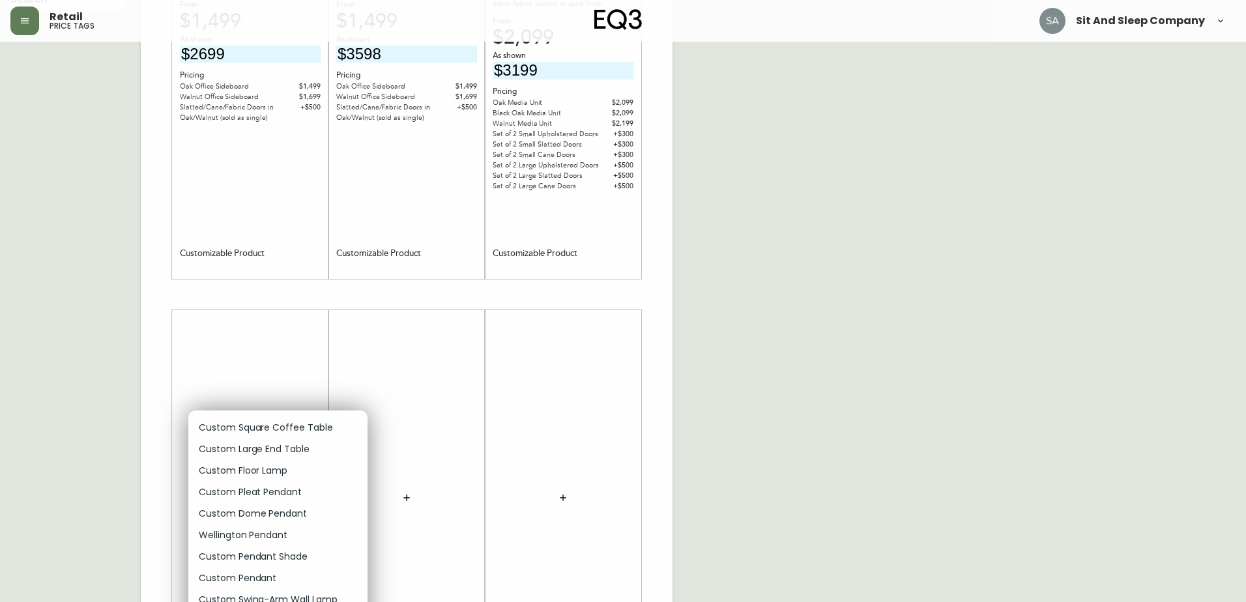
scroll to position [234, 0]
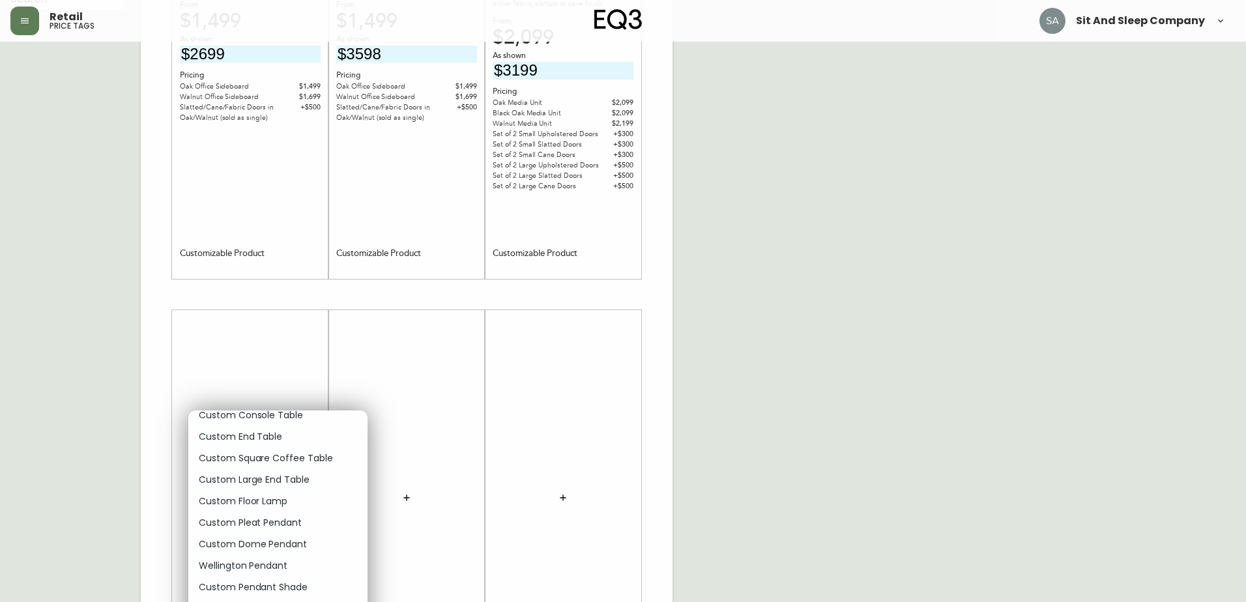
click at [271, 484] on p "Custom Large End Table" at bounding box center [254, 480] width 111 height 14
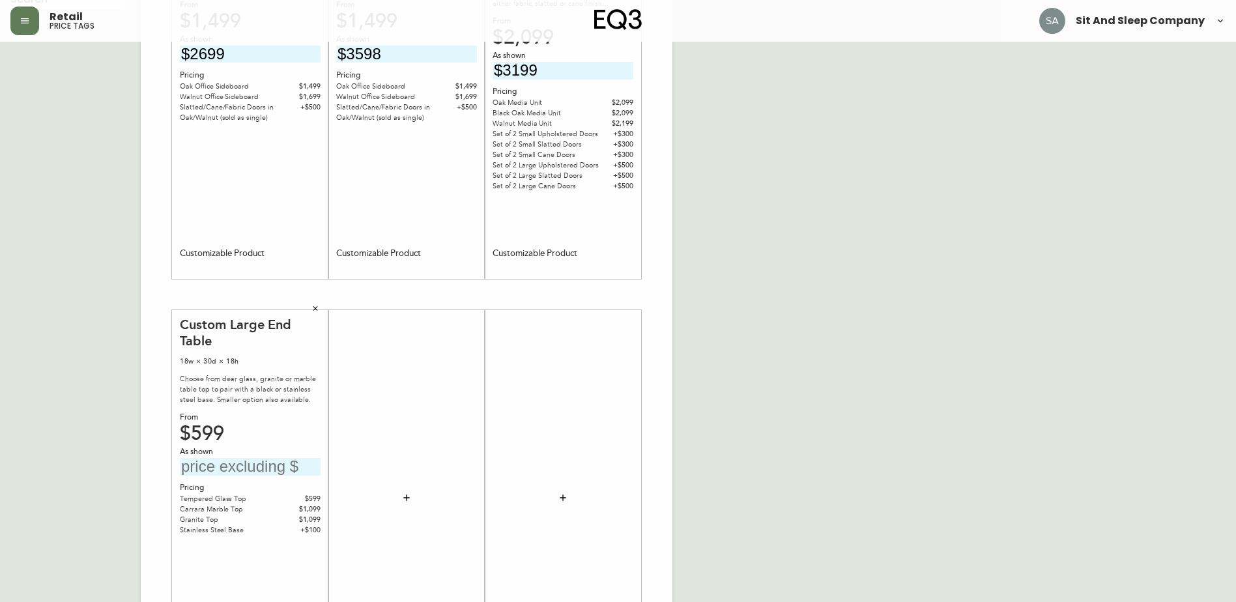
click at [270, 465] on input "text" at bounding box center [250, 467] width 141 height 18
type input "$599"
click at [399, 454] on div at bounding box center [406, 498] width 141 height 363
click at [407, 494] on icon "button" at bounding box center [406, 498] width 10 height 10
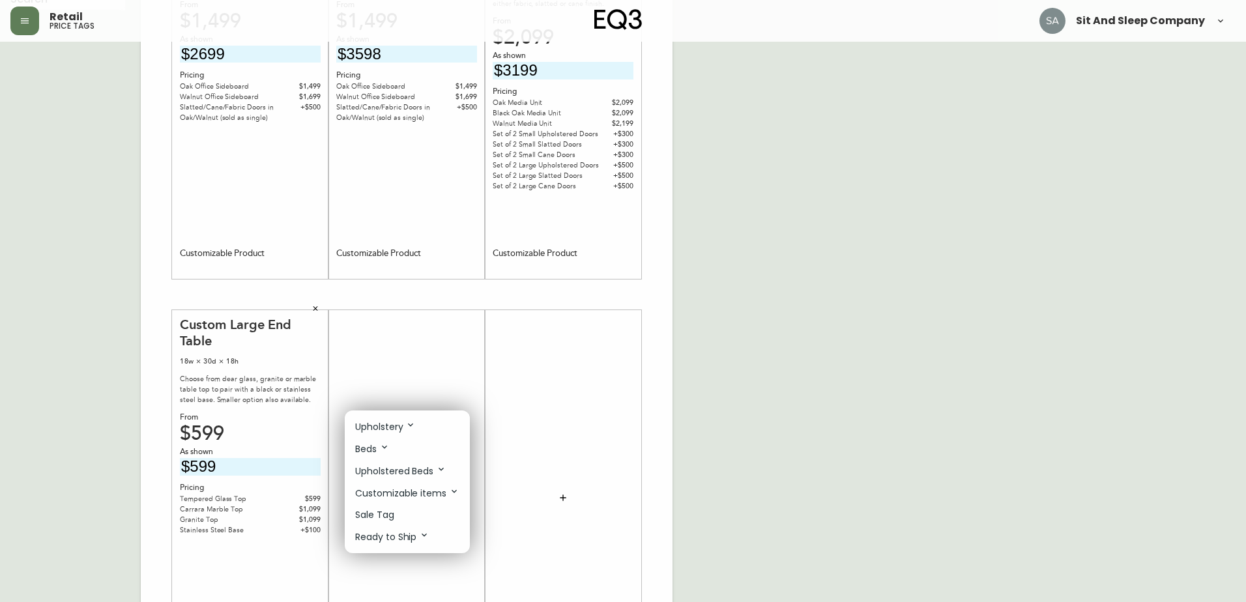
click at [428, 494] on p "Customizable items" at bounding box center [407, 493] width 104 height 14
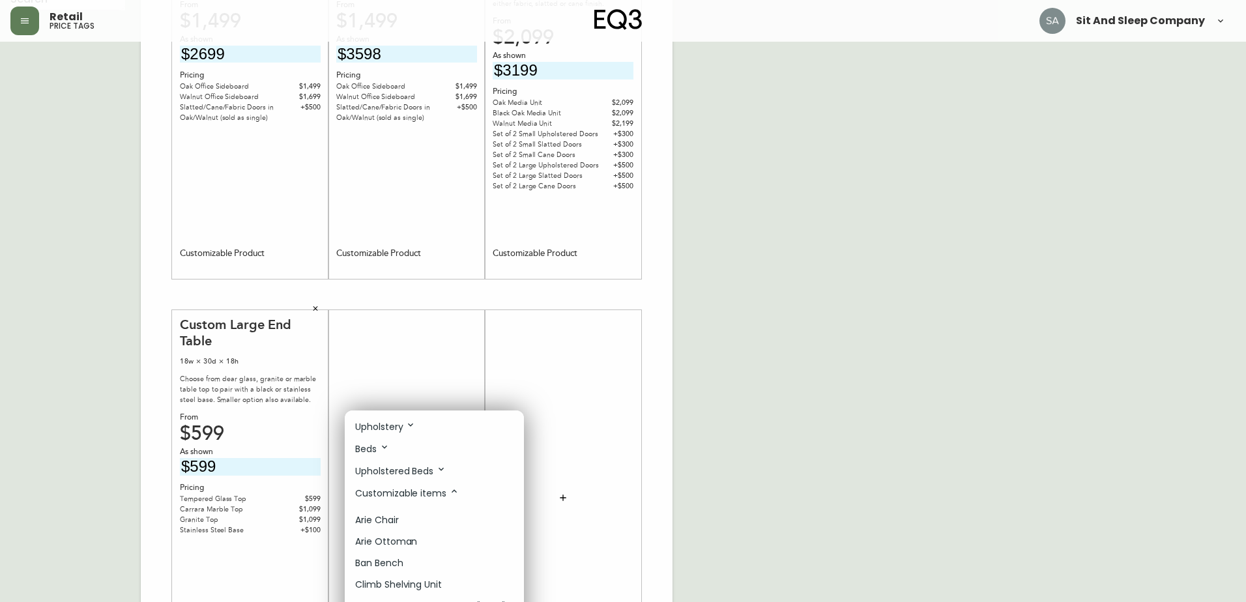
scroll to position [196, 0]
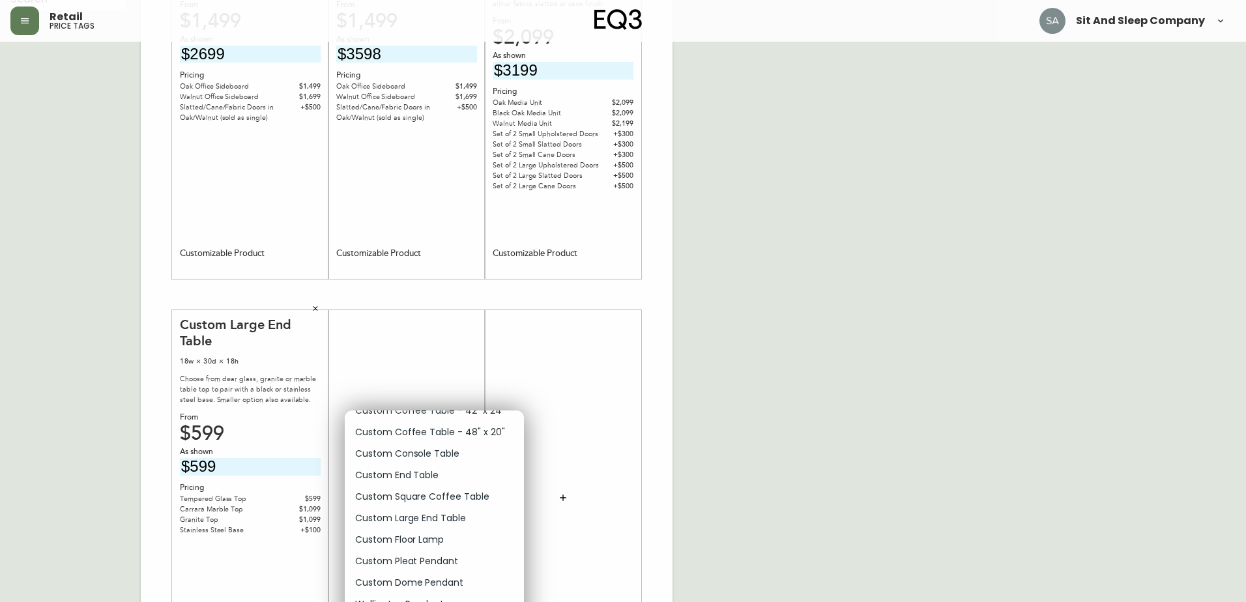
click at [409, 518] on p "Custom Large End Table" at bounding box center [410, 519] width 111 height 14
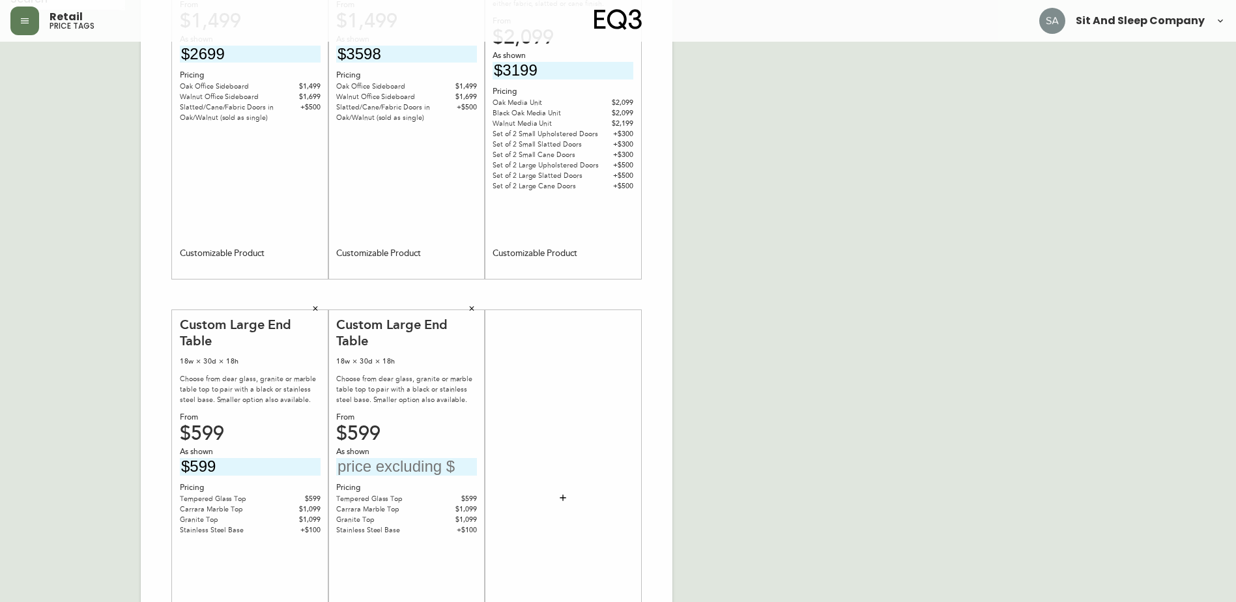
click at [403, 469] on input "text" at bounding box center [406, 467] width 141 height 18
type input "$599"
click at [579, 459] on div at bounding box center [563, 498] width 141 height 363
click at [566, 498] on icon "button" at bounding box center [563, 498] width 6 height 6
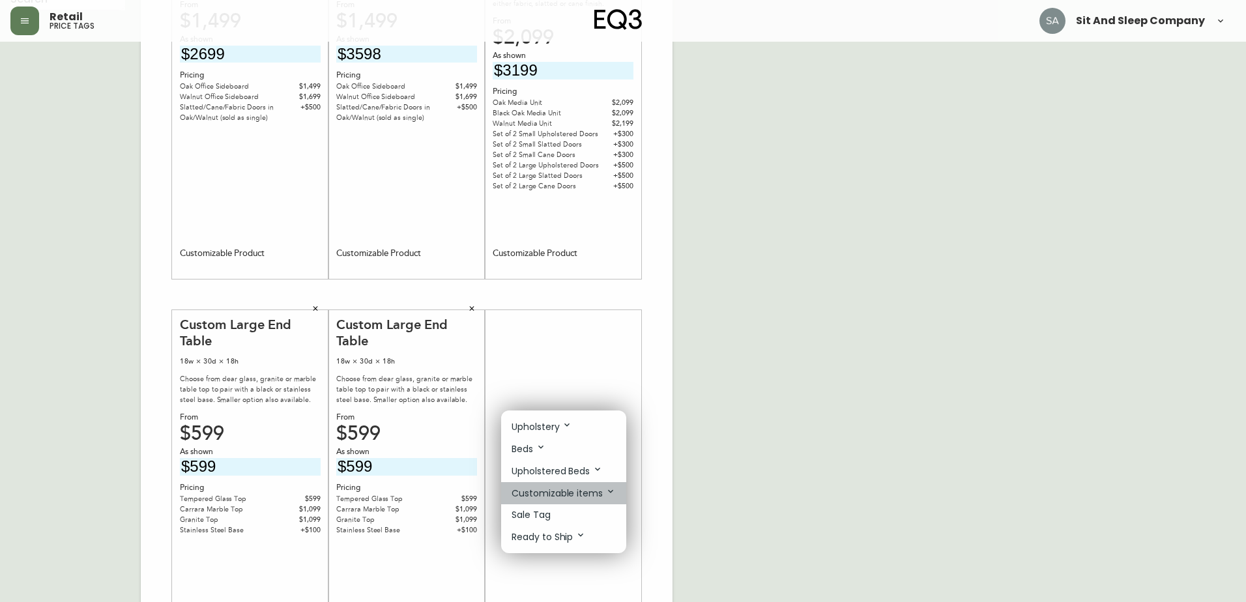
click at [569, 490] on p "Customizable items" at bounding box center [564, 493] width 104 height 14
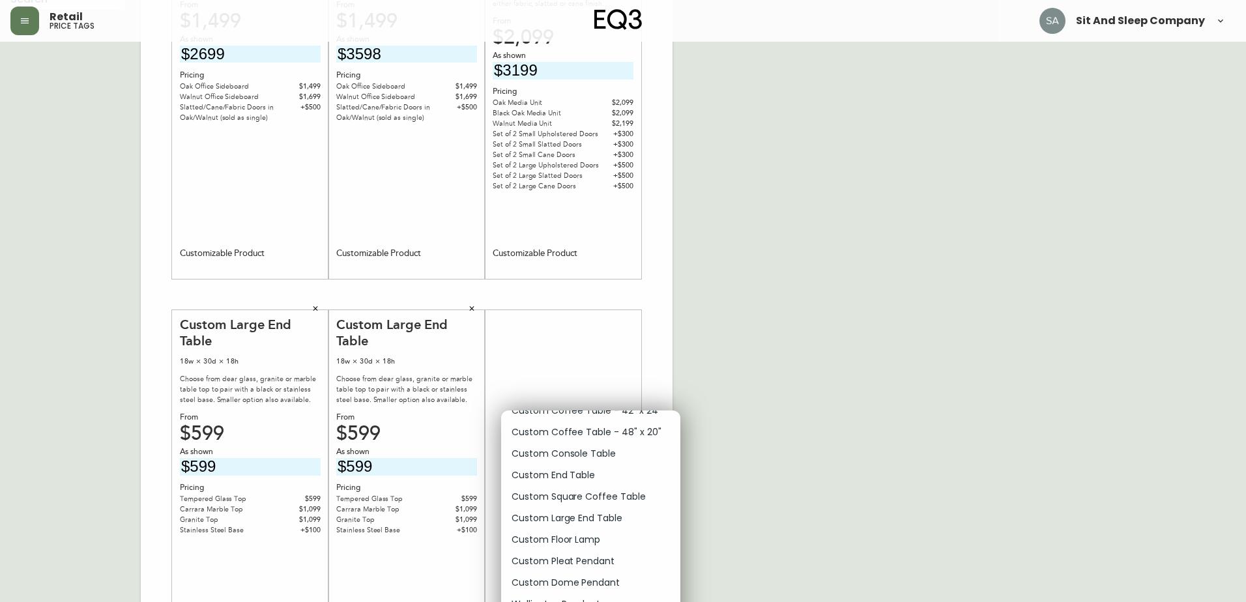
click at [597, 519] on p "Custom Large End Table" at bounding box center [567, 519] width 111 height 14
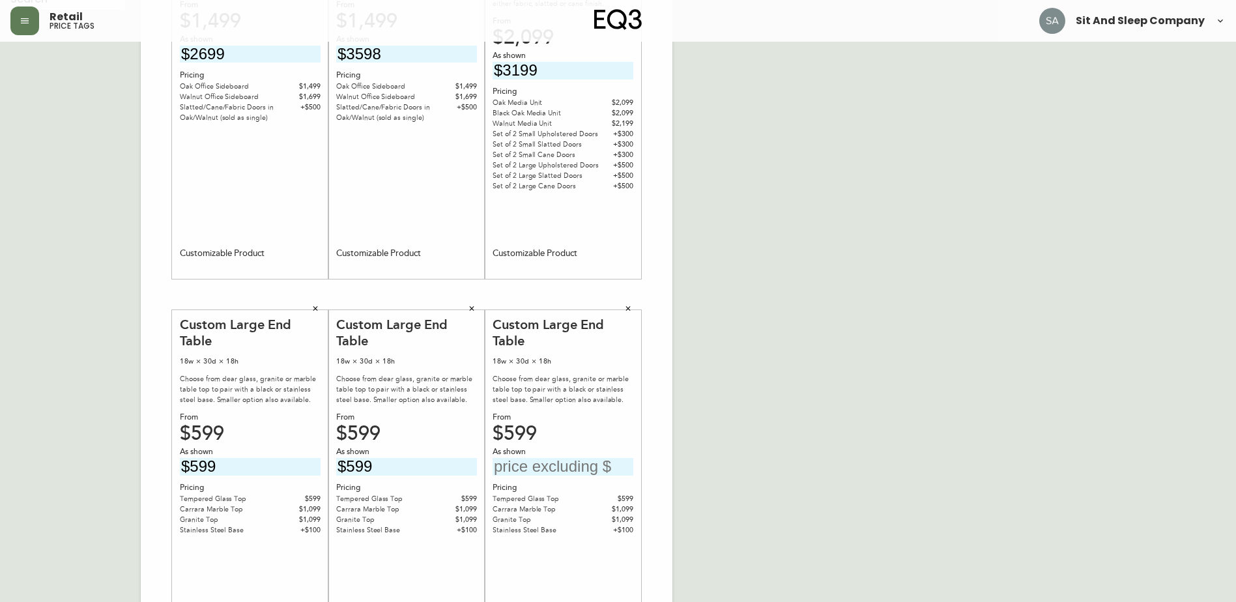
click at [552, 469] on input "text" at bounding box center [563, 467] width 141 height 18
type input "$1099"
click at [701, 454] on div "English [GEOGRAPHIC_DATA] en_CA EQ3 font EQ3 Large Hang Tag large 8.5 in × 14 i…" at bounding box center [617, 295] width 1215 height 876
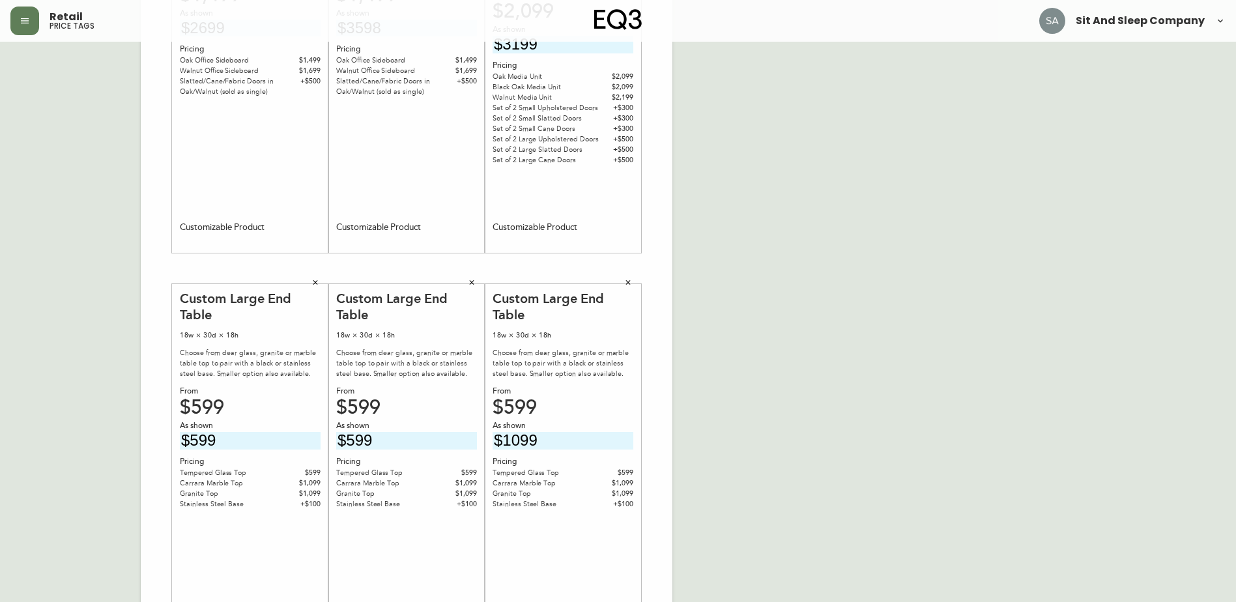
scroll to position [0, 0]
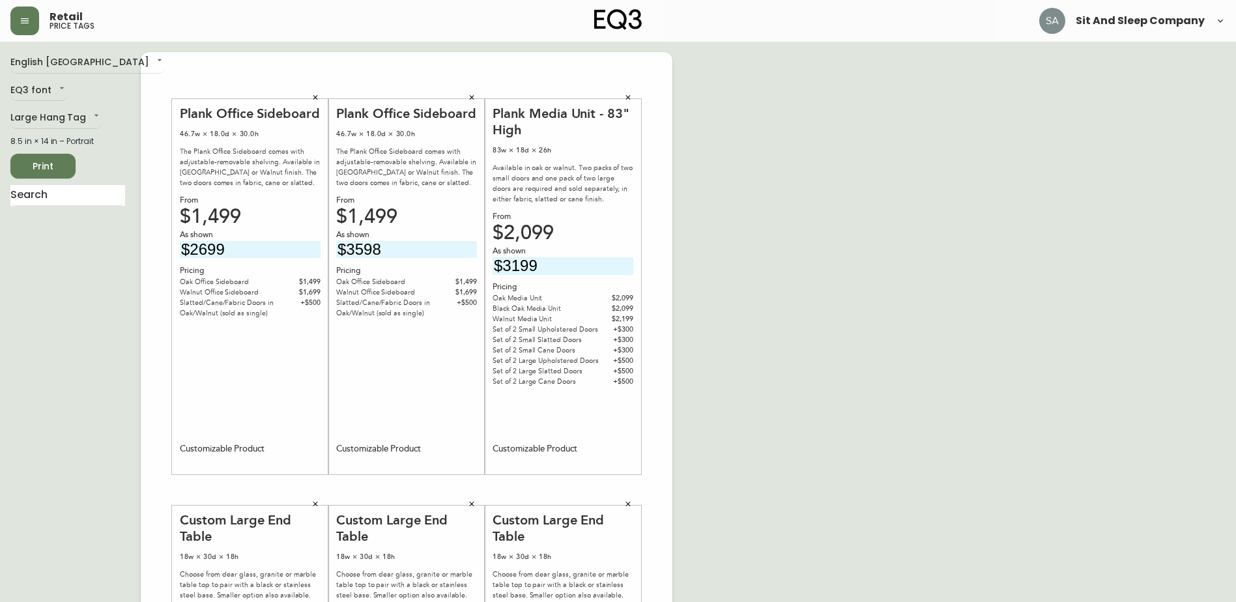
click at [36, 167] on span "Print" at bounding box center [43, 166] width 44 height 16
click at [65, 158] on span "Print" at bounding box center [43, 166] width 44 height 16
click at [40, 170] on span "Print" at bounding box center [43, 166] width 44 height 16
click at [50, 162] on span "Print" at bounding box center [43, 166] width 44 height 16
click at [64, 321] on div "English [GEOGRAPHIC_DATA] en_CA EQ3 font EQ3 Large Hang Tag large 8.5 in × 14 i…" at bounding box center [75, 490] width 130 height 876
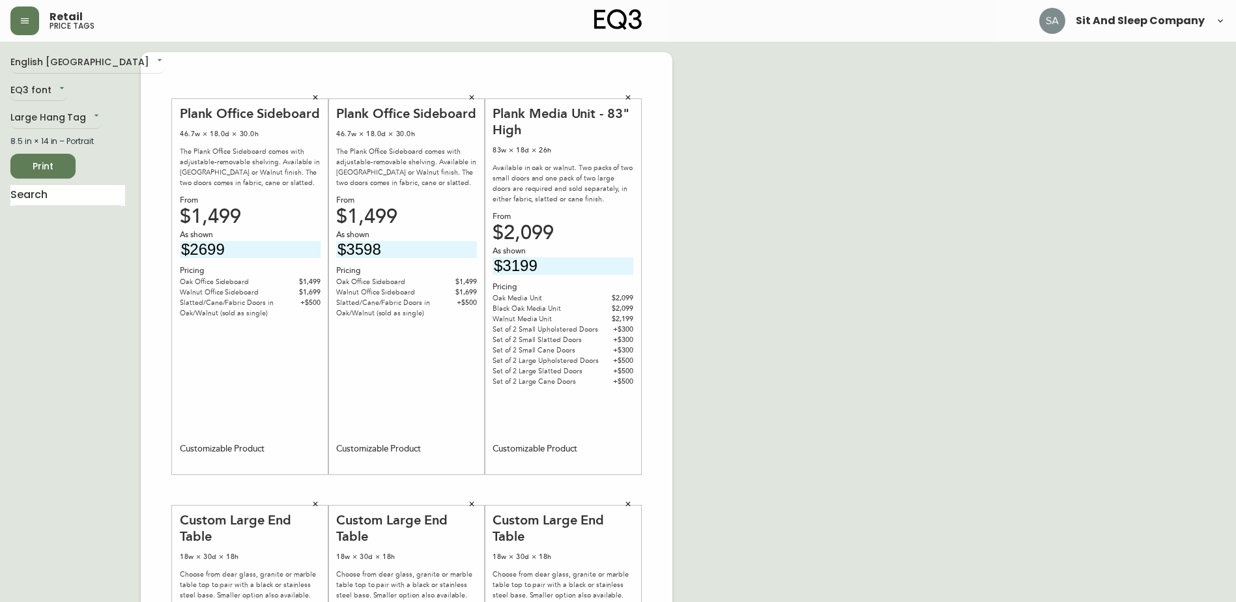
scroll to position [326, 0]
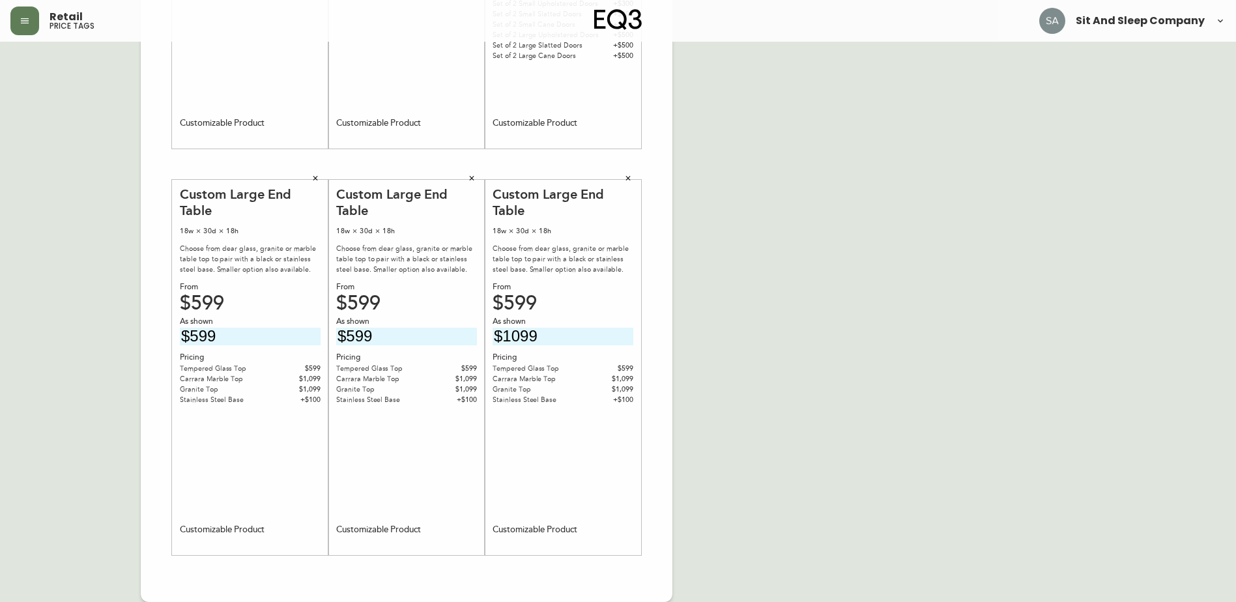
click at [626, 175] on icon "button" at bounding box center [628, 179] width 8 height 8
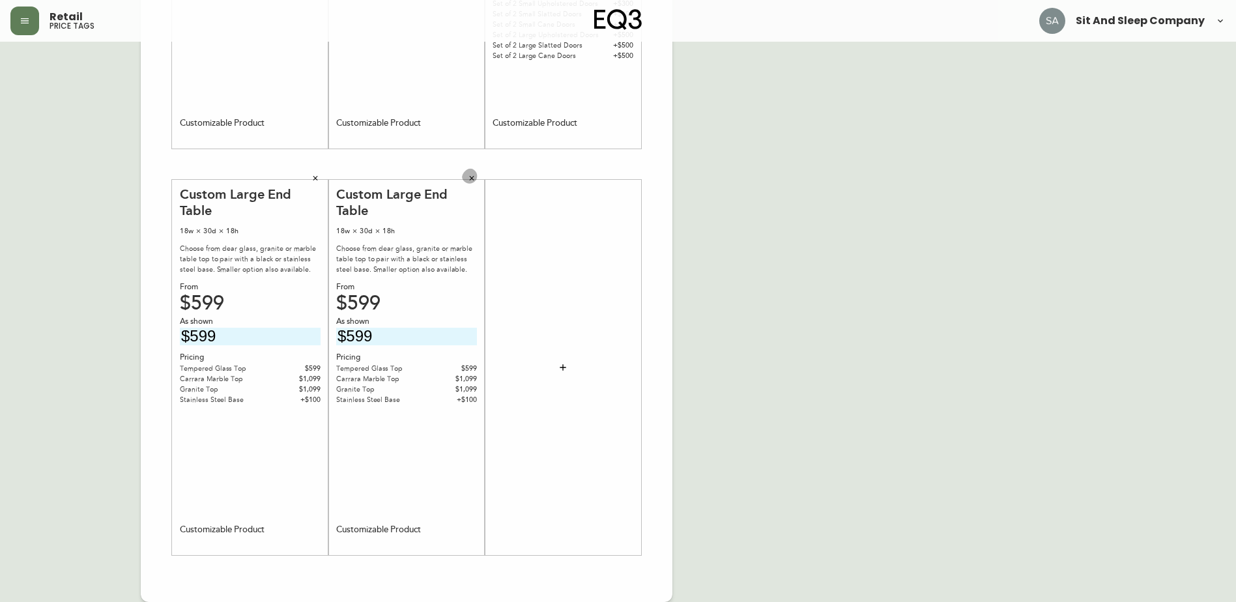
click at [465, 176] on button "button" at bounding box center [472, 179] width 20 height 20
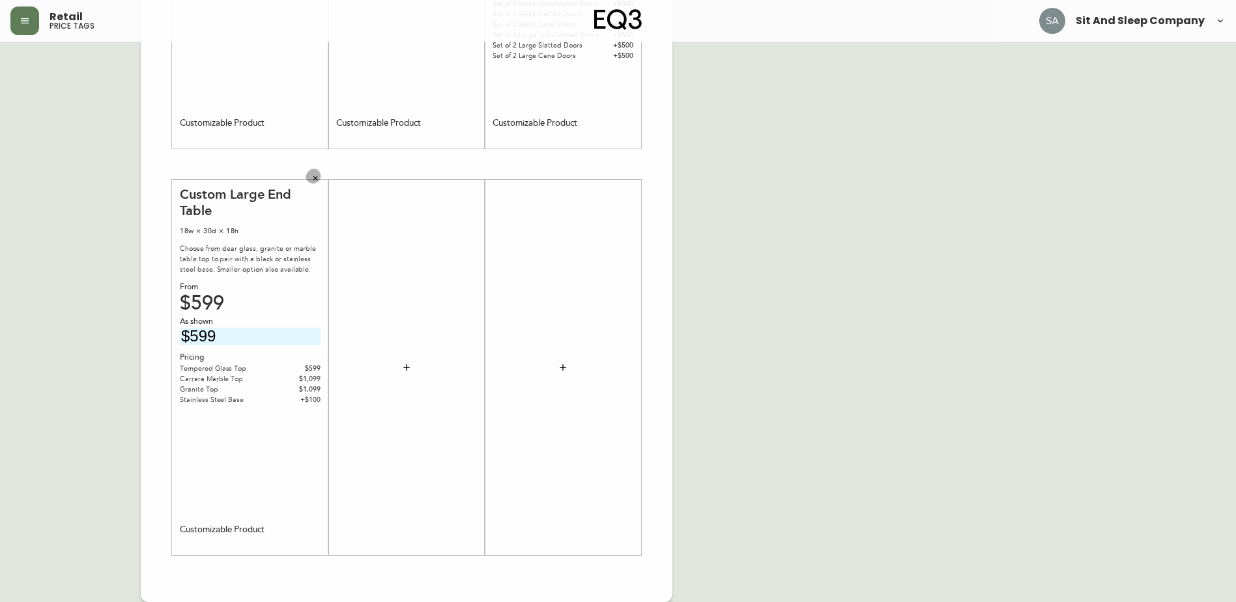
click at [318, 175] on icon "button" at bounding box center [316, 179] width 8 height 8
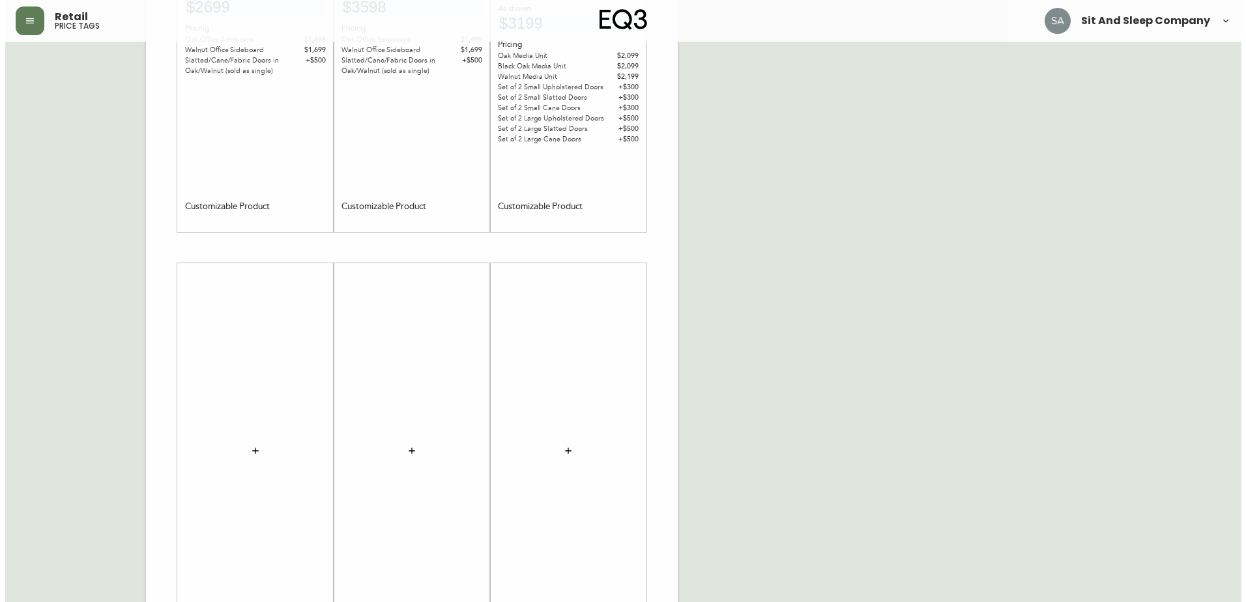
scroll to position [0, 0]
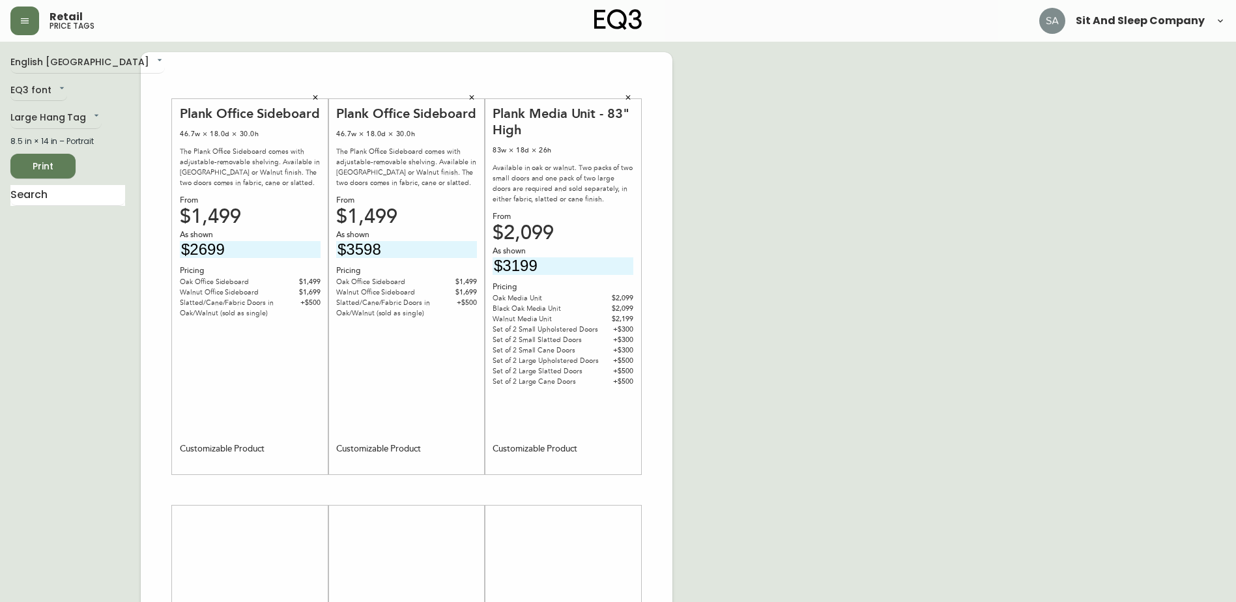
click at [630, 95] on icon "button" at bounding box center [628, 98] width 8 height 8
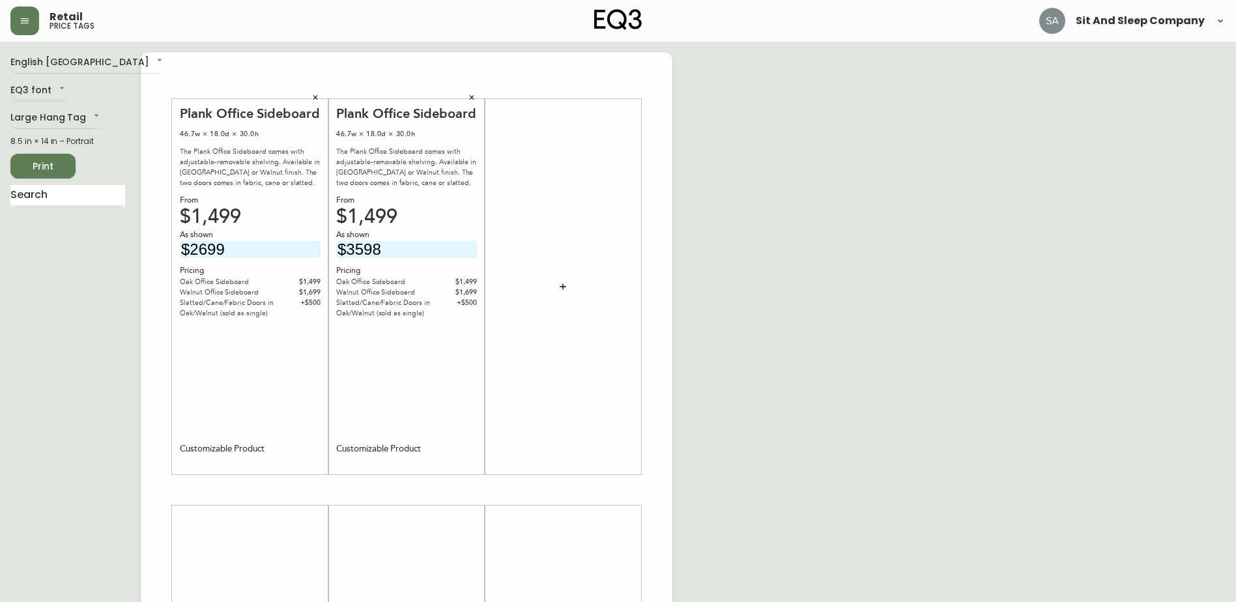
click at [468, 94] on icon "button" at bounding box center [472, 98] width 8 height 8
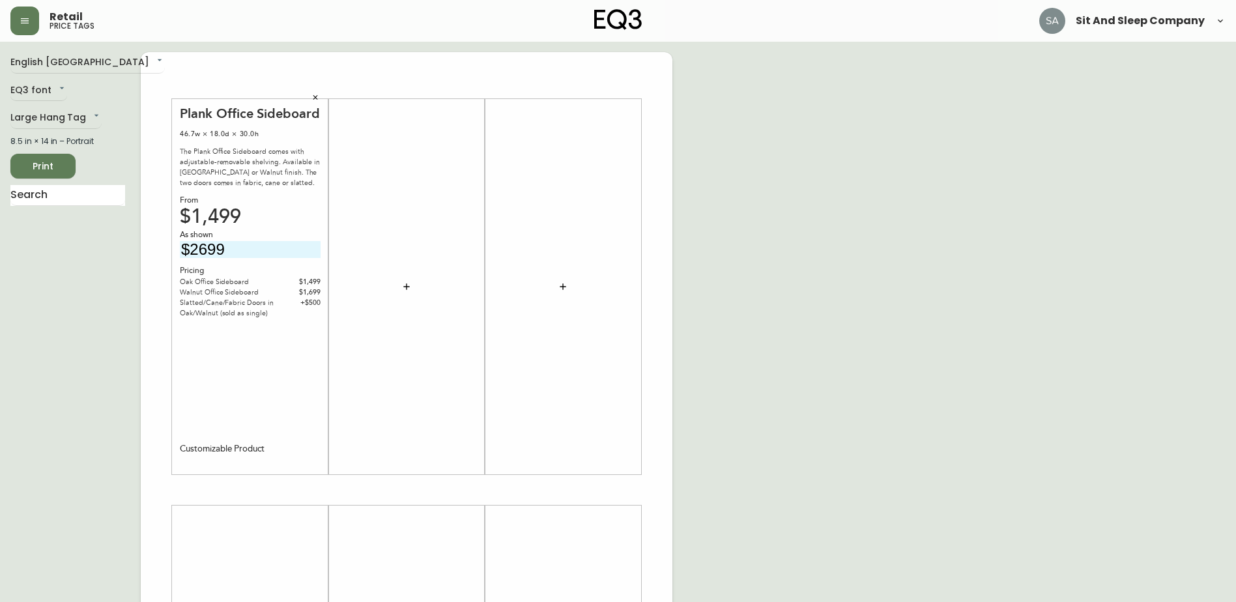
click at [315, 94] on icon "button" at bounding box center [316, 98] width 8 height 8
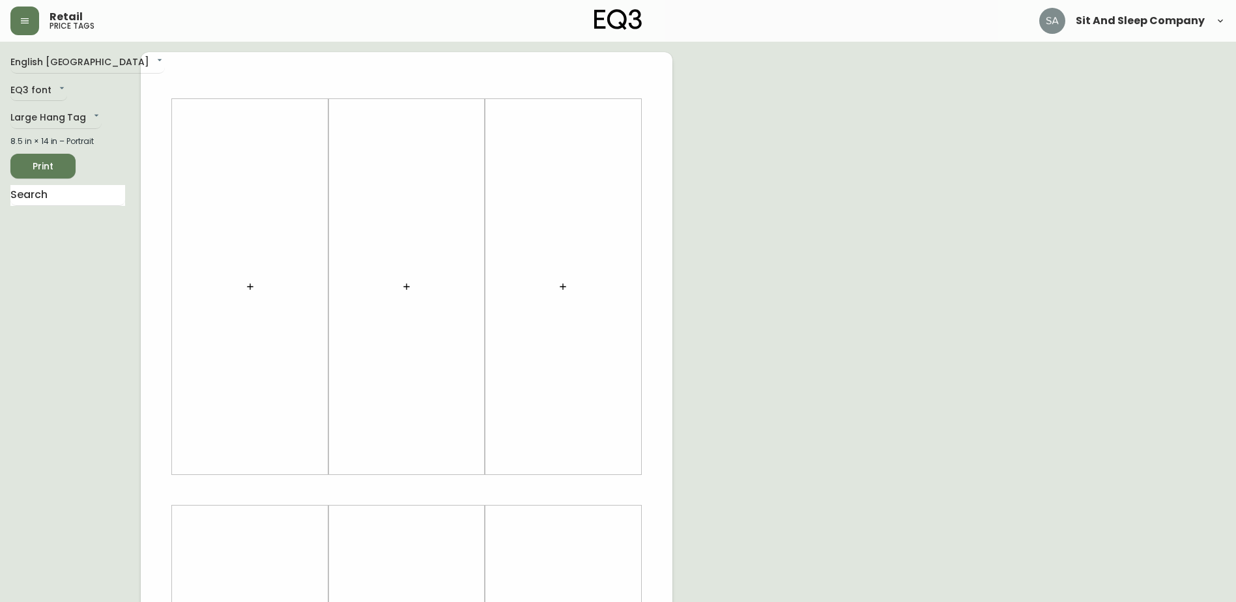
click at [250, 290] on icon "button" at bounding box center [250, 287] width 10 height 10
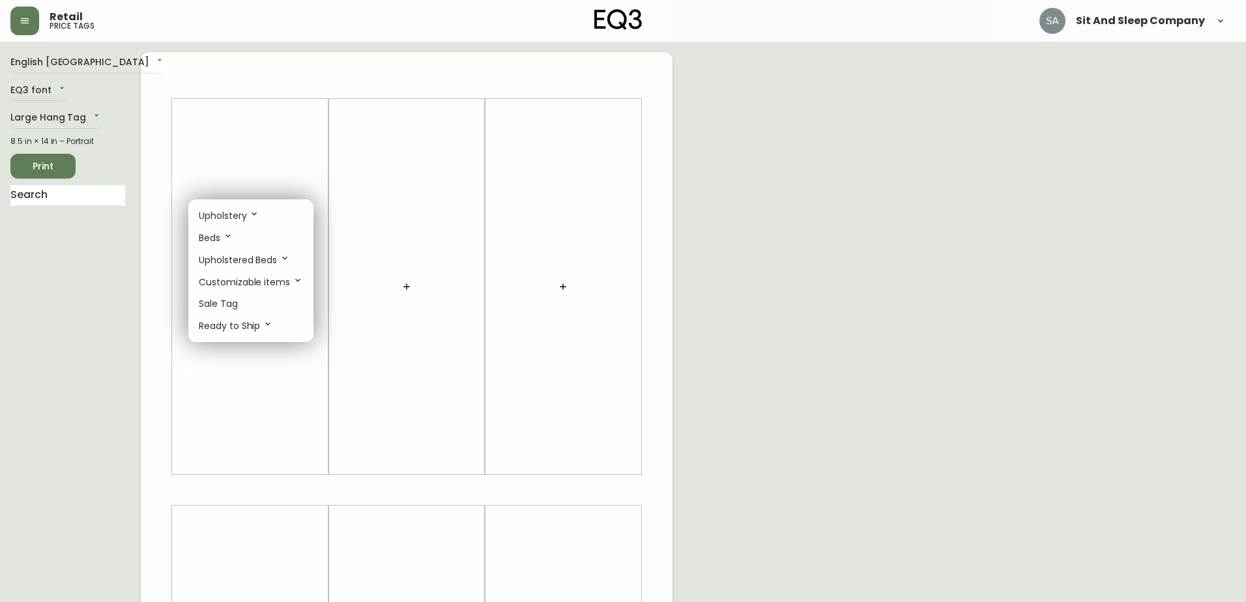
click at [228, 276] on p "Customizable items" at bounding box center [251, 282] width 104 height 14
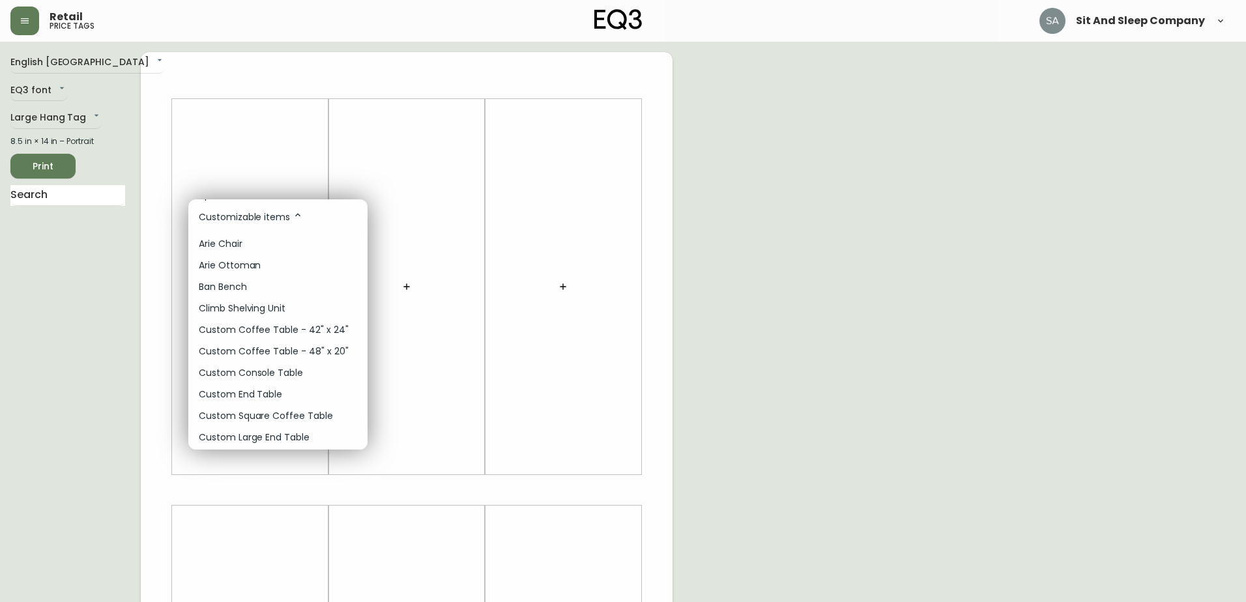
scroll to position [130, 0]
click at [257, 372] on p "Custom Large End Table" at bounding box center [254, 373] width 111 height 14
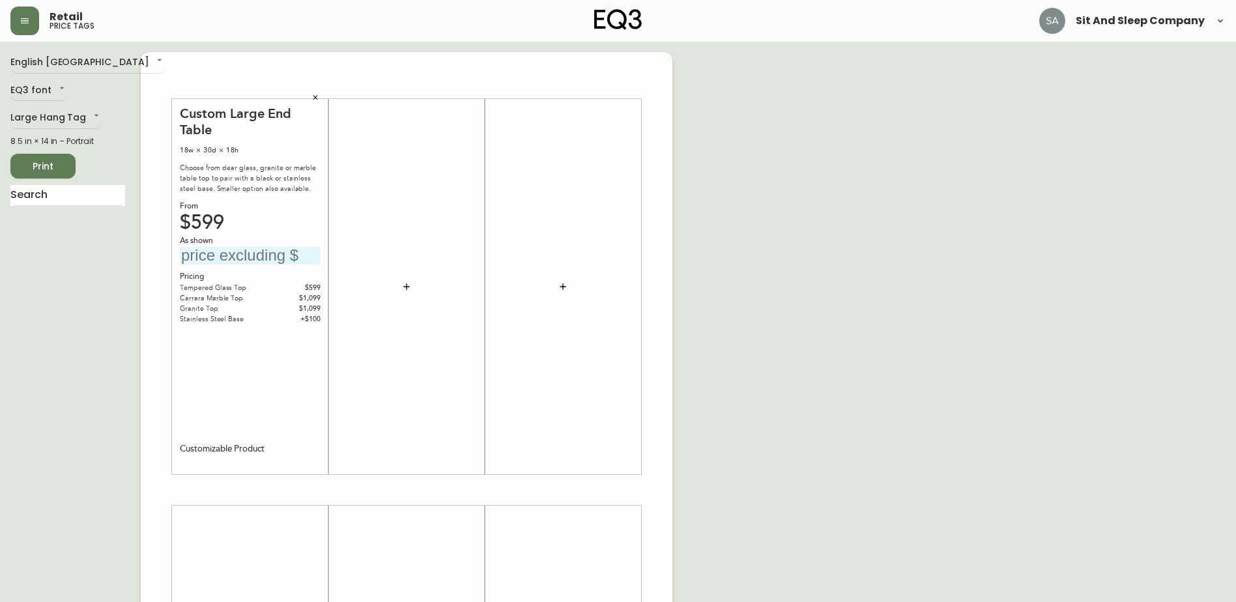
click at [229, 254] on input "text" at bounding box center [250, 256] width 141 height 18
type input "$1099"
click at [275, 379] on div "Custom Large End Table 18w × 30d × 18h Choose from clear glass, granite or marb…" at bounding box center [250, 287] width 141 height 363
click at [413, 288] on button "button" at bounding box center [407, 287] width 26 height 26
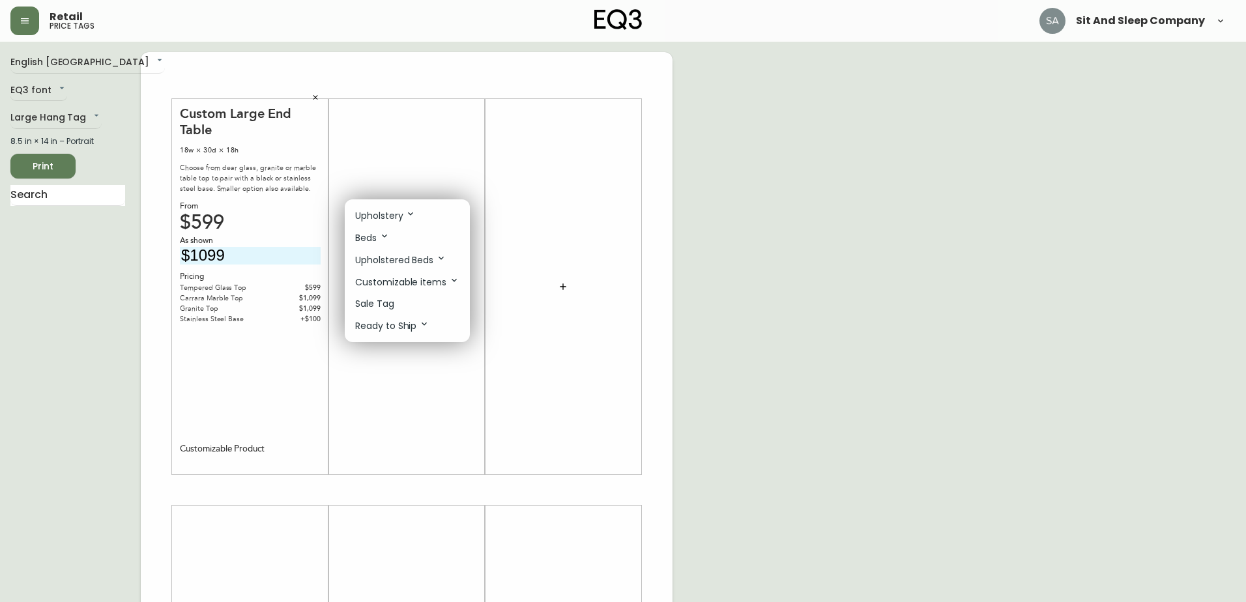
click at [420, 283] on p "Customizable items" at bounding box center [407, 282] width 104 height 14
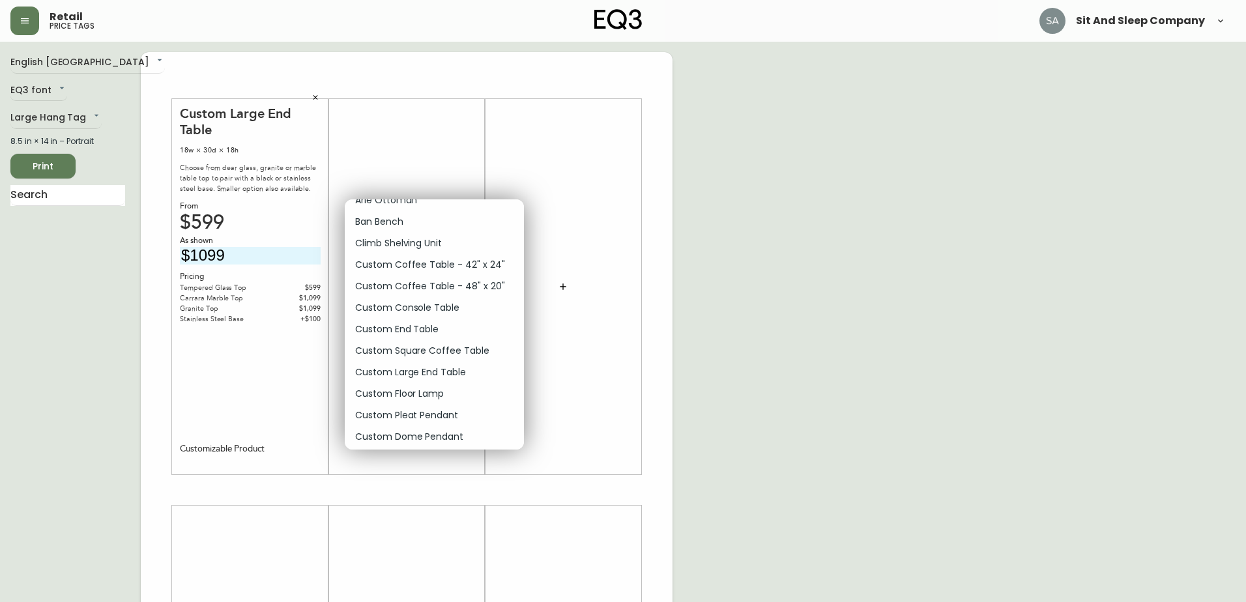
click at [416, 285] on p "Custom Coffee Table - 48" x 20"" at bounding box center [429, 287] width 149 height 14
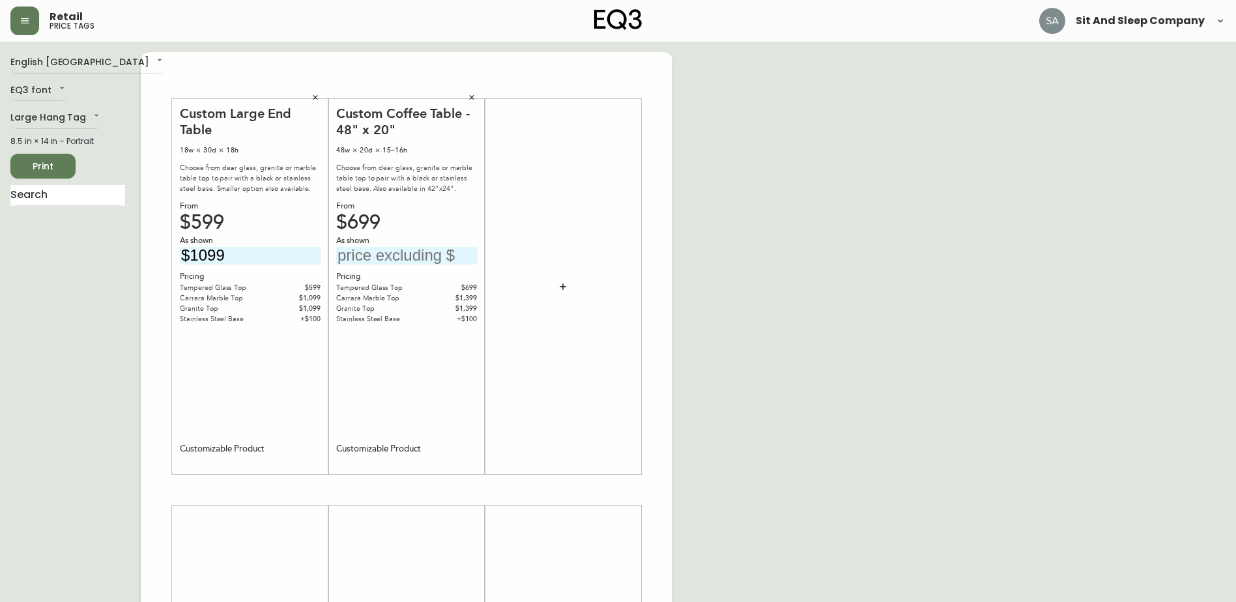
click at [379, 254] on input "text" at bounding box center [406, 256] width 141 height 18
type input "$699"
click at [410, 396] on div "Custom Coffee Table - 48" x 20" 48w × 20d × 15–16h Choose from clear glass, gra…" at bounding box center [406, 287] width 141 height 363
click at [570, 287] on button "button" at bounding box center [563, 287] width 26 height 26
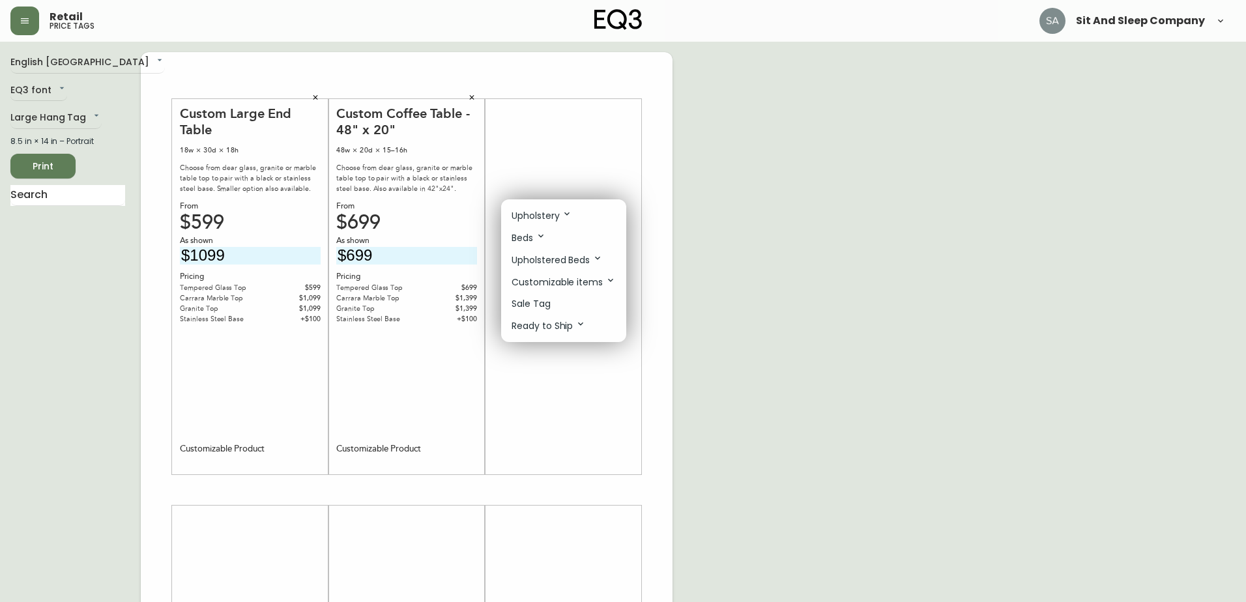
click at [562, 282] on p "Customizable items" at bounding box center [564, 282] width 104 height 14
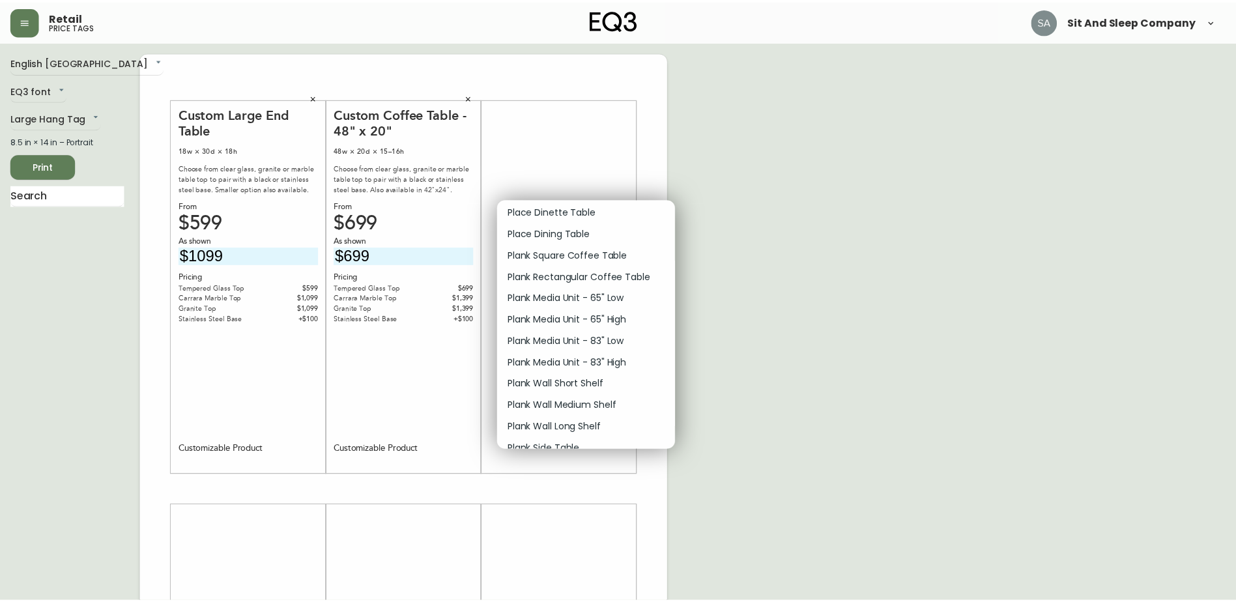
scroll to position [1173, 0]
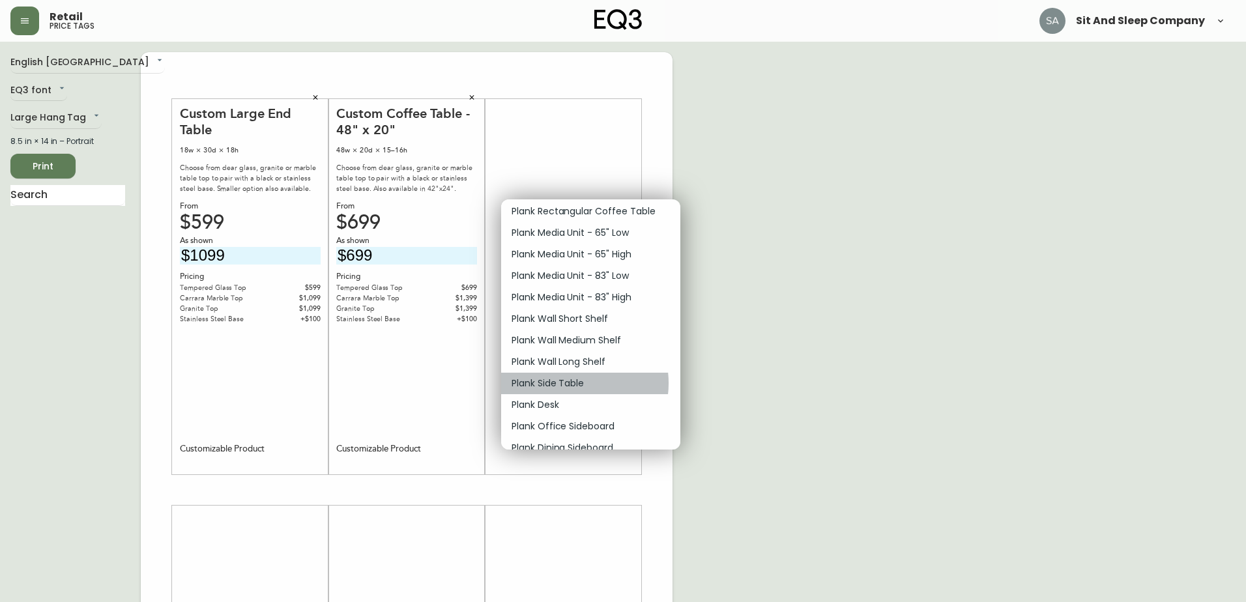
click at [567, 383] on p "Plank Side Table" at bounding box center [548, 384] width 72 height 14
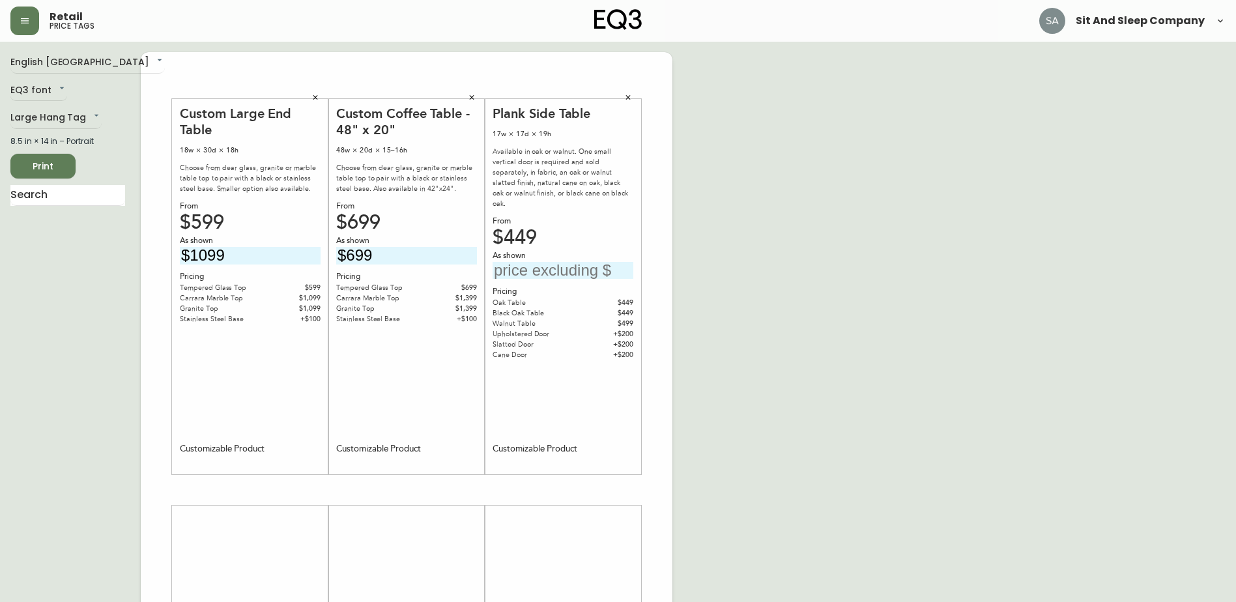
click at [548, 262] on input "text" at bounding box center [563, 271] width 141 height 18
click at [542, 262] on input "text" at bounding box center [563, 271] width 141 height 18
type input "$699"
click at [781, 270] on div "English Canada en_CA EQ3 font EQ3 Large Hang Tag large 8.5 in × 14 in – Portrai…" at bounding box center [617, 490] width 1215 height 876
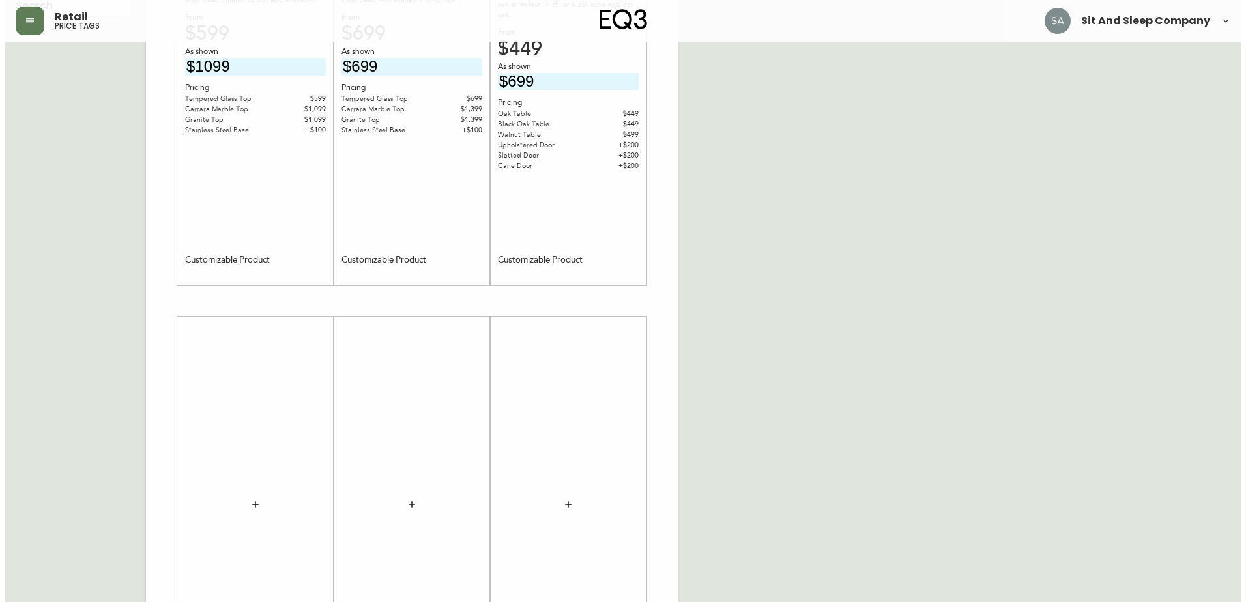
scroll to position [196, 0]
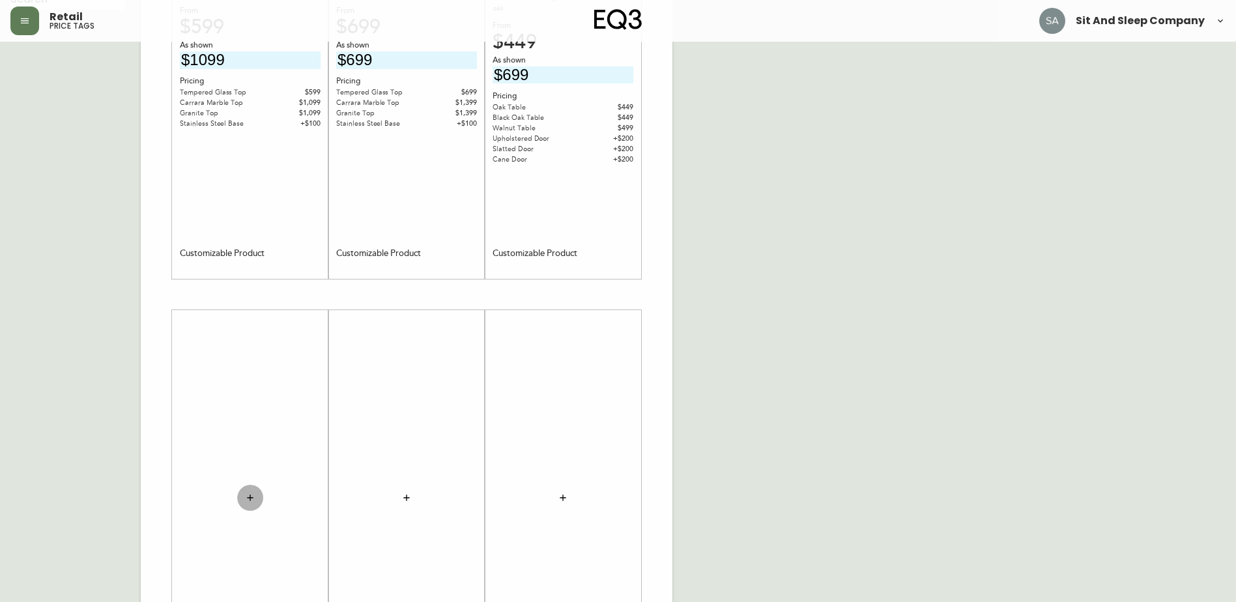
click at [248, 496] on icon "button" at bounding box center [250, 498] width 10 height 10
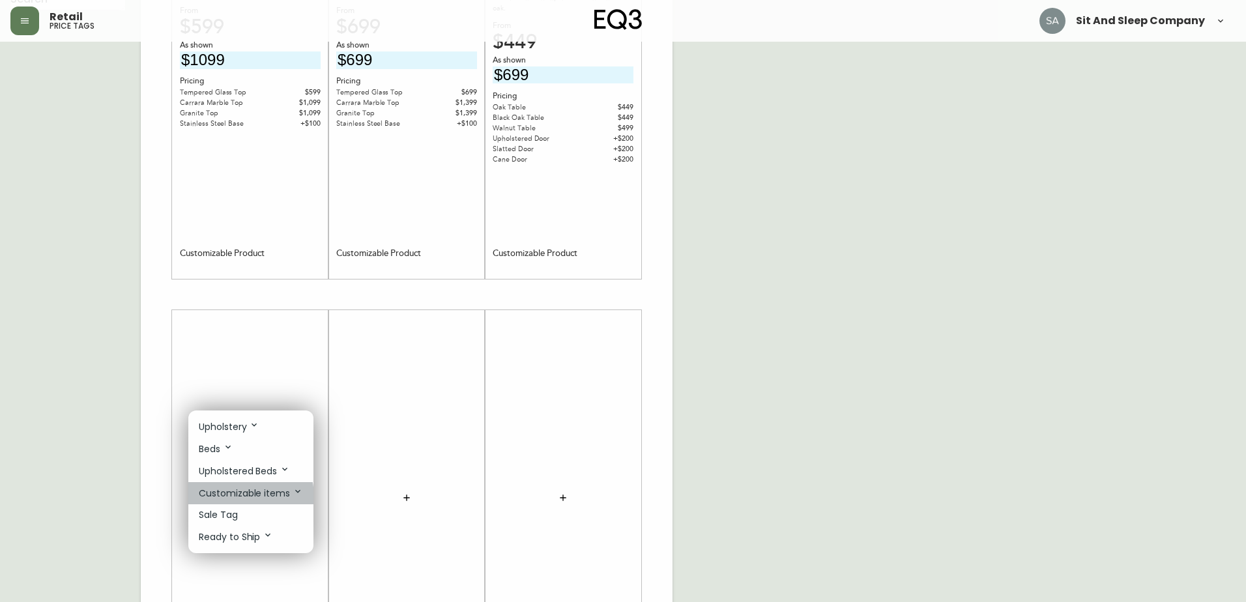
click at [227, 498] on p "Customizable items" at bounding box center [251, 493] width 104 height 14
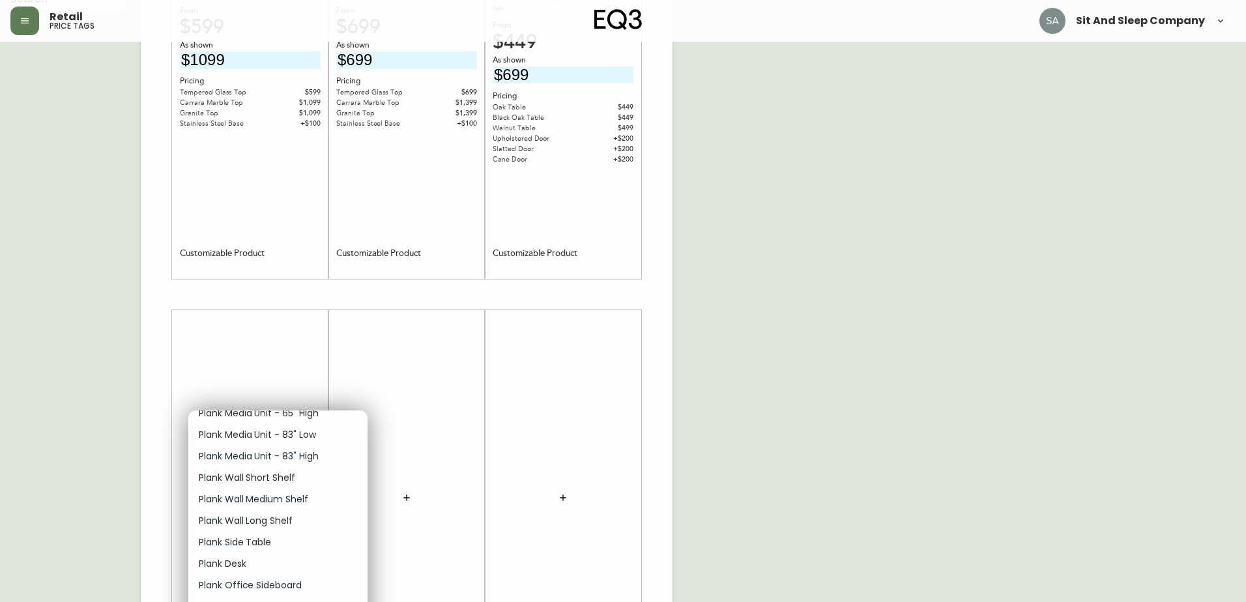
scroll to position [1238, 0]
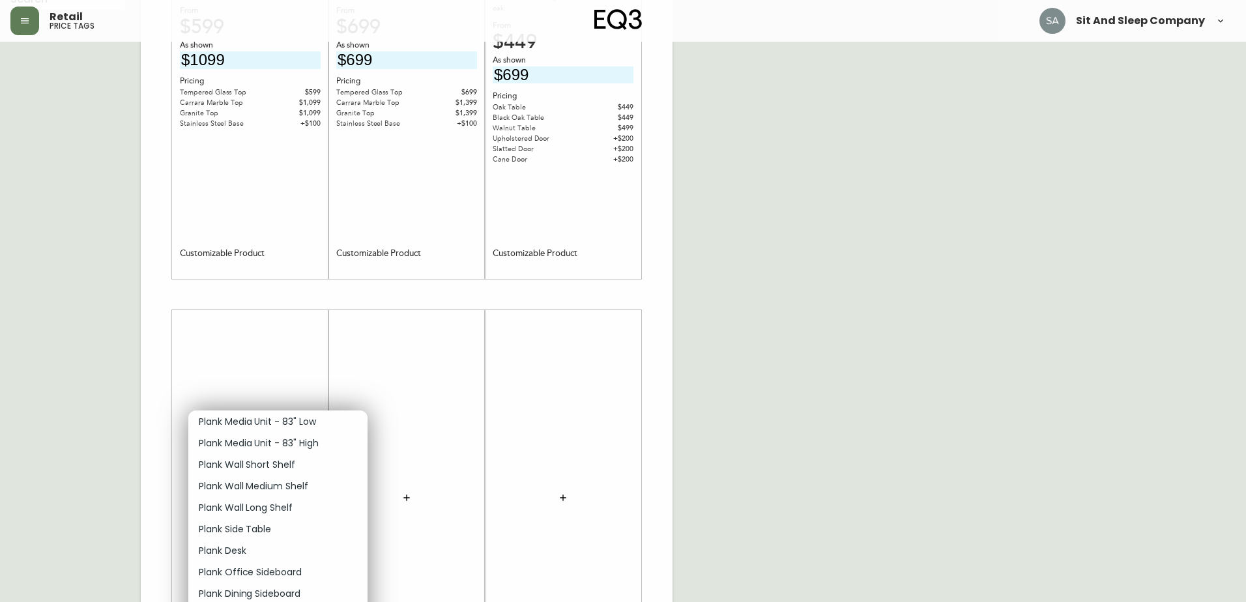
click at [245, 529] on p "Plank Side Table" at bounding box center [235, 530] width 72 height 14
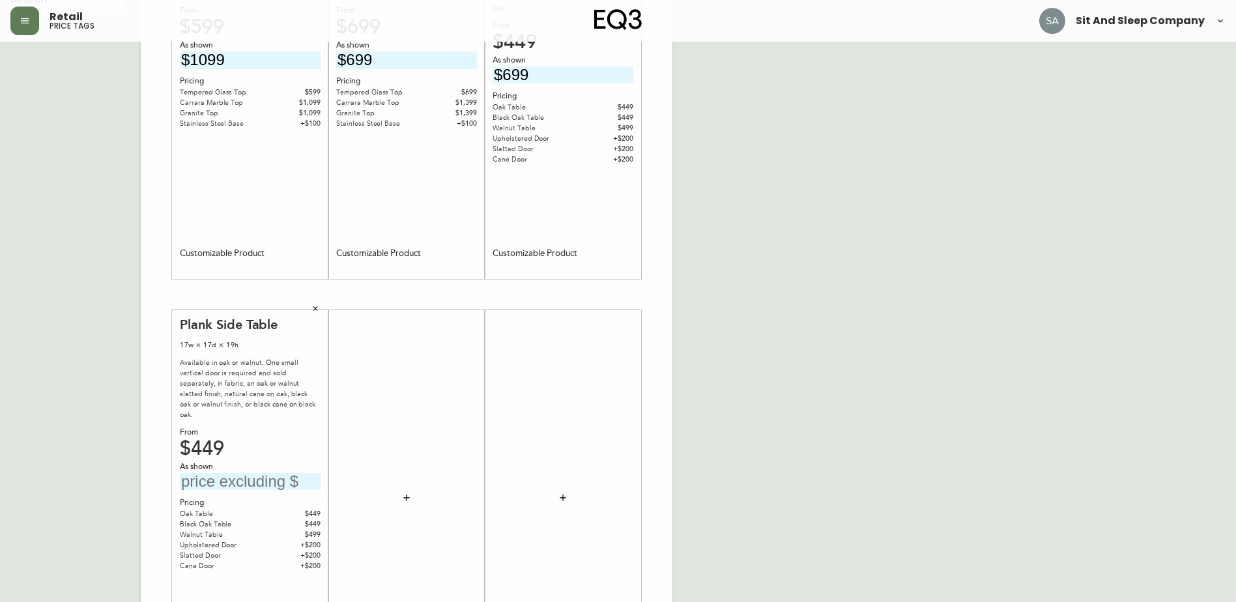
click at [262, 473] on input "text" at bounding box center [250, 482] width 141 height 18
type input "$699"
click at [392, 487] on div at bounding box center [406, 498] width 141 height 363
click at [406, 492] on button "button" at bounding box center [407, 498] width 26 height 26
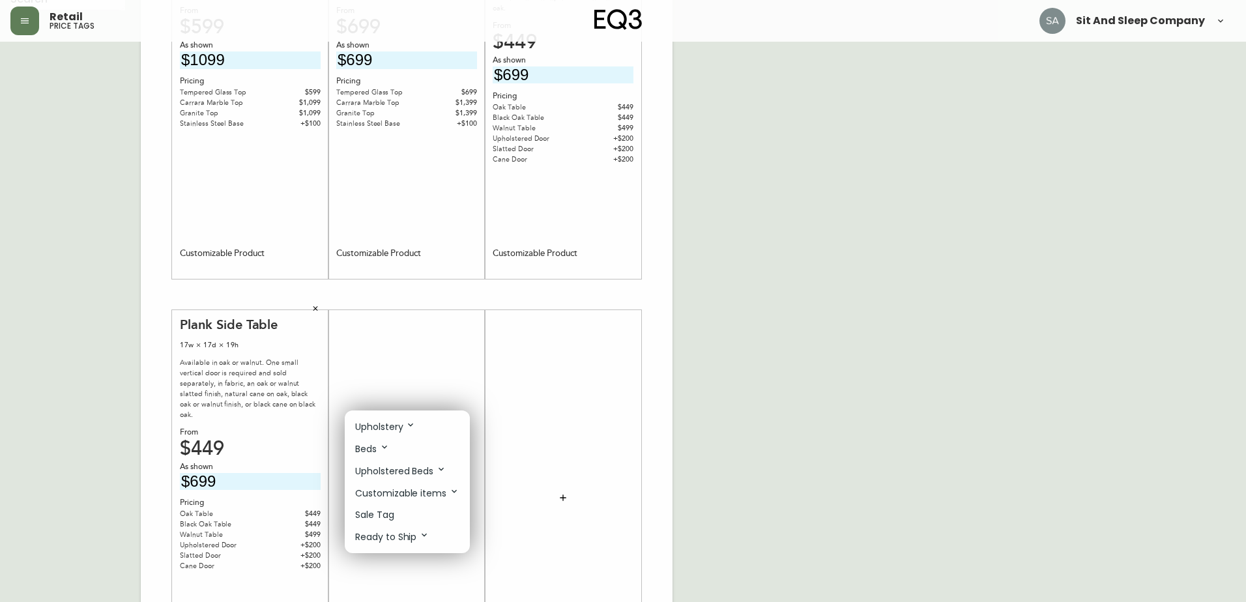
click at [414, 494] on p "Customizable items" at bounding box center [407, 493] width 104 height 14
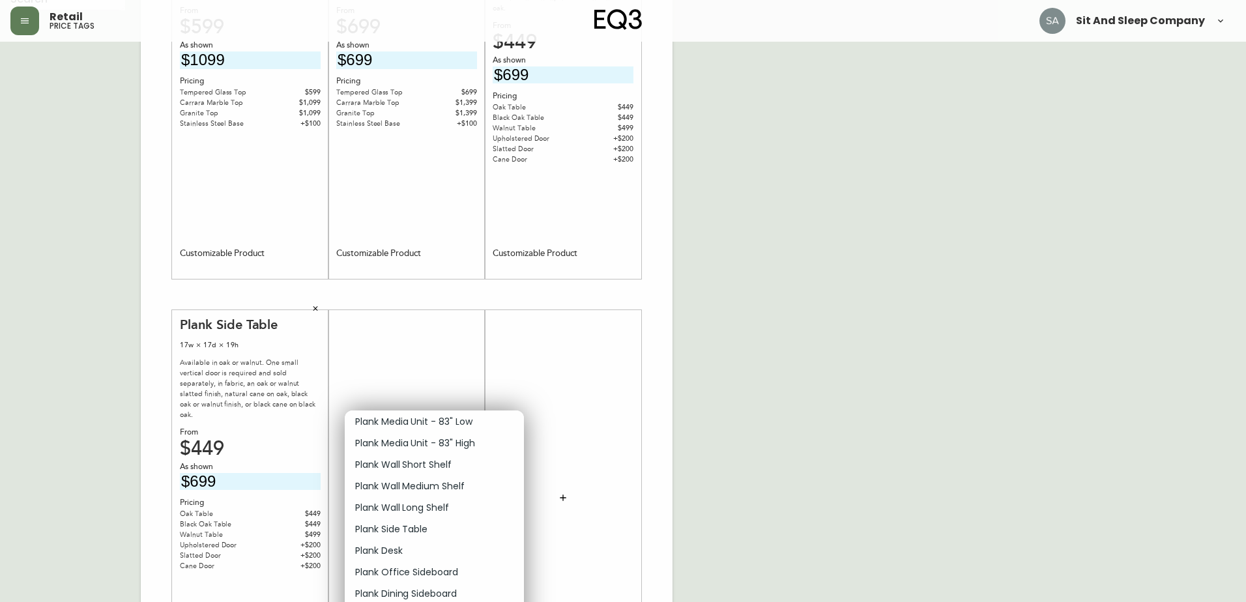
click at [409, 530] on p "Plank Side Table" at bounding box center [391, 530] width 72 height 14
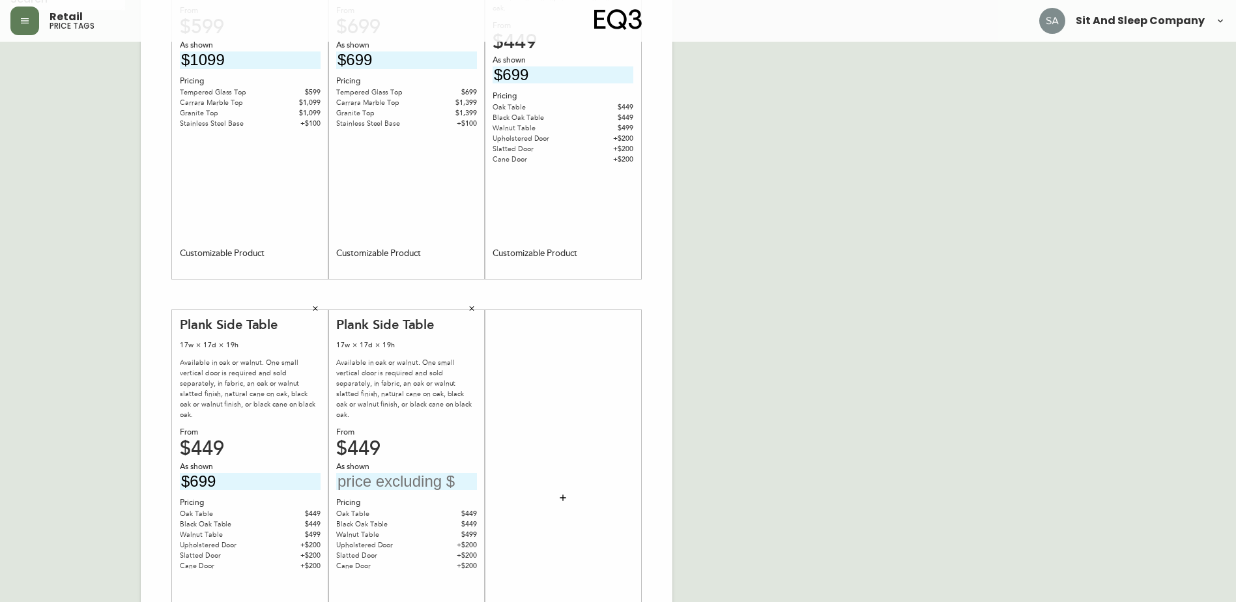
click at [389, 473] on input "text" at bounding box center [406, 482] width 141 height 18
type input "$699"
click at [564, 498] on icon "button" at bounding box center [563, 498] width 6 height 6
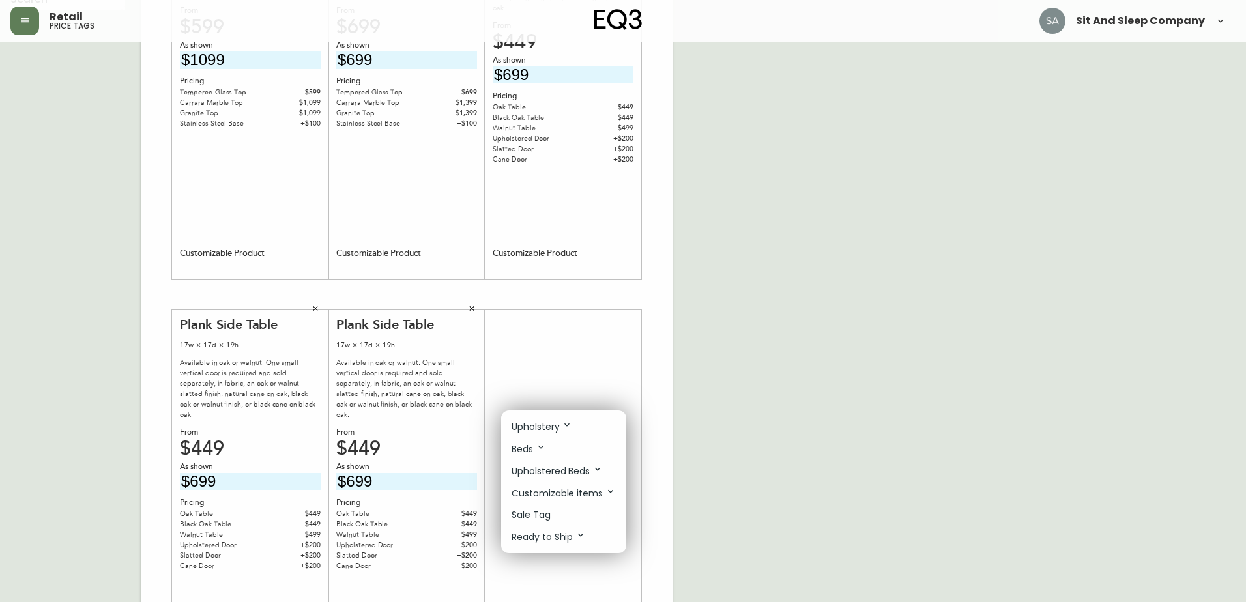
click at [567, 491] on p "Customizable items" at bounding box center [564, 493] width 104 height 14
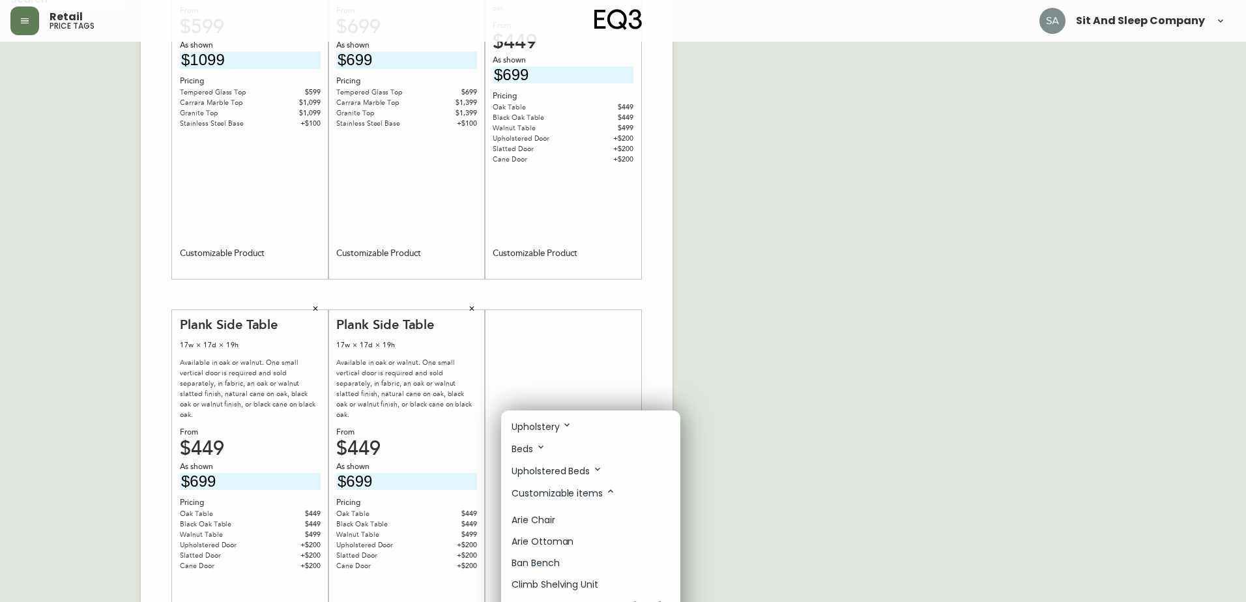
click at [576, 491] on p "Customizable items" at bounding box center [564, 493] width 104 height 14
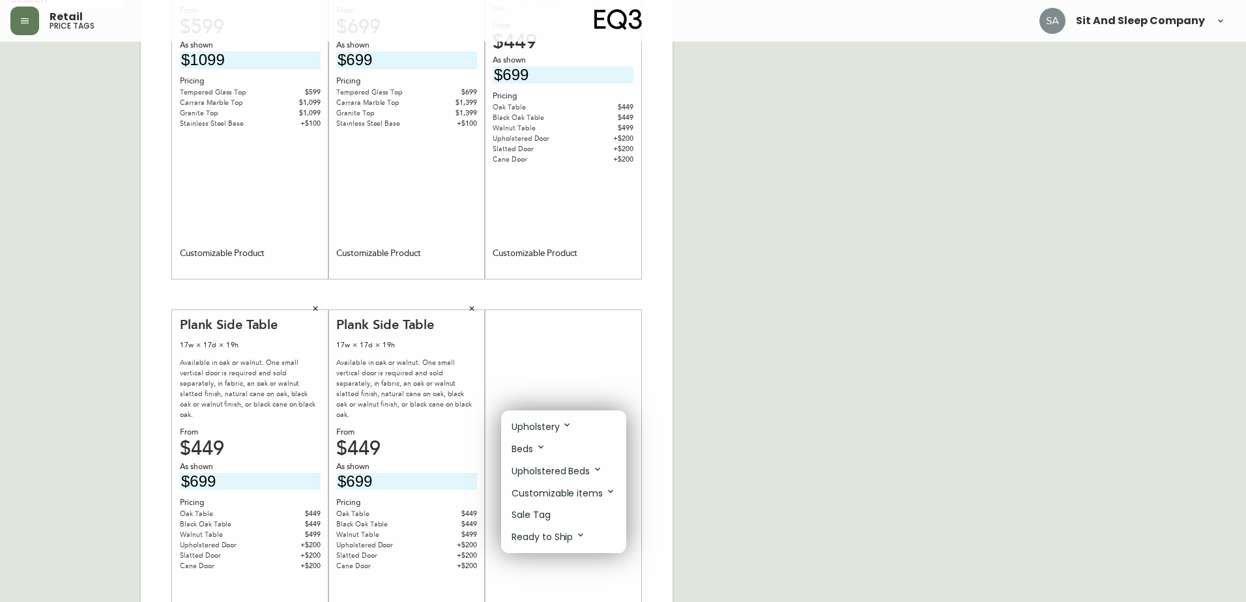
click at [576, 491] on p "Customizable items" at bounding box center [564, 493] width 104 height 14
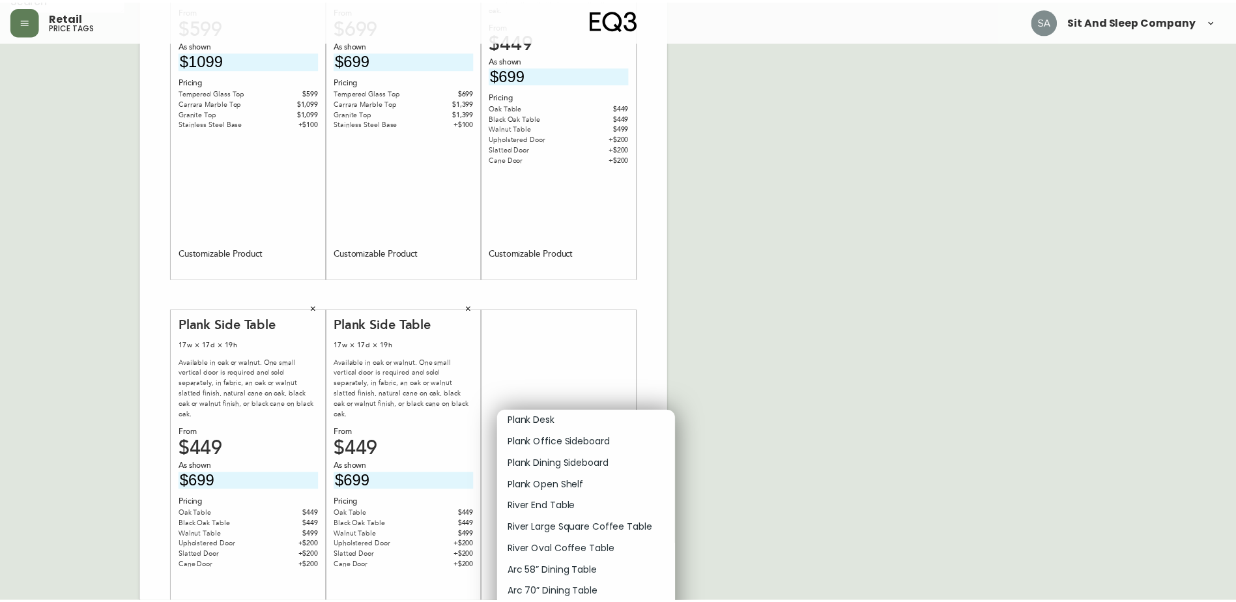
scroll to position [1303, 0]
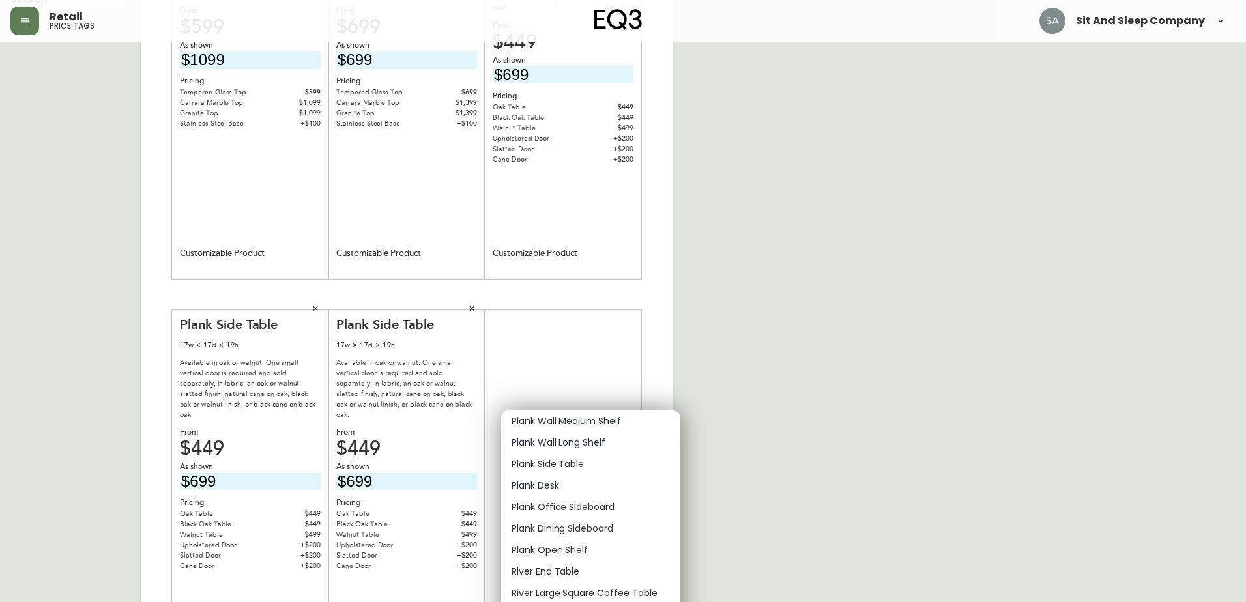
click at [582, 457] on p "Plank Side Table" at bounding box center [548, 464] width 72 height 14
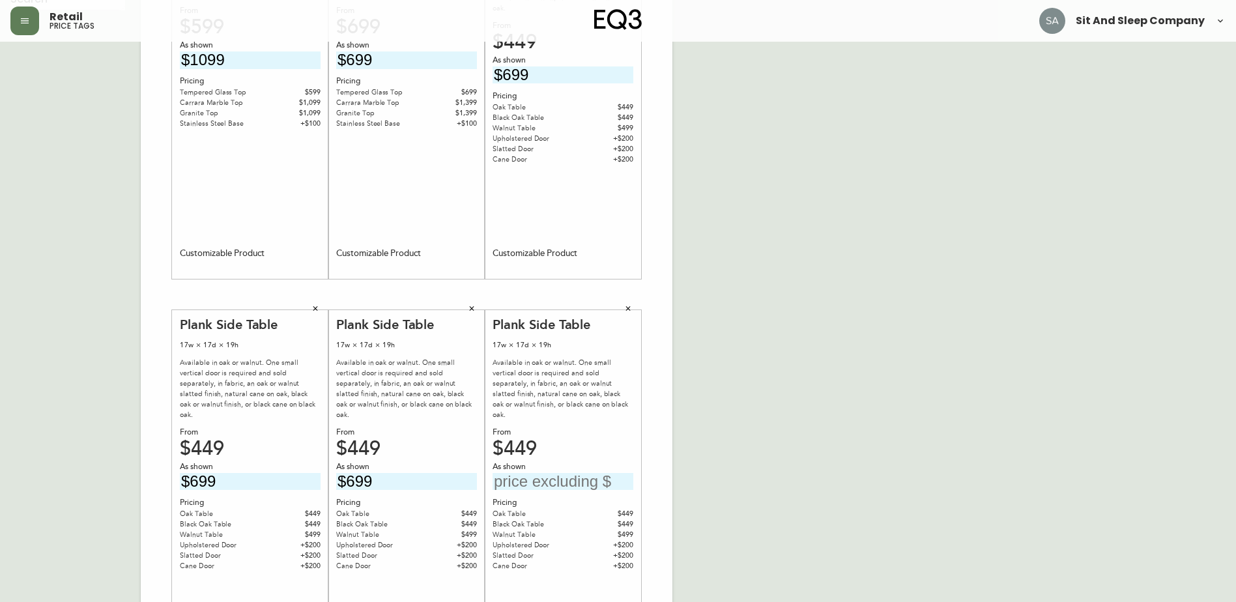
click at [554, 477] on input "text" at bounding box center [563, 482] width 141 height 18
type input "$499"
click at [840, 401] on div "English Canada en_CA EQ3 font EQ3 Large Hang Tag large 8.5 in × 14 in – Portrai…" at bounding box center [617, 295] width 1215 height 876
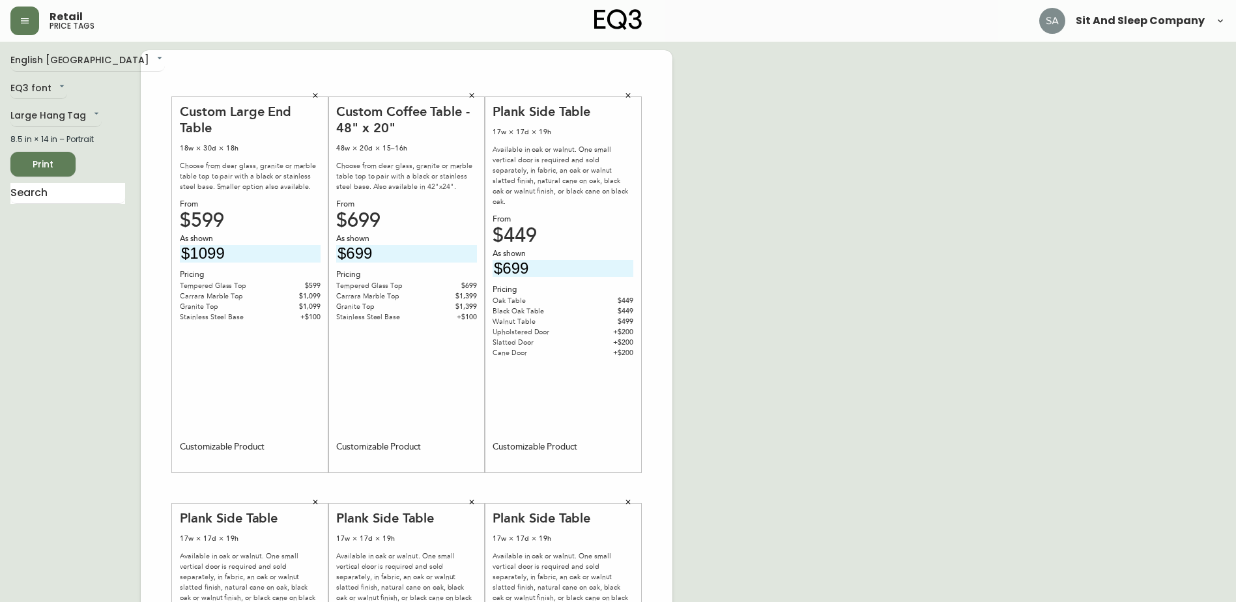
scroll to position [0, 0]
drag, startPoint x: 69, startPoint y: 305, endPoint x: 76, endPoint y: 311, distance: 9.3
click at [69, 305] on div "English [GEOGRAPHIC_DATA] en_CA EQ3 font EQ3 Large Hang Tag large 8.5 in × 14 i…" at bounding box center [75, 490] width 130 height 876
click at [49, 160] on span "Print" at bounding box center [43, 166] width 44 height 16
